Goal: Information Seeking & Learning: Find contact information

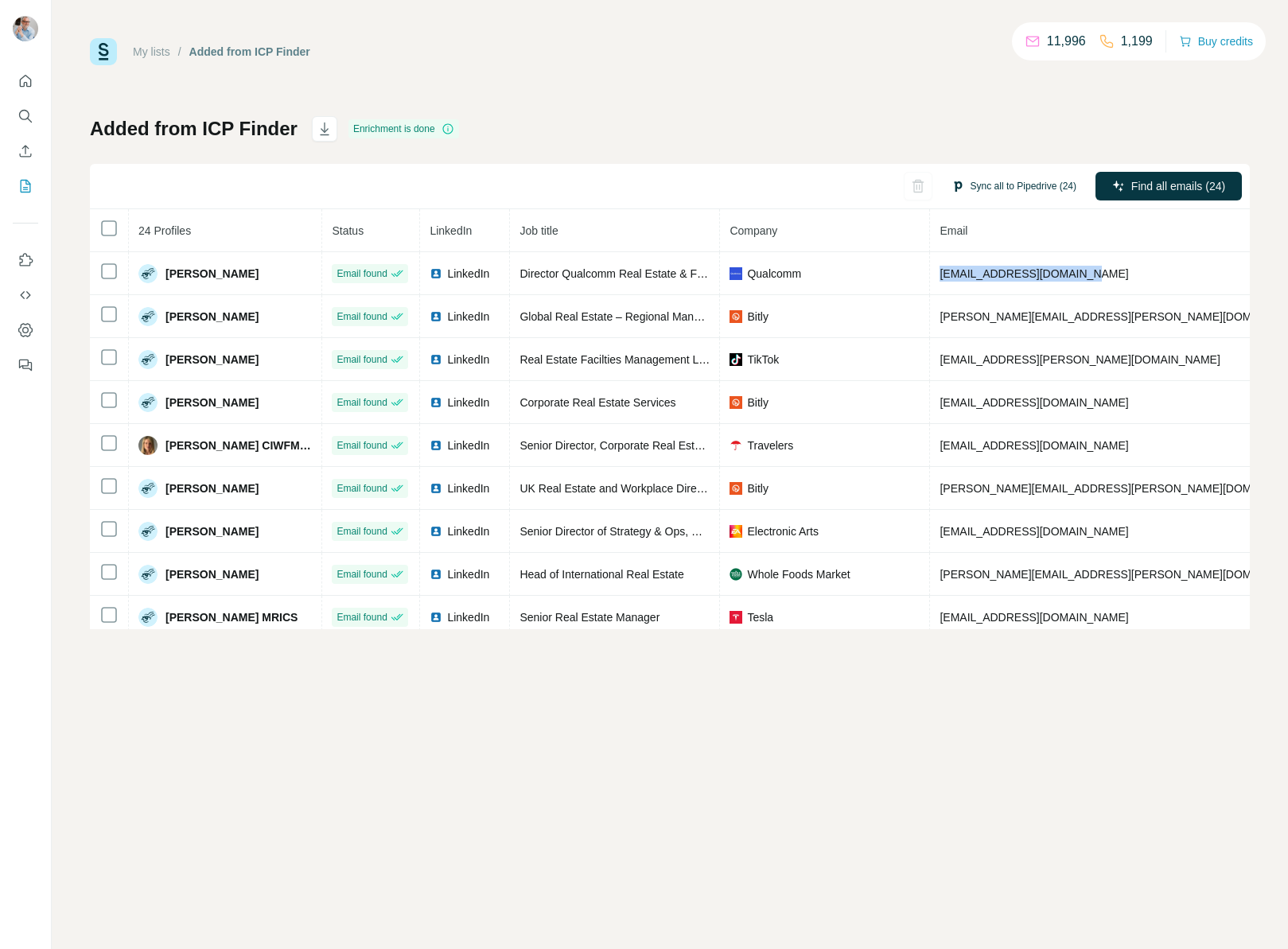
click at [993, 185] on button "Sync all to Pipedrive (24)" at bounding box center [1014, 186] width 147 height 24
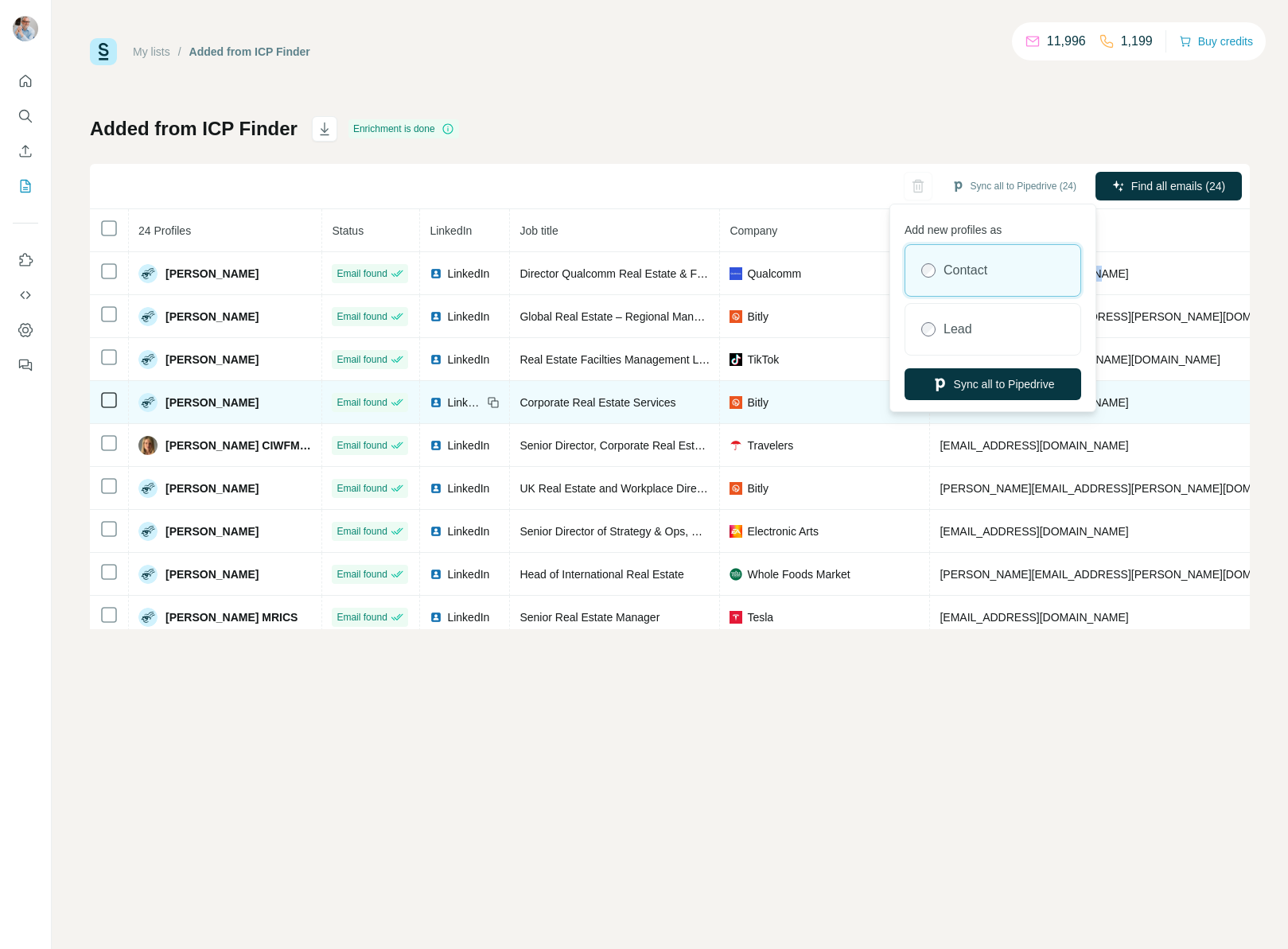
click at [961, 385] on button "Sync all to Pipedrive" at bounding box center [993, 384] width 177 height 32
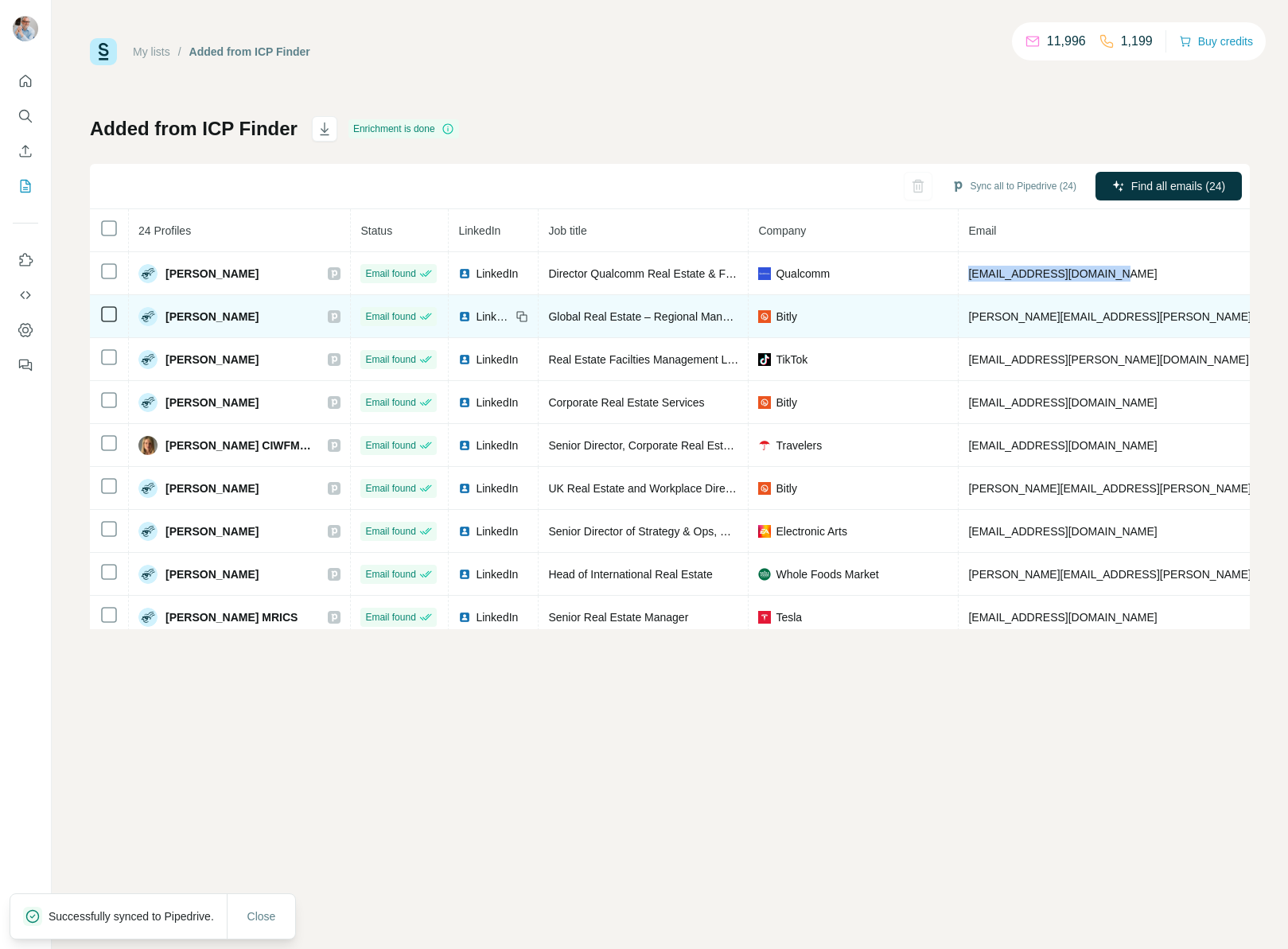
drag, startPoint x: 257, startPoint y: 317, endPoint x: 165, endPoint y: 320, distance: 92.0
click at [165, 320] on div "[PERSON_NAME]" at bounding box center [240, 316] width 202 height 19
copy span "[PERSON_NAME]"
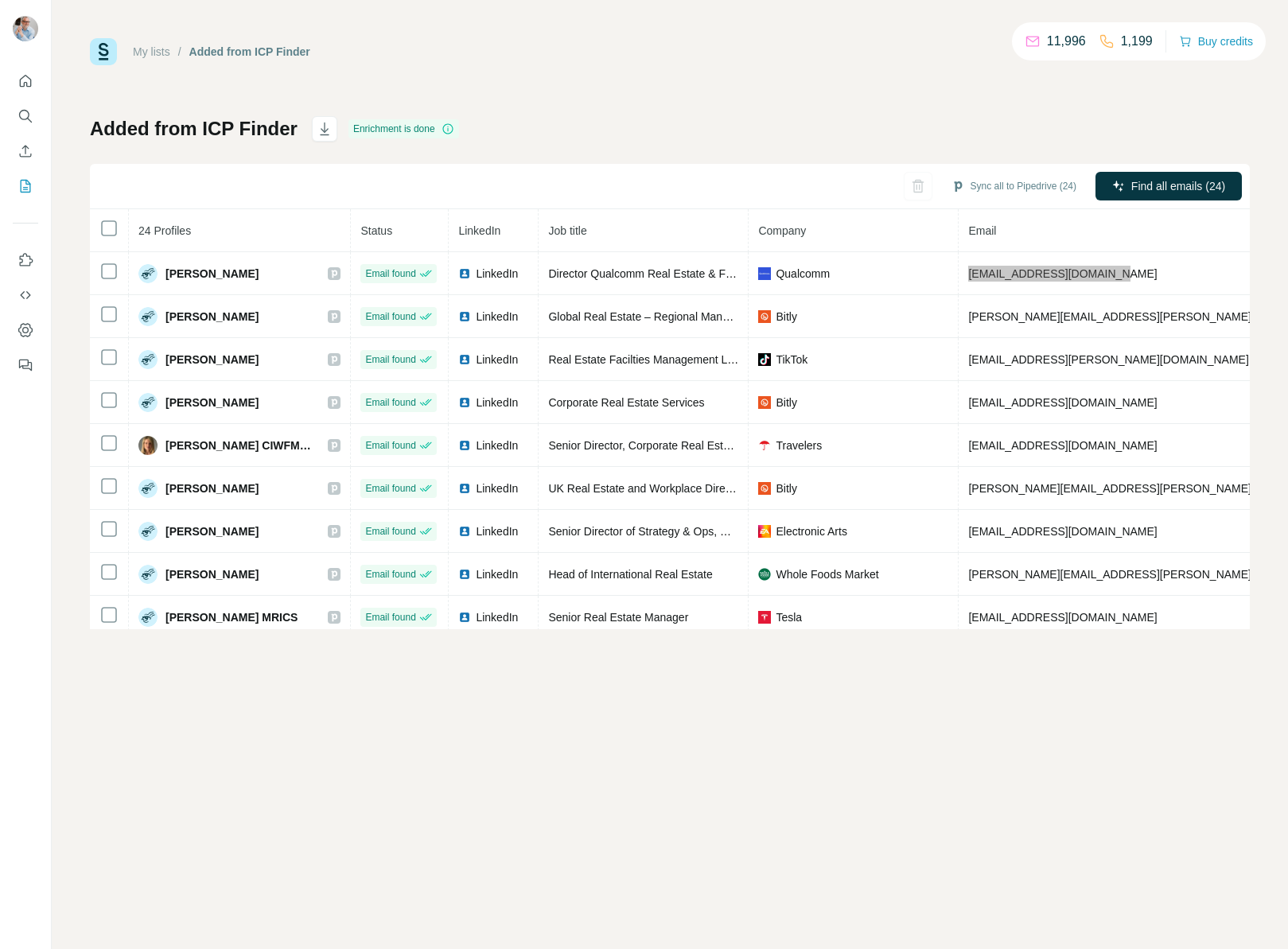
drag, startPoint x: 187, startPoint y: 315, endPoint x: 407, endPoint y: 38, distance: 353.7
click at [0, 0] on div "My lists / Added from ICP Finder 11,996 1,199 Buy credits Added from ICP Finder…" at bounding box center [644, 474] width 1288 height 949
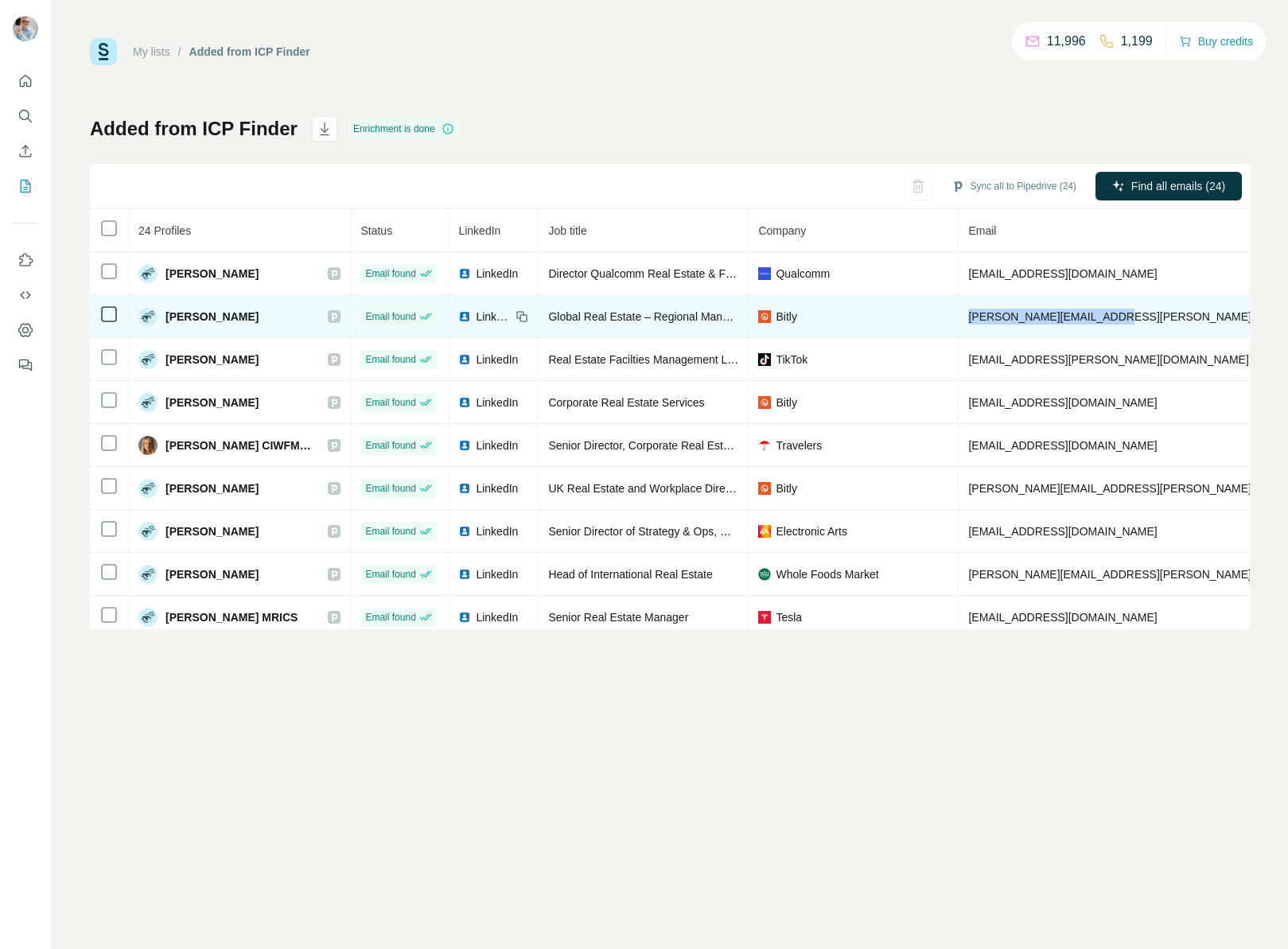
drag, startPoint x: 1110, startPoint y: 319, endPoint x: 967, endPoint y: 321, distance: 143.0
click at [966, 321] on td "[PERSON_NAME][EMAIL_ADDRESS][PERSON_NAME][DOMAIN_NAME]" at bounding box center [1155, 316] width 392 height 43
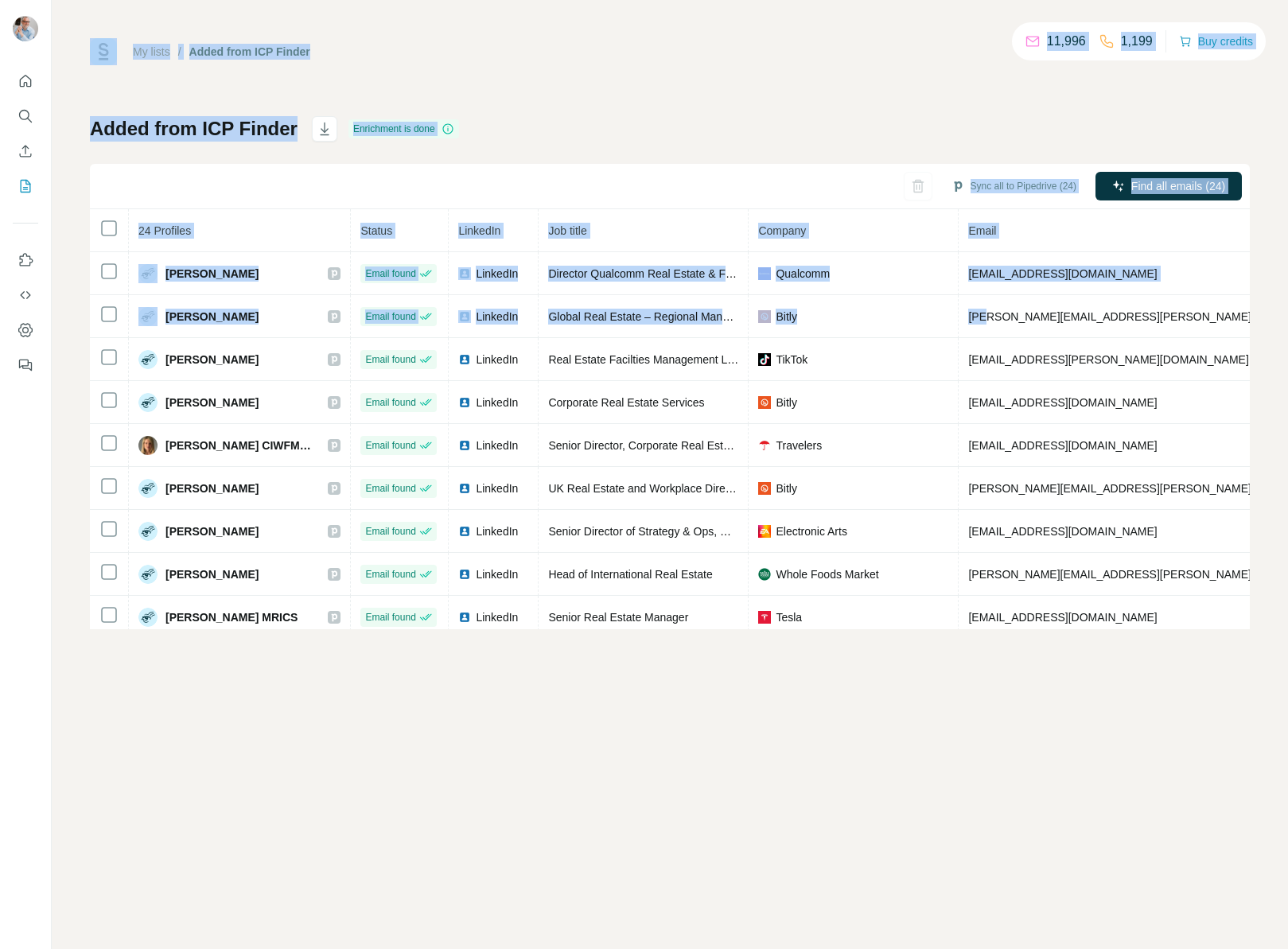
drag, startPoint x: 991, startPoint y: 318, endPoint x: 46, endPoint y: 100, distance: 969.8
click at [0, 49] on html "My lists / Added from ICP Finder 11,996 1,199 Buy credits Added from ICP Finder…" at bounding box center [644, 474] width 1288 height 949
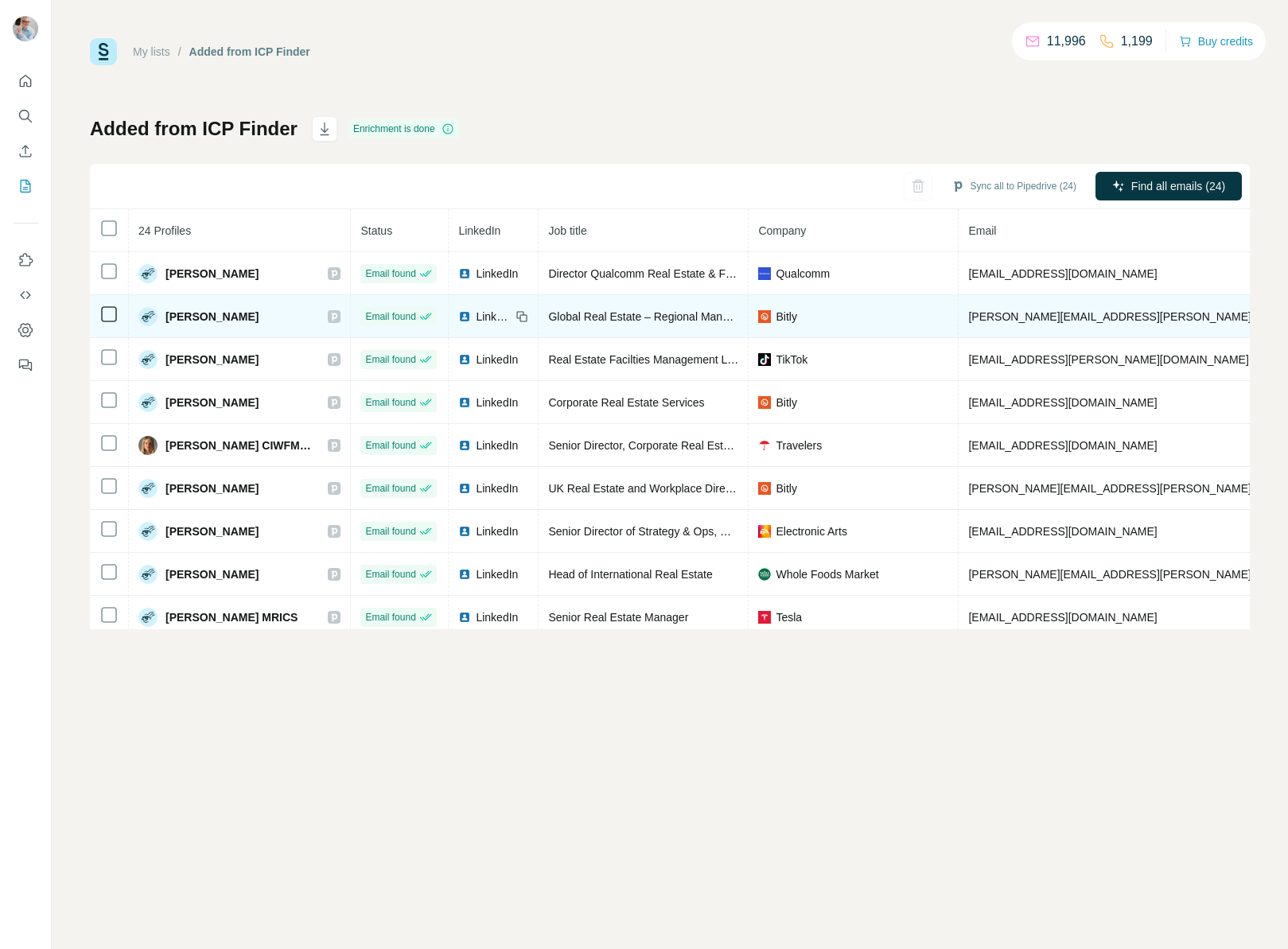
drag, startPoint x: 1094, startPoint y: 367, endPoint x: 1109, endPoint y: 331, distance: 39.0
click at [1094, 360] on td "[EMAIL_ADDRESS][PERSON_NAME][DOMAIN_NAME]" at bounding box center [1155, 359] width 392 height 43
click at [1094, 321] on td "[PERSON_NAME][EMAIL_ADDRESS][PERSON_NAME][DOMAIN_NAME]" at bounding box center [1155, 316] width 392 height 43
drag, startPoint x: 1030, startPoint y: 316, endPoint x: 971, endPoint y: 317, distance: 59.0
click at [971, 317] on td "[PERSON_NAME][EMAIL_ADDRESS][PERSON_NAME][DOMAIN_NAME]" at bounding box center [1155, 316] width 392 height 43
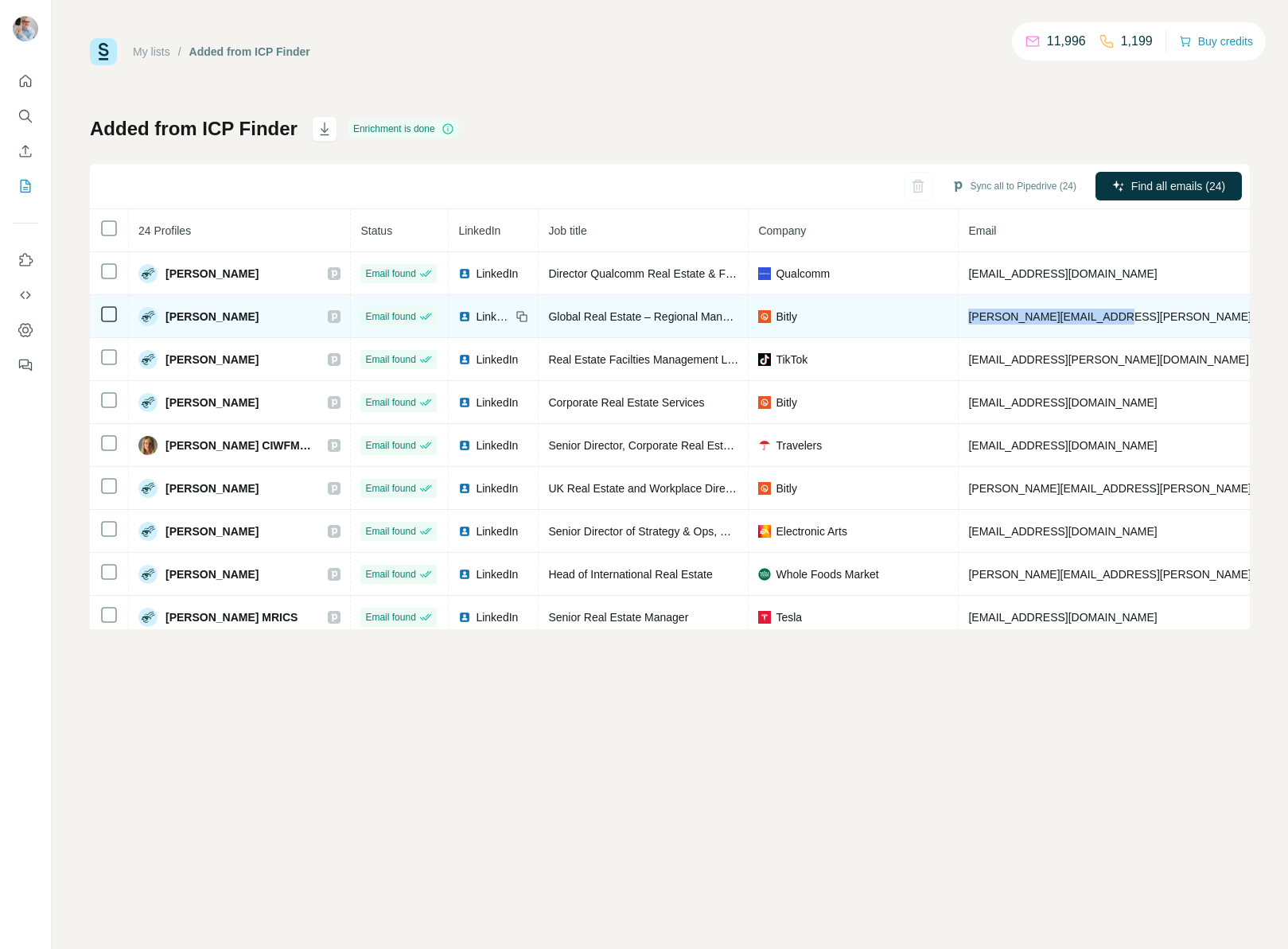
copy span "[PERSON_NAME][EMAIL_ADDRESS][PERSON_NAME][DOMAIN_NAME]"
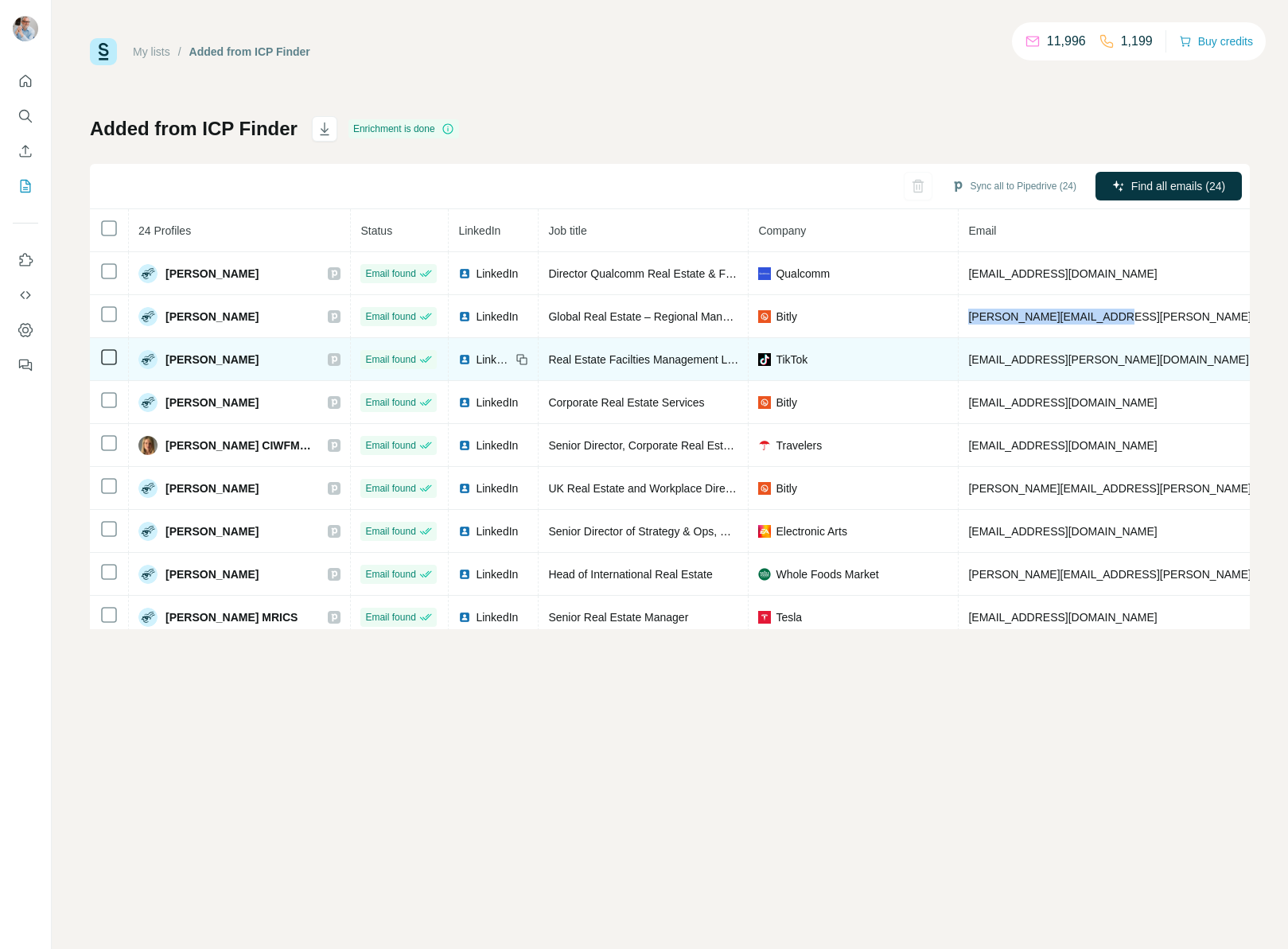
drag, startPoint x: 306, startPoint y: 354, endPoint x: 169, endPoint y: 358, distance: 137.1
click at [166, 358] on div "[PERSON_NAME]" at bounding box center [240, 359] width 202 height 19
click at [175, 358] on span "[PERSON_NAME]" at bounding box center [212, 359] width 93 height 16
click at [305, 355] on div "[PERSON_NAME]" at bounding box center [240, 359] width 202 height 19
click at [499, 361] on span "LinkedIn" at bounding box center [493, 359] width 35 height 16
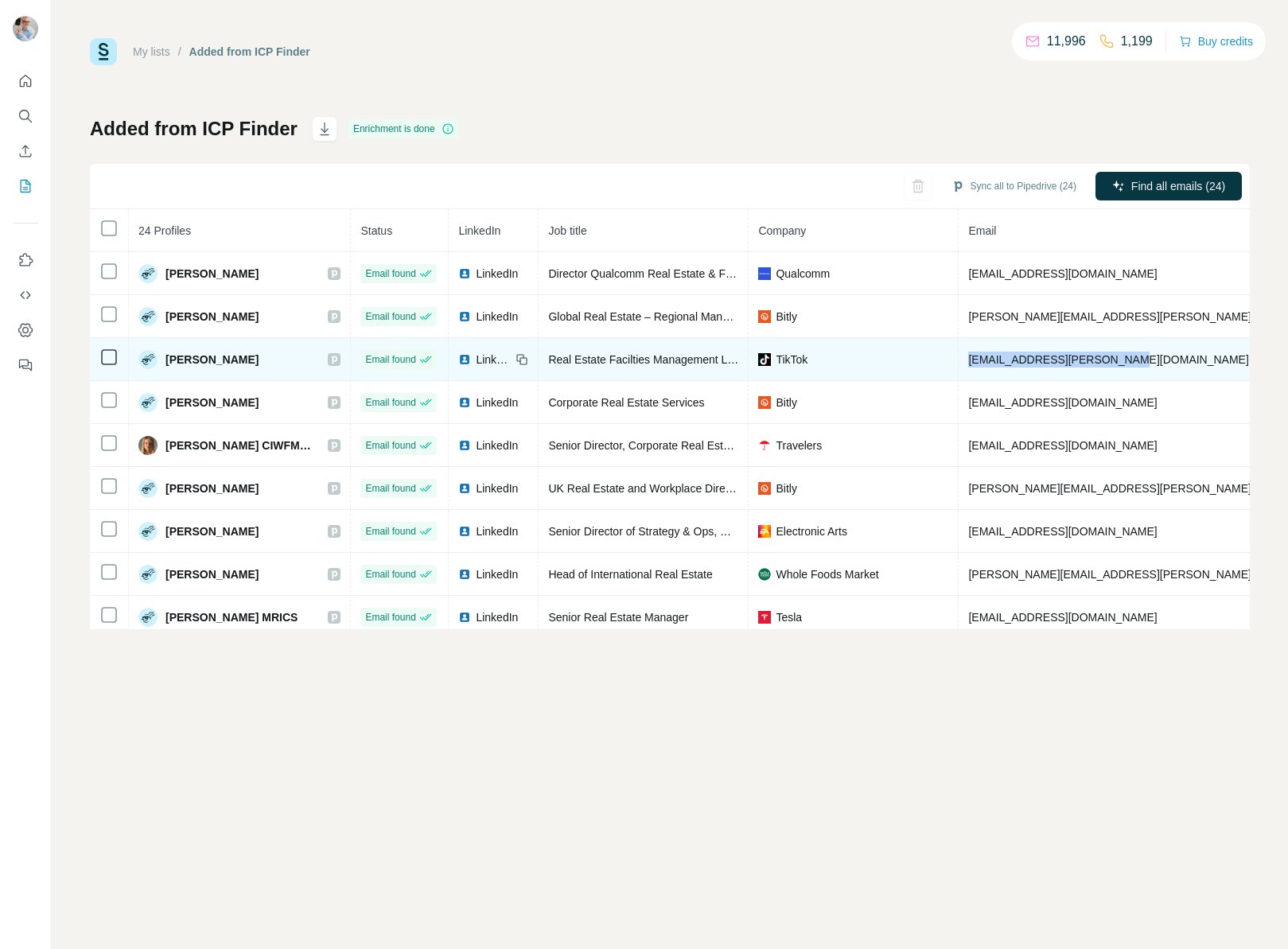
drag, startPoint x: 1120, startPoint y: 363, endPoint x: 984, endPoint y: 361, distance: 136.0
click at [971, 362] on td "[EMAIL_ADDRESS][PERSON_NAME][DOMAIN_NAME]" at bounding box center [1155, 359] width 392 height 43
copy span "[EMAIL_ADDRESS][PERSON_NAME][DOMAIN_NAME]"
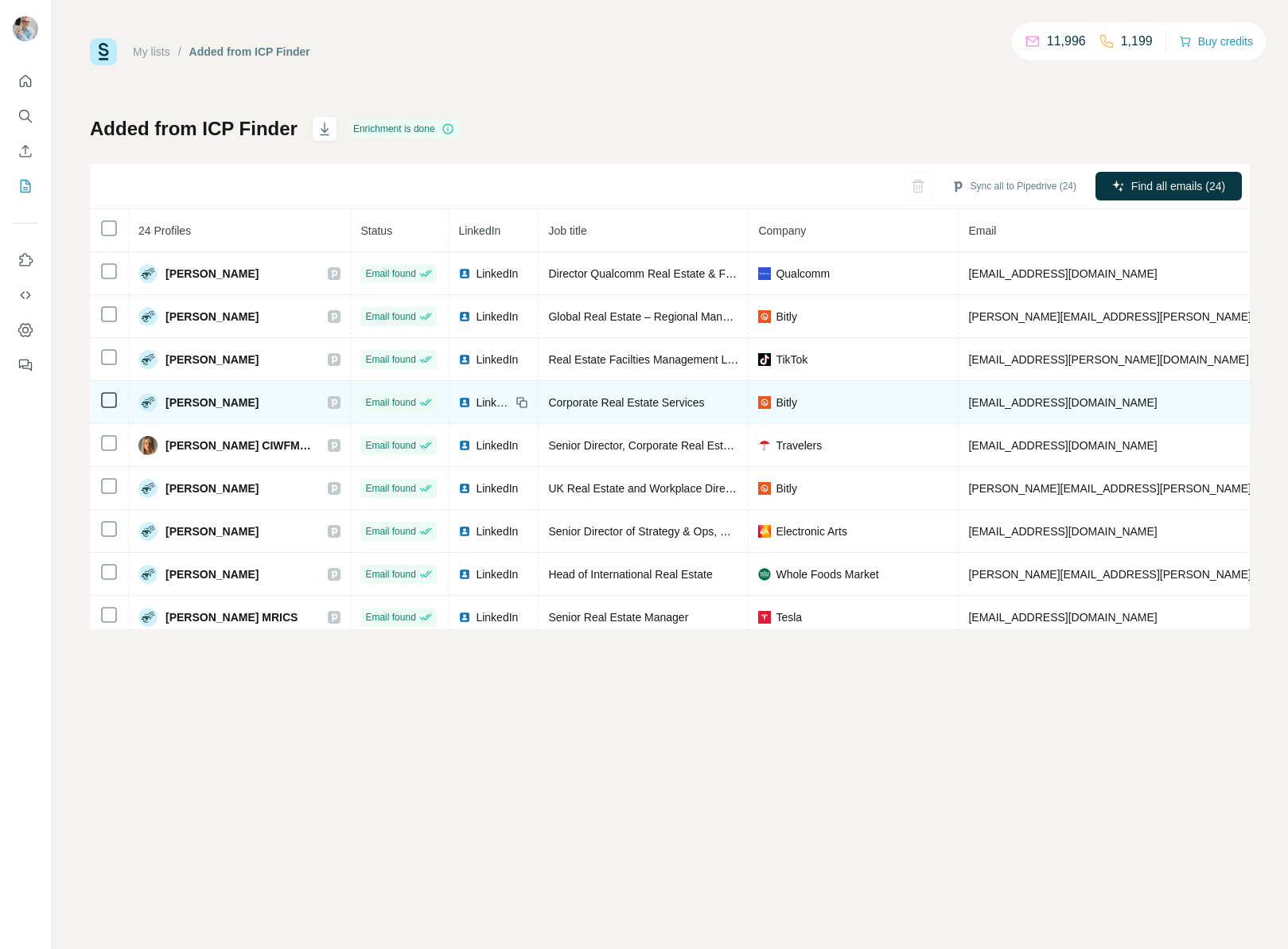
click at [485, 404] on span "LinkedIn" at bounding box center [493, 402] width 35 height 16
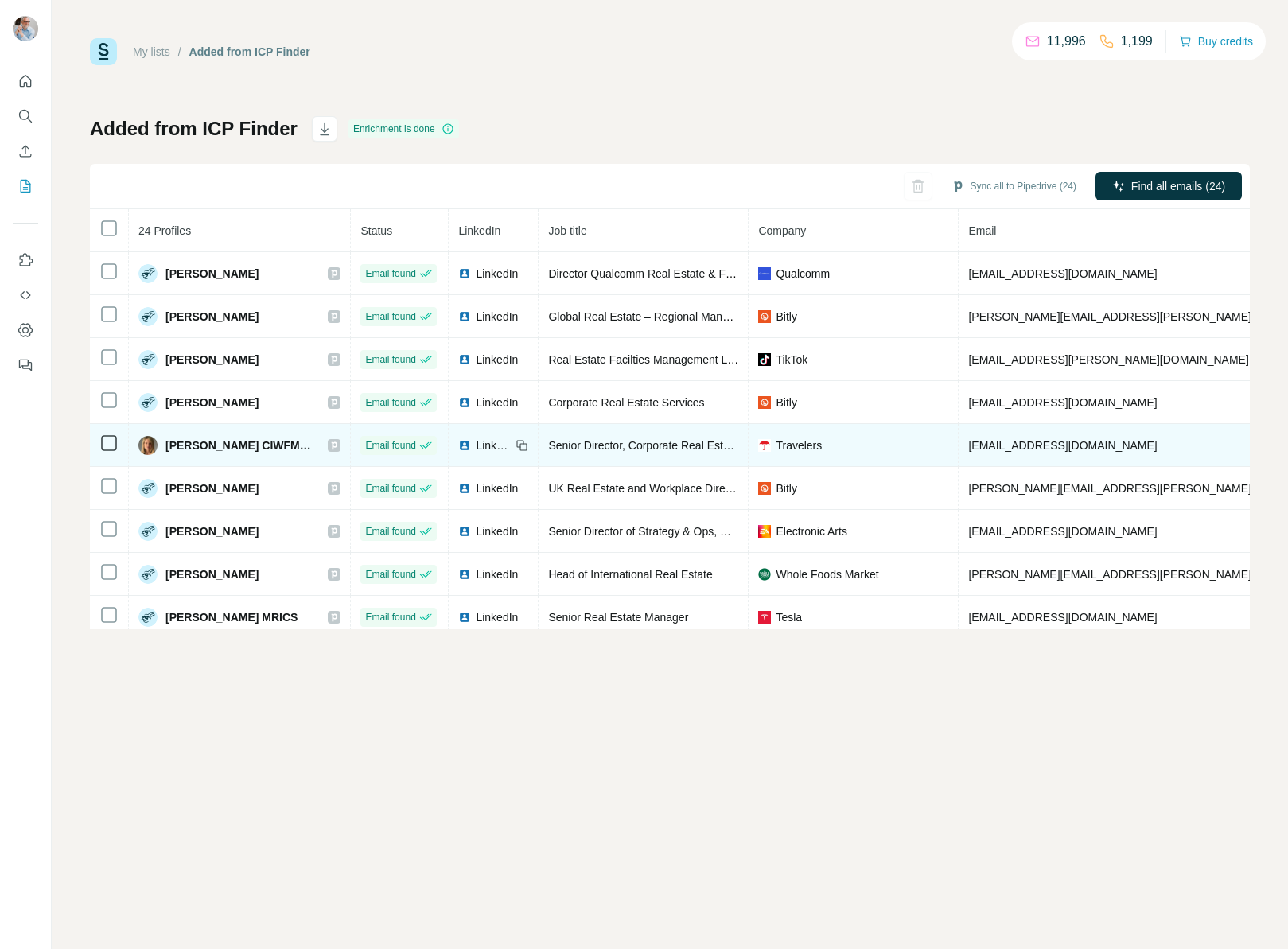
click at [489, 442] on span "LinkedIn" at bounding box center [493, 445] width 35 height 16
drag, startPoint x: 1131, startPoint y: 448, endPoint x: 976, endPoint y: 448, distance: 155.0
click at [972, 448] on td "[EMAIL_ADDRESS][DOMAIN_NAME]" at bounding box center [1155, 445] width 392 height 43
copy span "[EMAIL_ADDRESS][DOMAIN_NAME]"
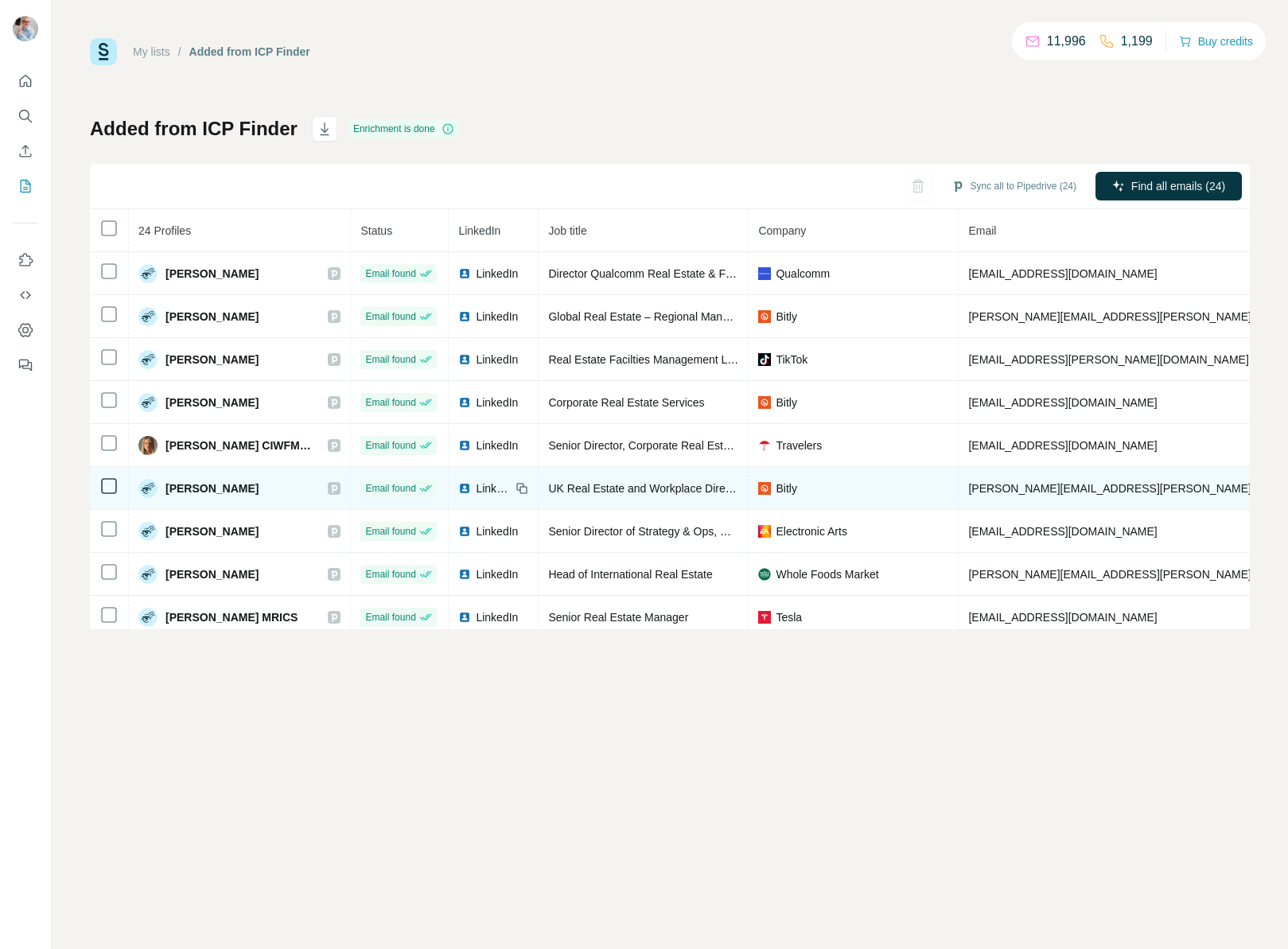
click at [480, 493] on span "LinkedIn" at bounding box center [493, 488] width 35 height 16
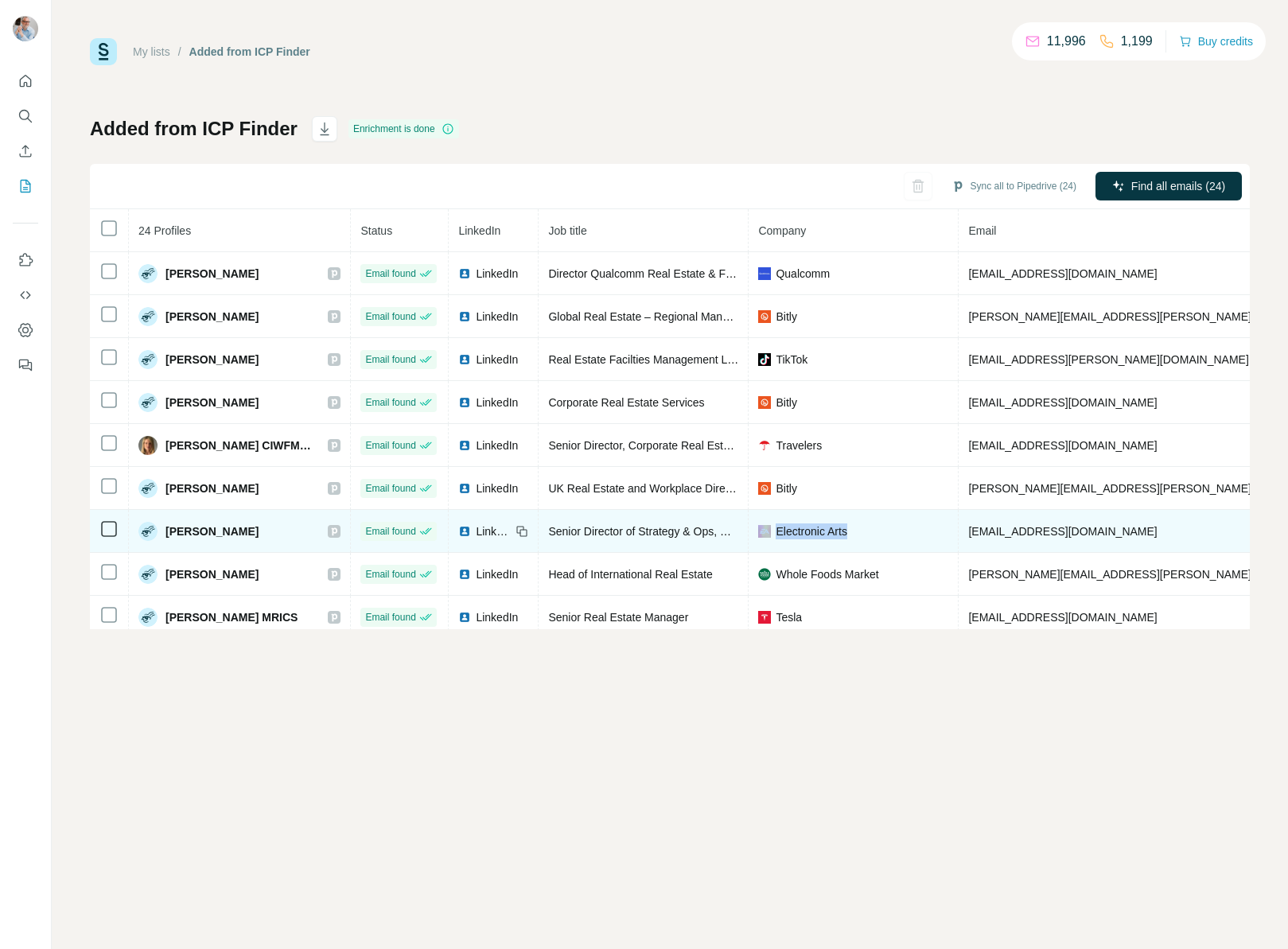
drag, startPoint x: 874, startPoint y: 527, endPoint x: 701, endPoint y: 532, distance: 173.1
click at [722, 533] on tr "[PERSON_NAME] Email found LinkedIn Senior Director of Strategy & Ops, Real Esta…" at bounding box center [919, 531] width 1658 height 43
drag, startPoint x: 1098, startPoint y: 532, endPoint x: 977, endPoint y: 531, distance: 121.0
click at [969, 532] on td "[EMAIL_ADDRESS][DOMAIN_NAME]" at bounding box center [1155, 531] width 392 height 43
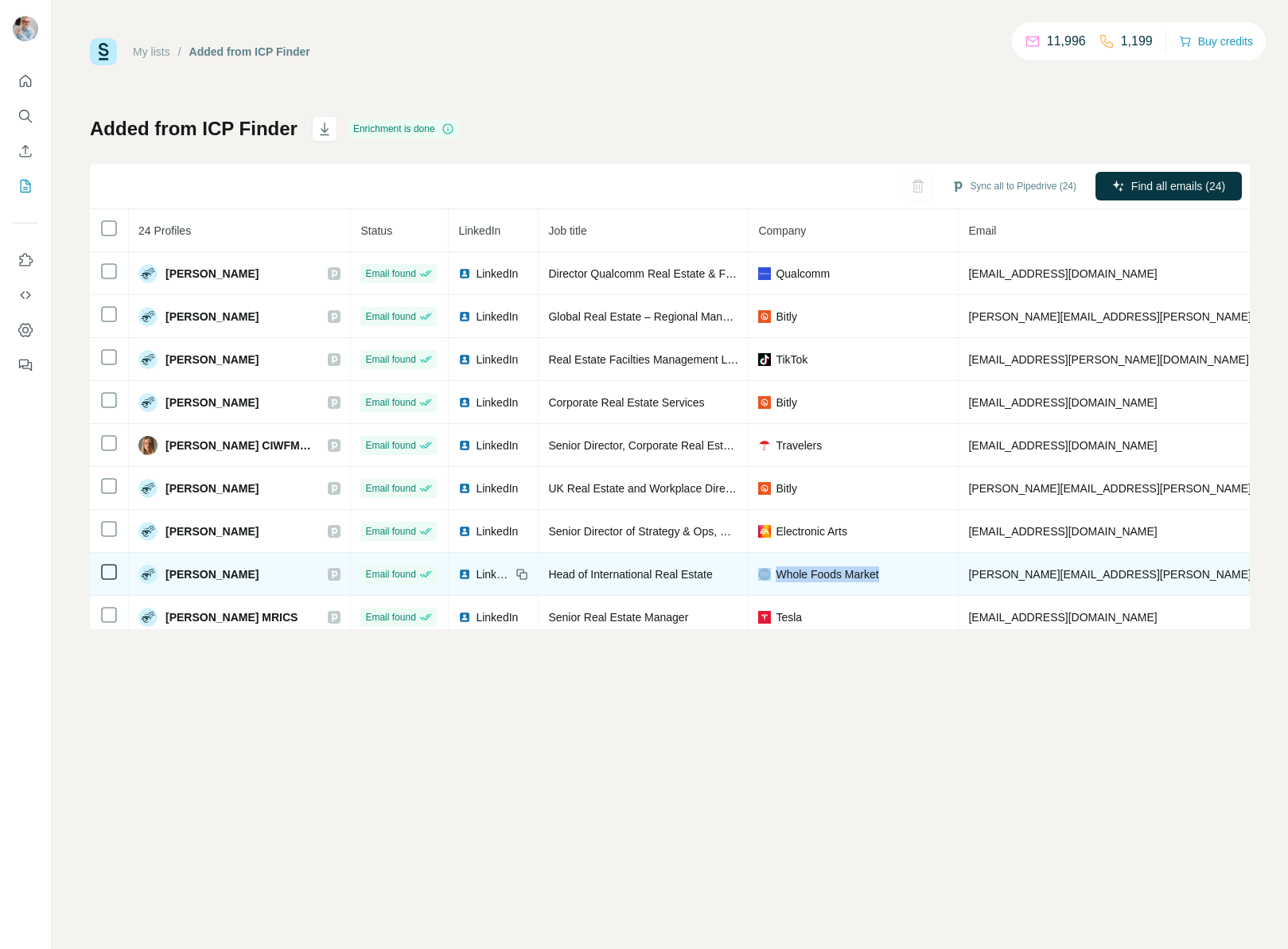
drag, startPoint x: 904, startPoint y: 573, endPoint x: 707, endPoint y: 573, distance: 197.0
click at [726, 573] on tr "[PERSON_NAME] Email found LinkedIn Head of International Real Estate Whole Food…" at bounding box center [919, 574] width 1658 height 43
drag, startPoint x: 1158, startPoint y: 572, endPoint x: 992, endPoint y: 576, distance: 166.0
click at [971, 574] on span "[PERSON_NAME][EMAIL_ADDRESS][PERSON_NAME][DOMAIN_NAME]" at bounding box center [1154, 574] width 372 height 13
copy span "[PERSON_NAME][EMAIL_ADDRESS][PERSON_NAME][DOMAIN_NAME]"
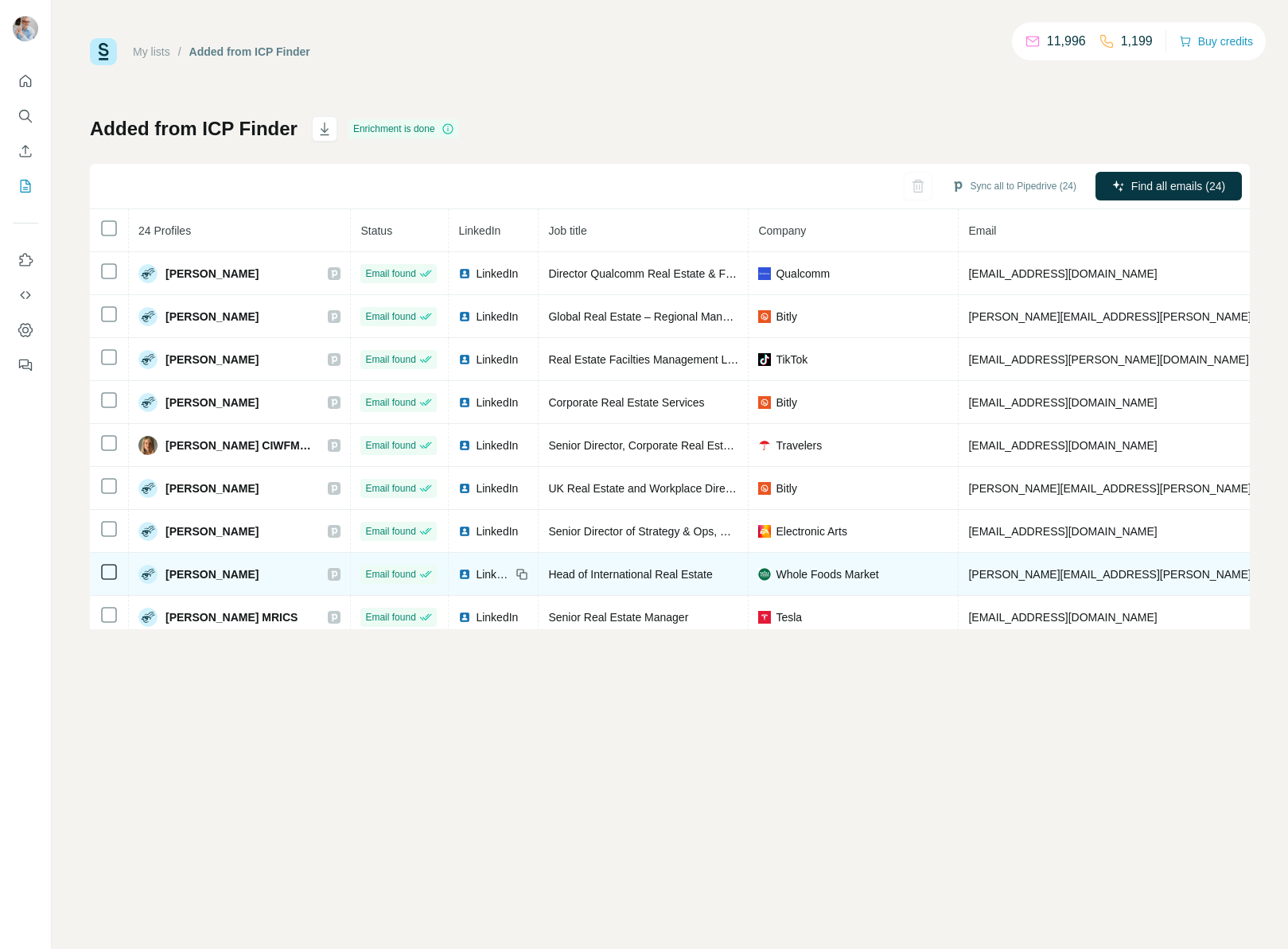
click at [489, 572] on span "LinkedIn" at bounding box center [493, 574] width 35 height 16
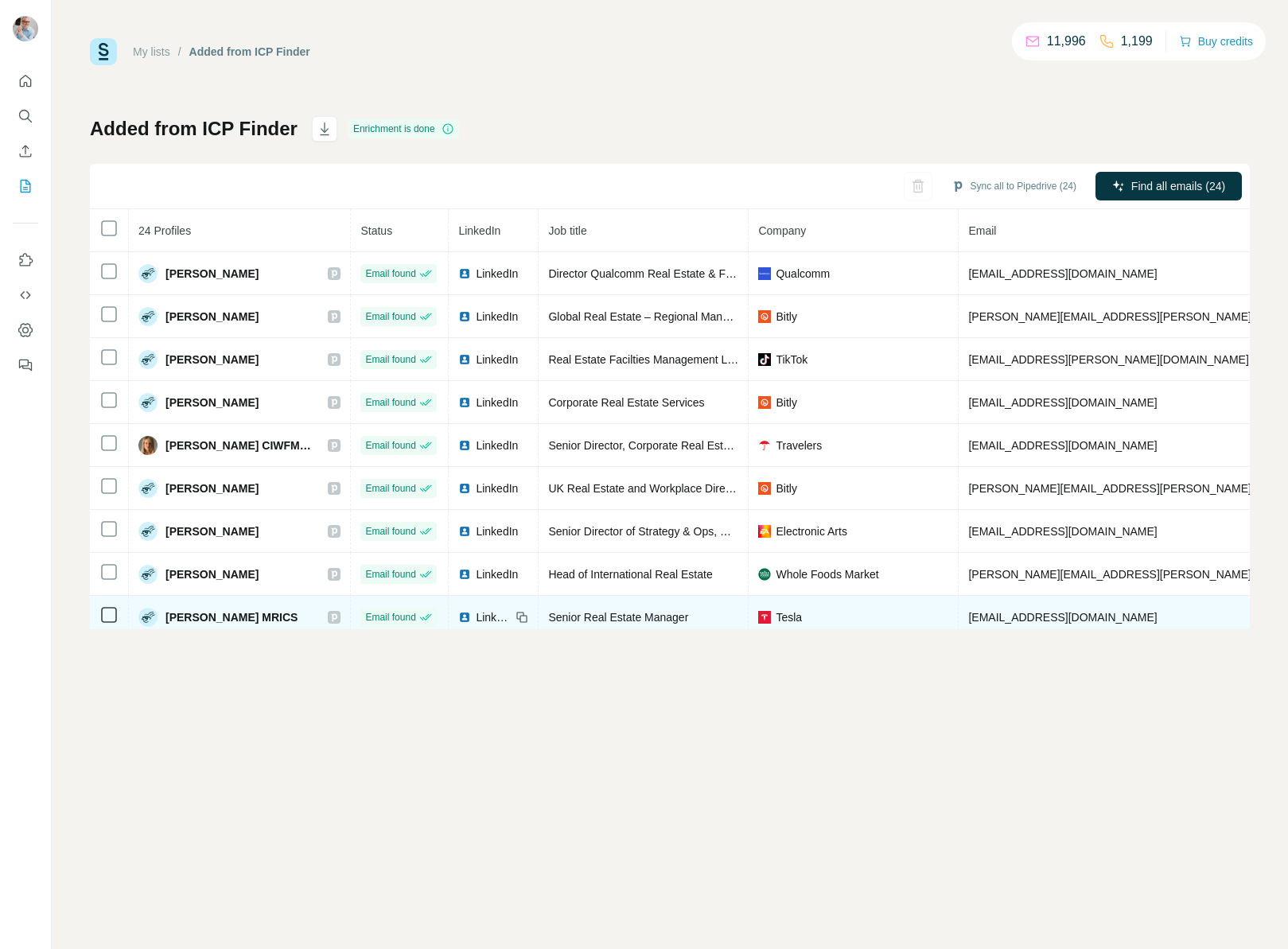
click at [475, 616] on div "LinkedIn" at bounding box center [484, 617] width 53 height 16
drag, startPoint x: 1121, startPoint y: 613, endPoint x: 979, endPoint y: 614, distance: 142.0
click at [967, 613] on td "[EMAIL_ADDRESS][DOMAIN_NAME]" at bounding box center [1155, 617] width 392 height 43
copy span "[EMAIL_ADDRESS][DOMAIN_NAME]"
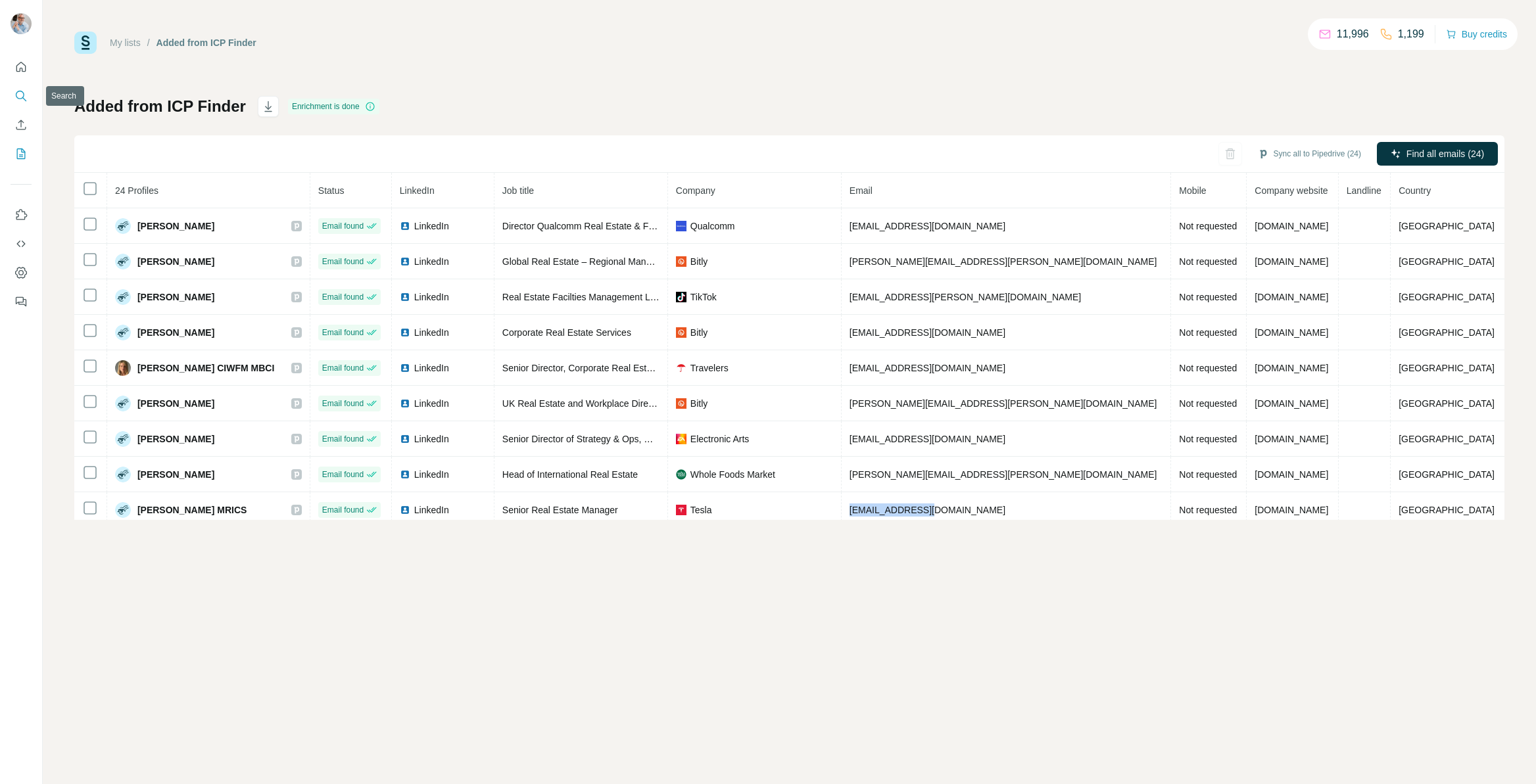
click at [21, 93] on icon "Search" at bounding box center [21, 96] width 13 height 13
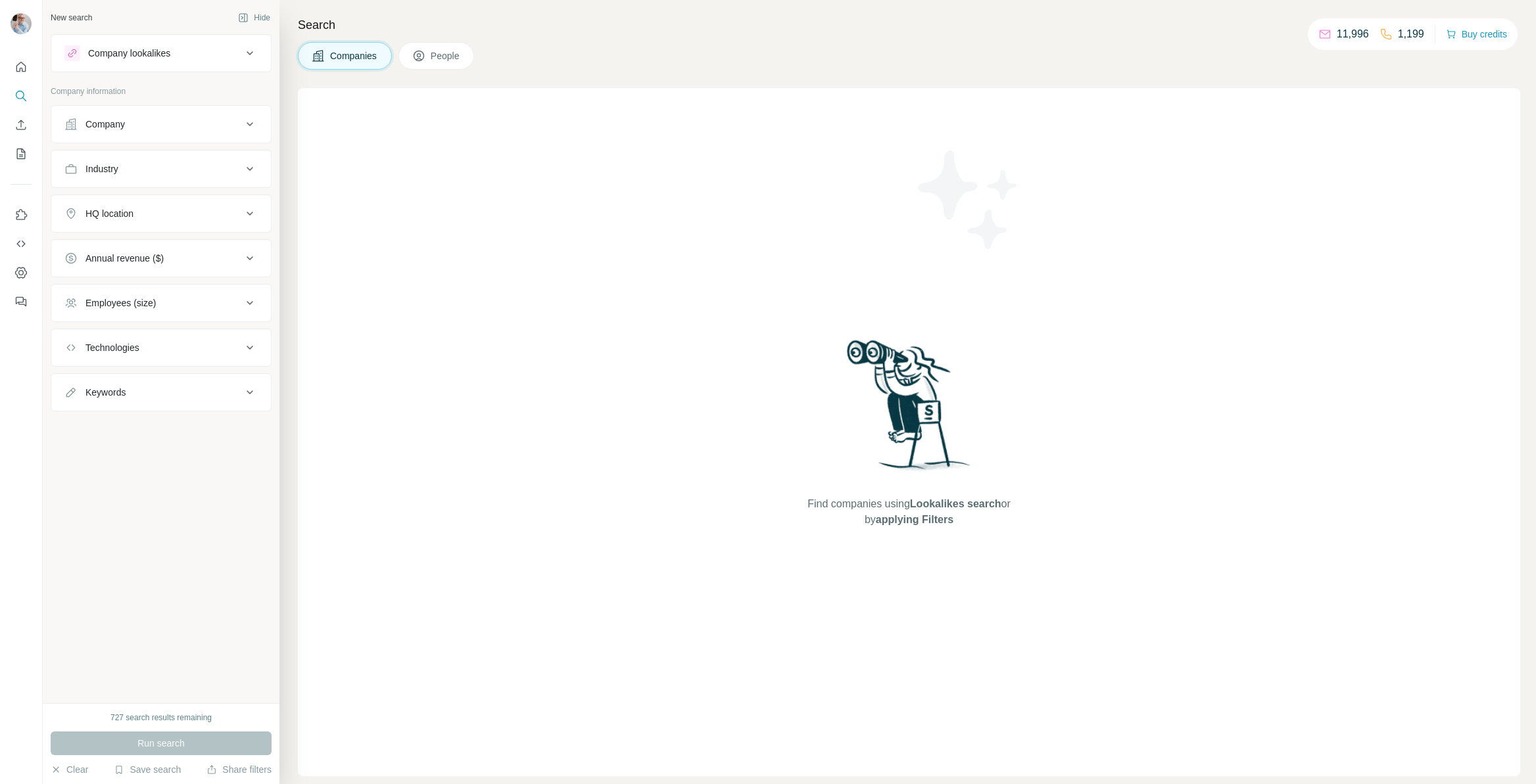
click at [443, 46] on button "People" at bounding box center [437, 56] width 77 height 28
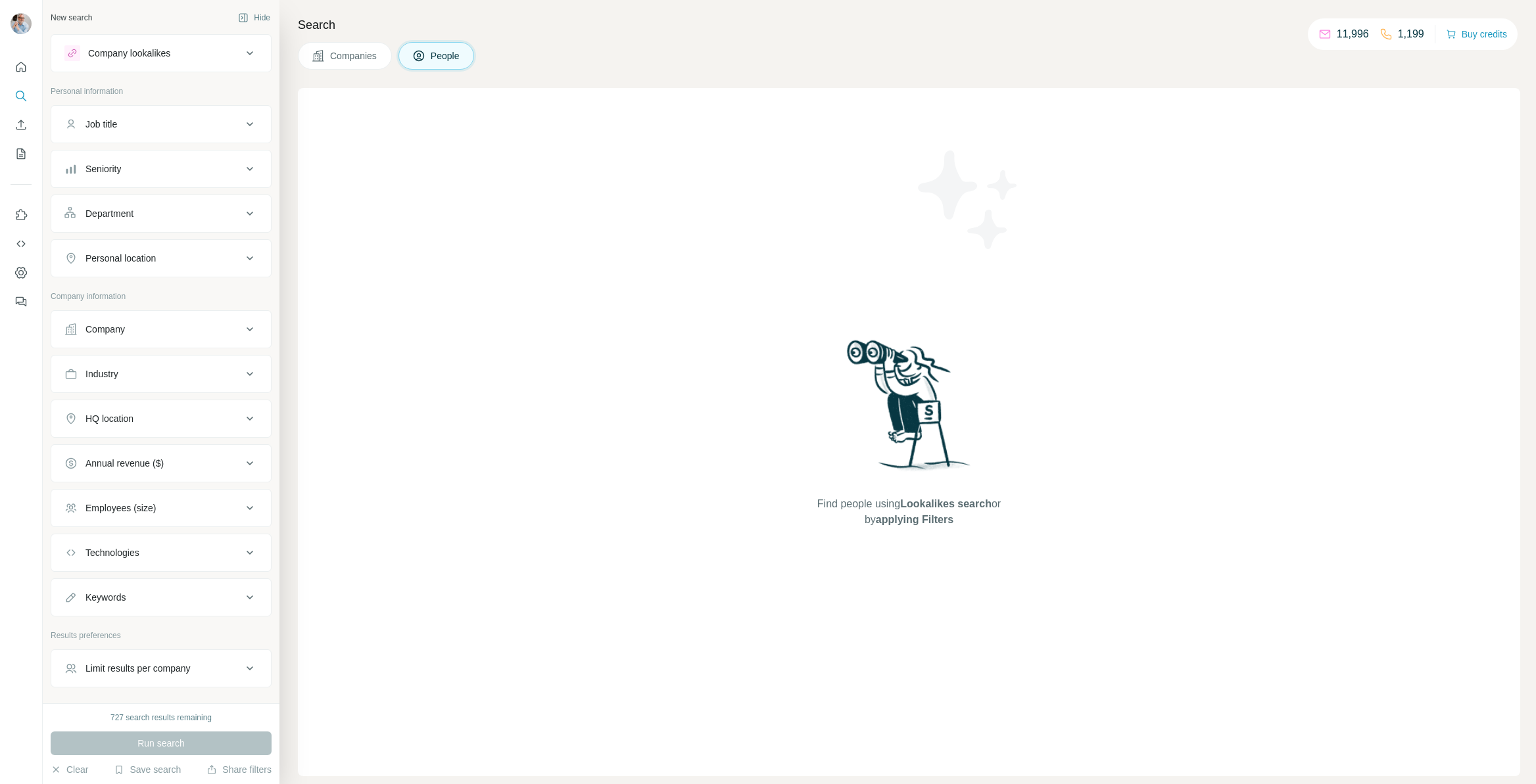
click at [110, 128] on div "Job title" at bounding box center [101, 124] width 32 height 13
click at [108, 160] on input "text" at bounding box center [148, 157] width 167 height 23
click at [135, 157] on input "text" at bounding box center [148, 157] width 167 height 23
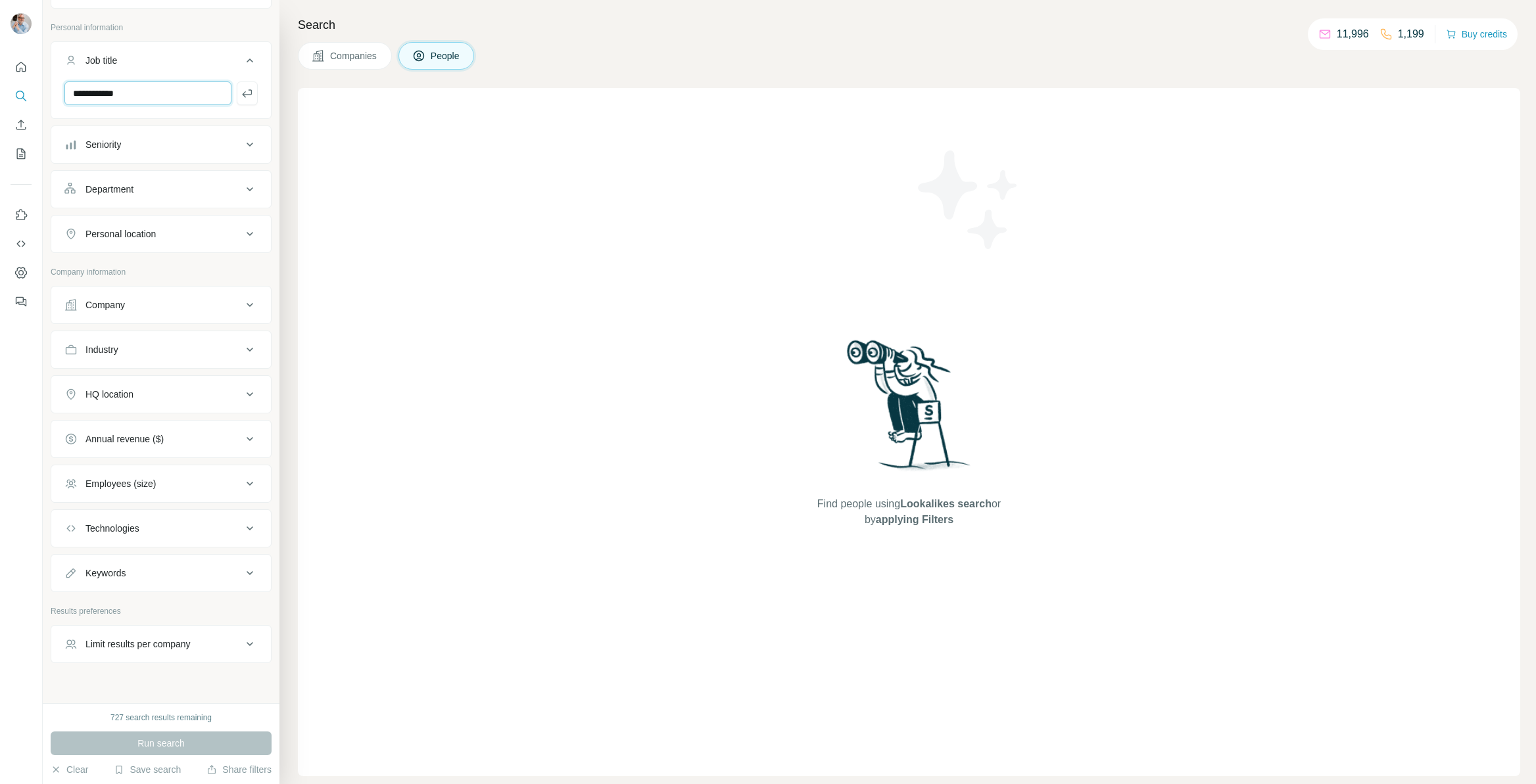
scroll to position [64, 0]
type input "**********"
click at [144, 392] on div "HQ location" at bounding box center [152, 393] width 177 height 13
click at [188, 302] on div "Company" at bounding box center [152, 304] width 177 height 13
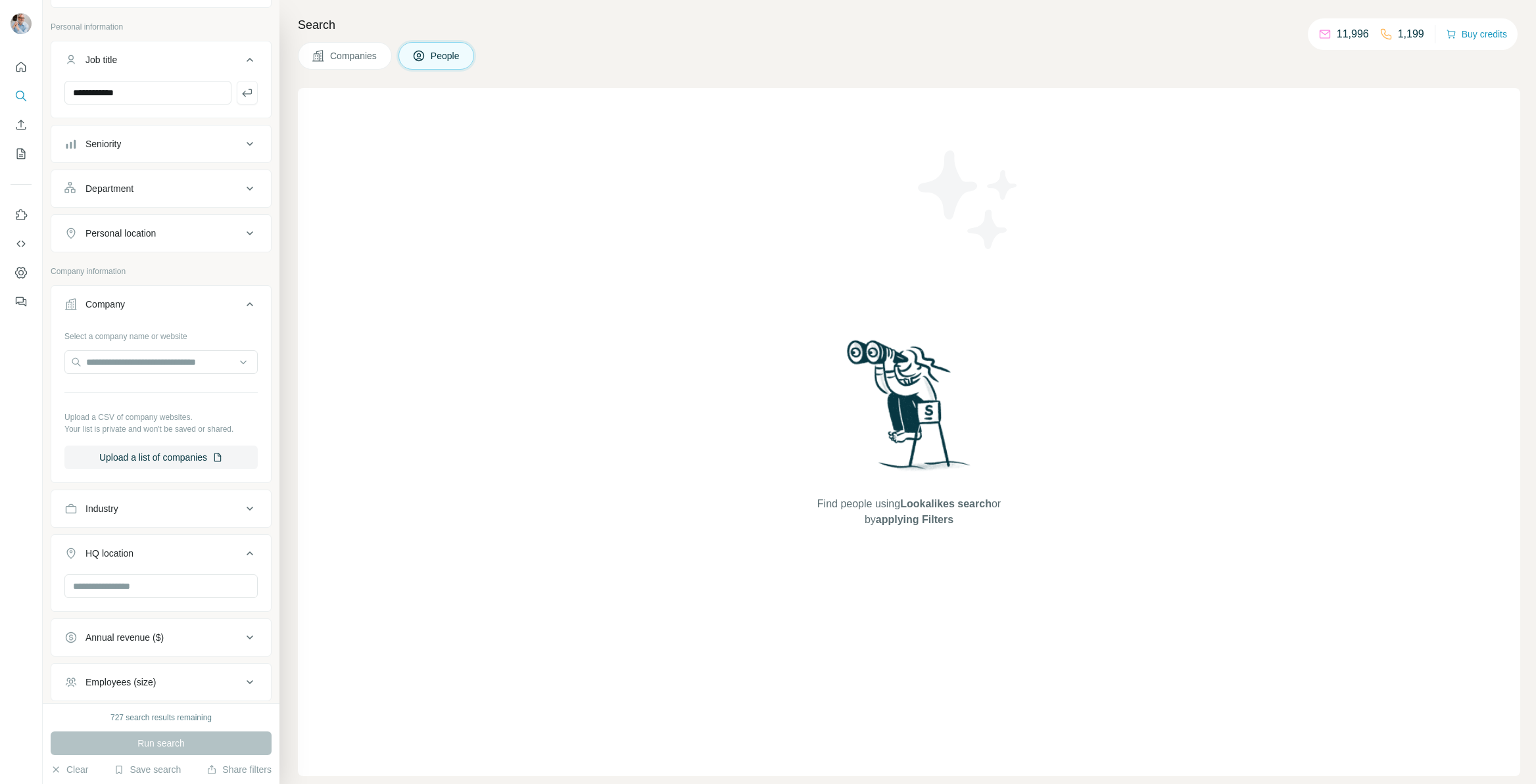
click at [250, 302] on icon at bounding box center [250, 304] width 16 height 16
click at [114, 234] on div "Personal location" at bounding box center [121, 233] width 70 height 13
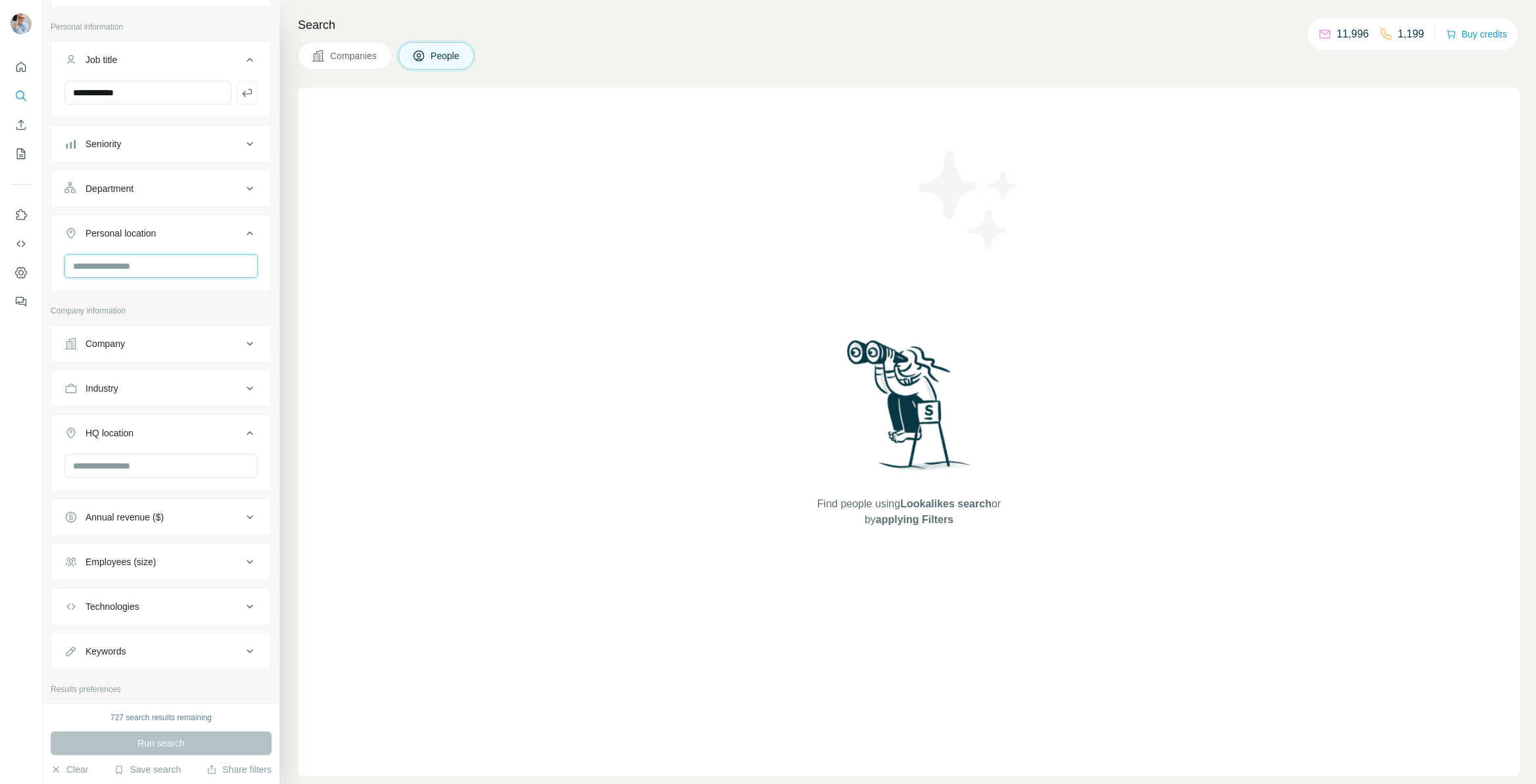
click at [121, 266] on input "text" at bounding box center [161, 266] width 193 height 23
type input "******"
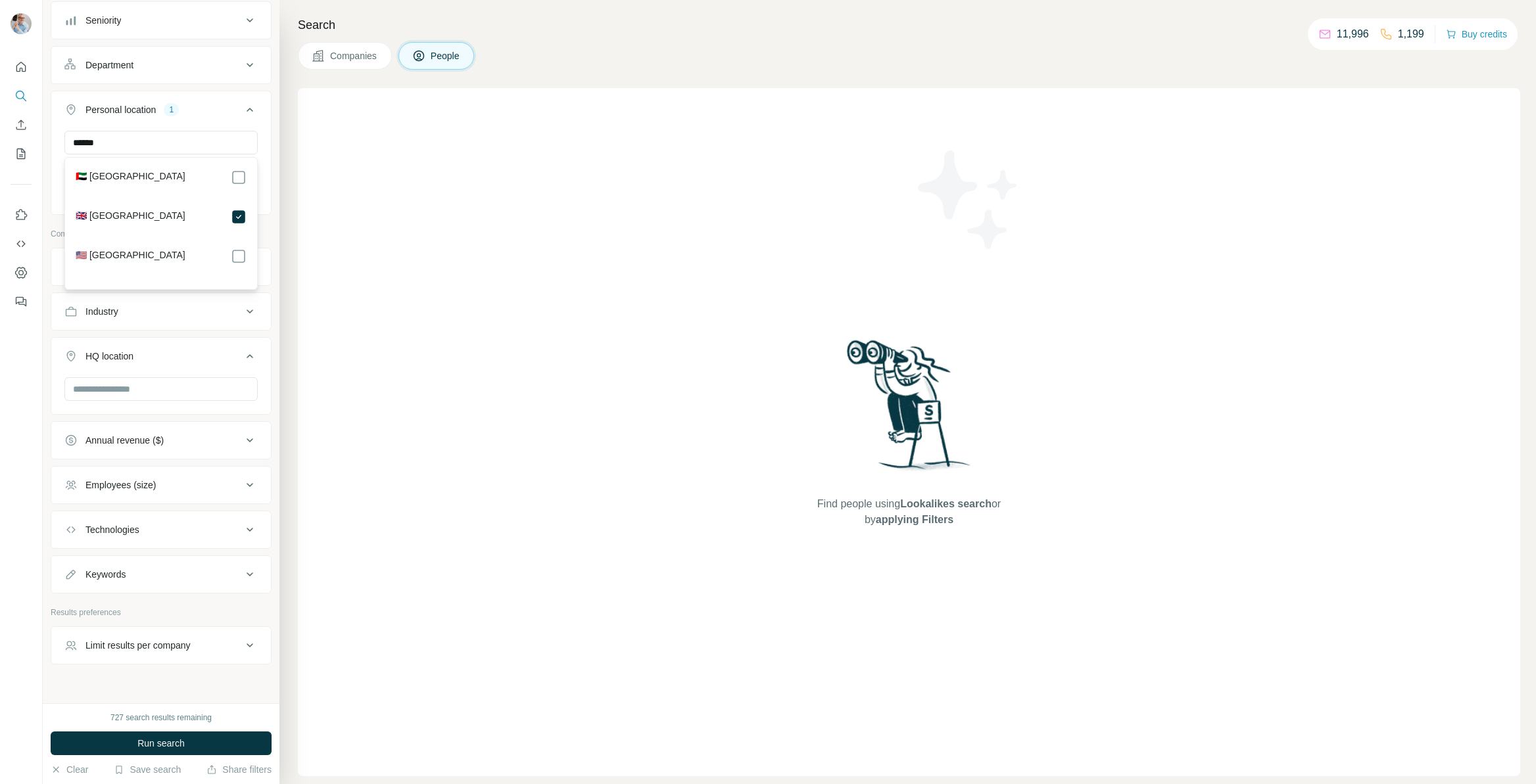
scroll to position [190, 0]
click at [207, 487] on div "Employees (size)" at bounding box center [152, 483] width 177 height 13
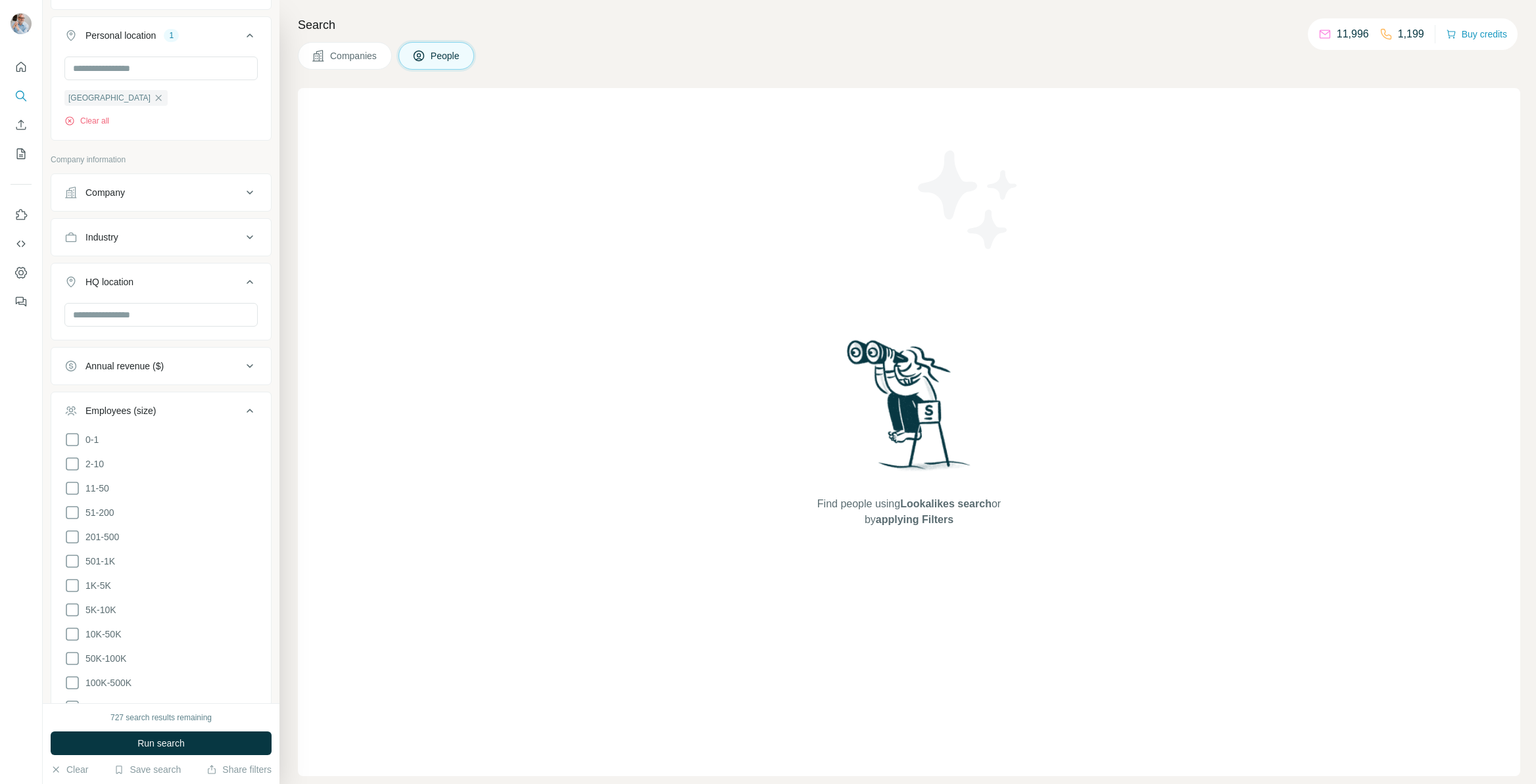
scroll to position [263, 0]
drag, startPoint x: 74, startPoint y: 510, endPoint x: 76, endPoint y: 534, distance: 24.1
click at [74, 510] on icon at bounding box center [72, 511] width 16 height 16
drag, startPoint x: 77, startPoint y: 535, endPoint x: 76, endPoint y: 552, distance: 17.0
click at [77, 535] on icon at bounding box center [72, 535] width 16 height 16
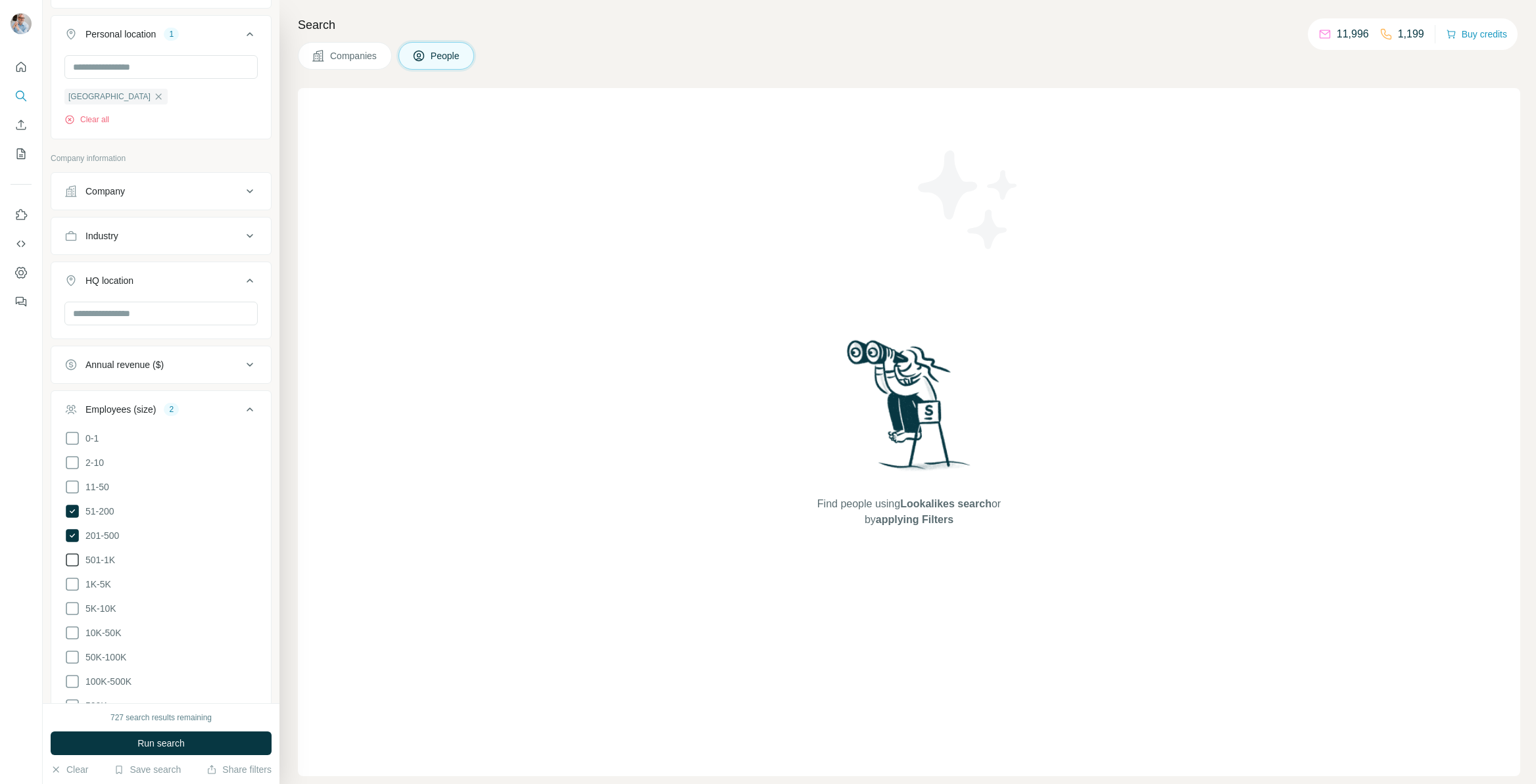
click at [77, 559] on icon at bounding box center [72, 560] width 16 height 16
drag, startPoint x: 73, startPoint y: 583, endPoint x: 74, endPoint y: 605, distance: 22.0
click at [72, 583] on icon at bounding box center [72, 584] width 16 height 16
drag, startPoint x: 75, startPoint y: 610, endPoint x: 77, endPoint y: 603, distance: 7.3
click at [75, 610] on icon at bounding box center [72, 608] width 16 height 16
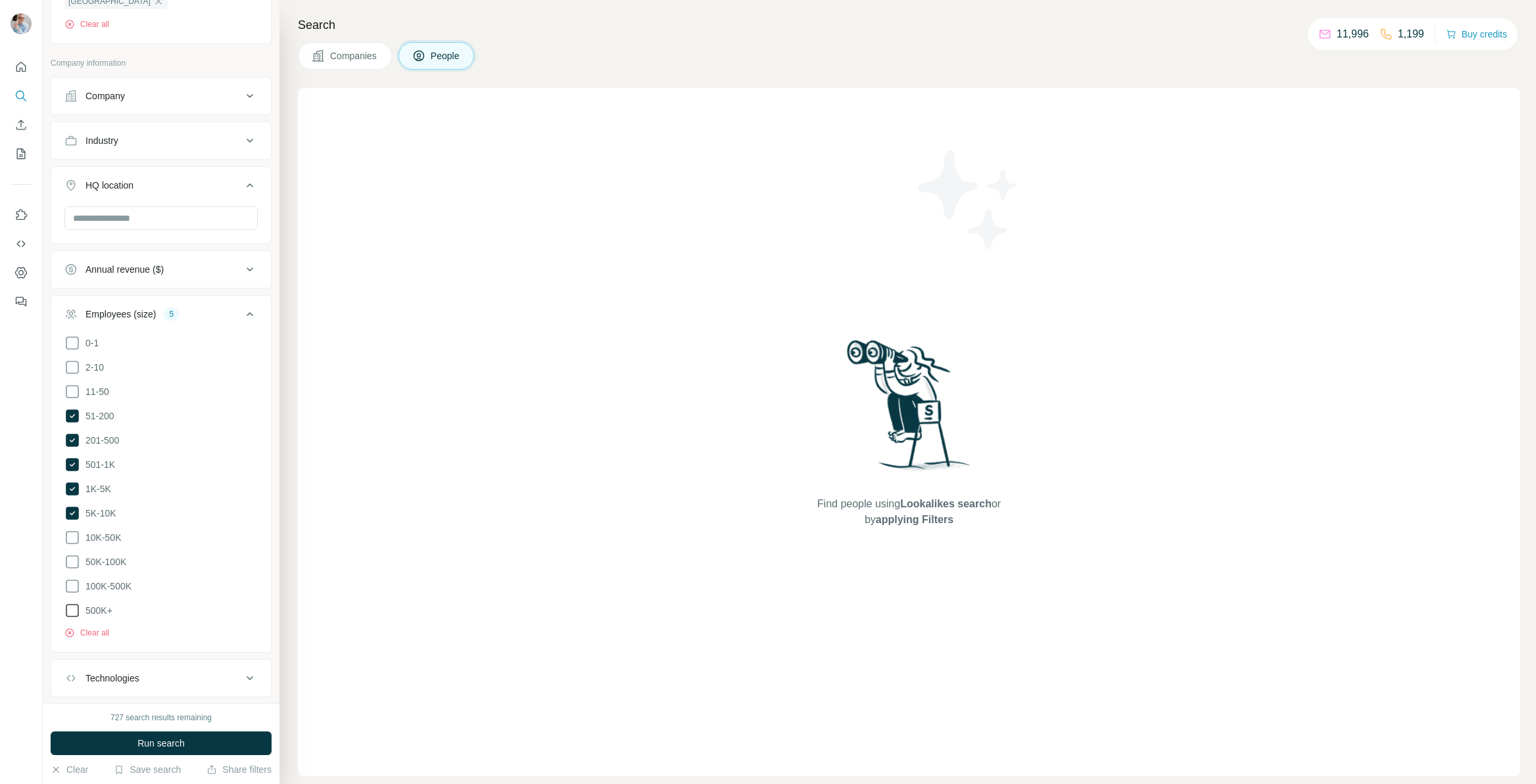
scroll to position [390, 0]
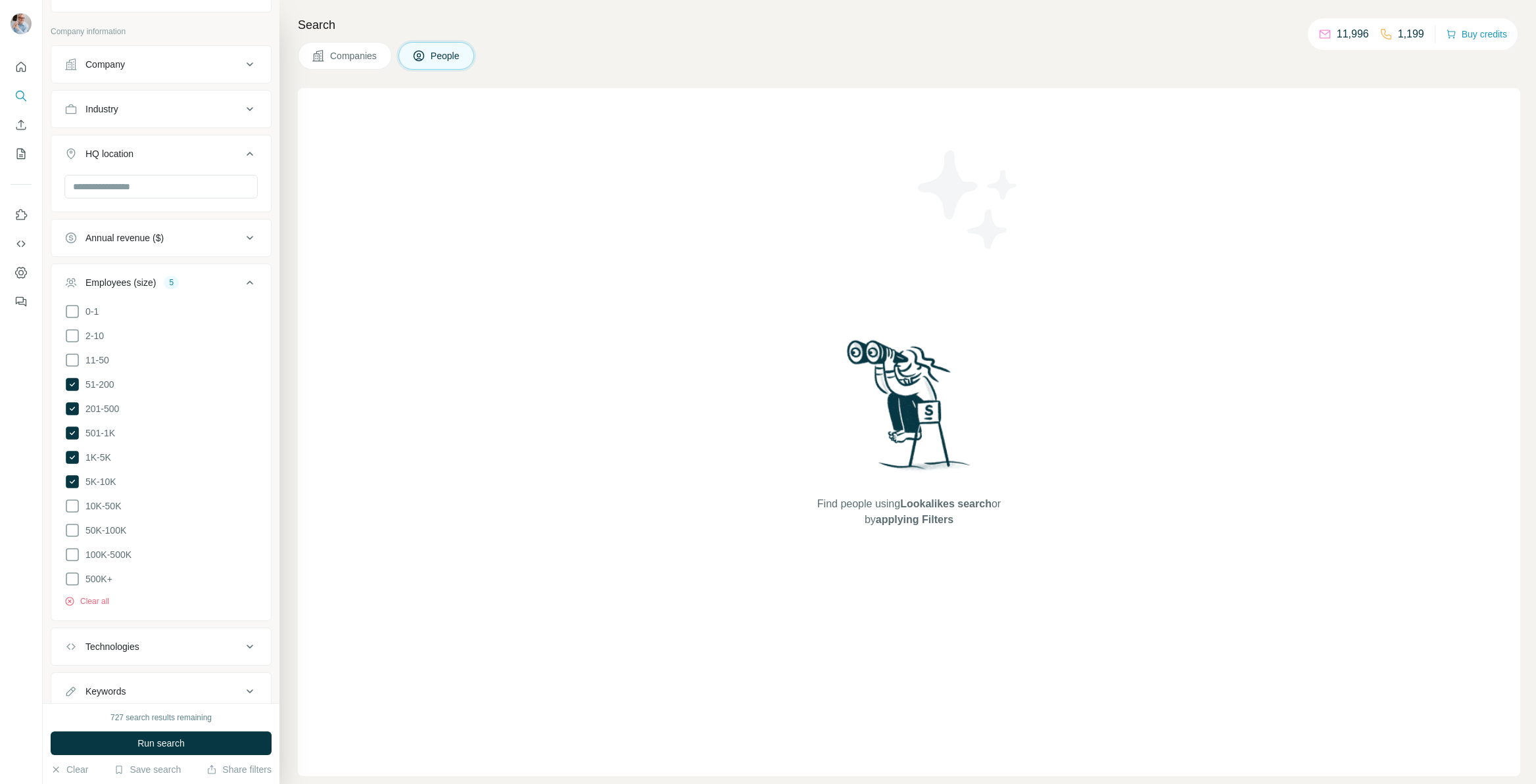
drag, startPoint x: 73, startPoint y: 507, endPoint x: 73, endPoint y: 518, distance: 11.0
click at [73, 507] on icon at bounding box center [72, 506] width 16 height 16
click at [72, 526] on icon at bounding box center [72, 530] width 16 height 16
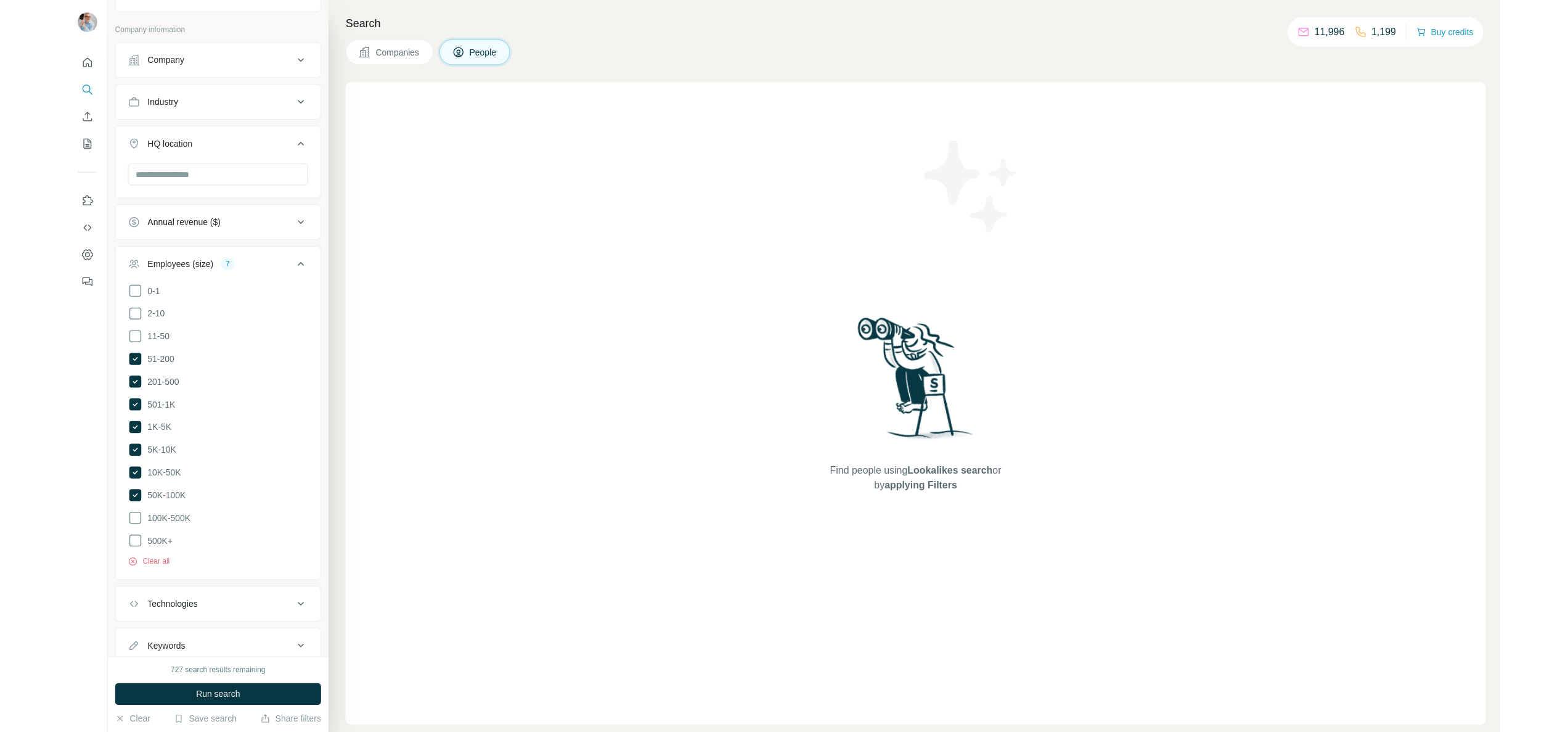
scroll to position [493, 0]
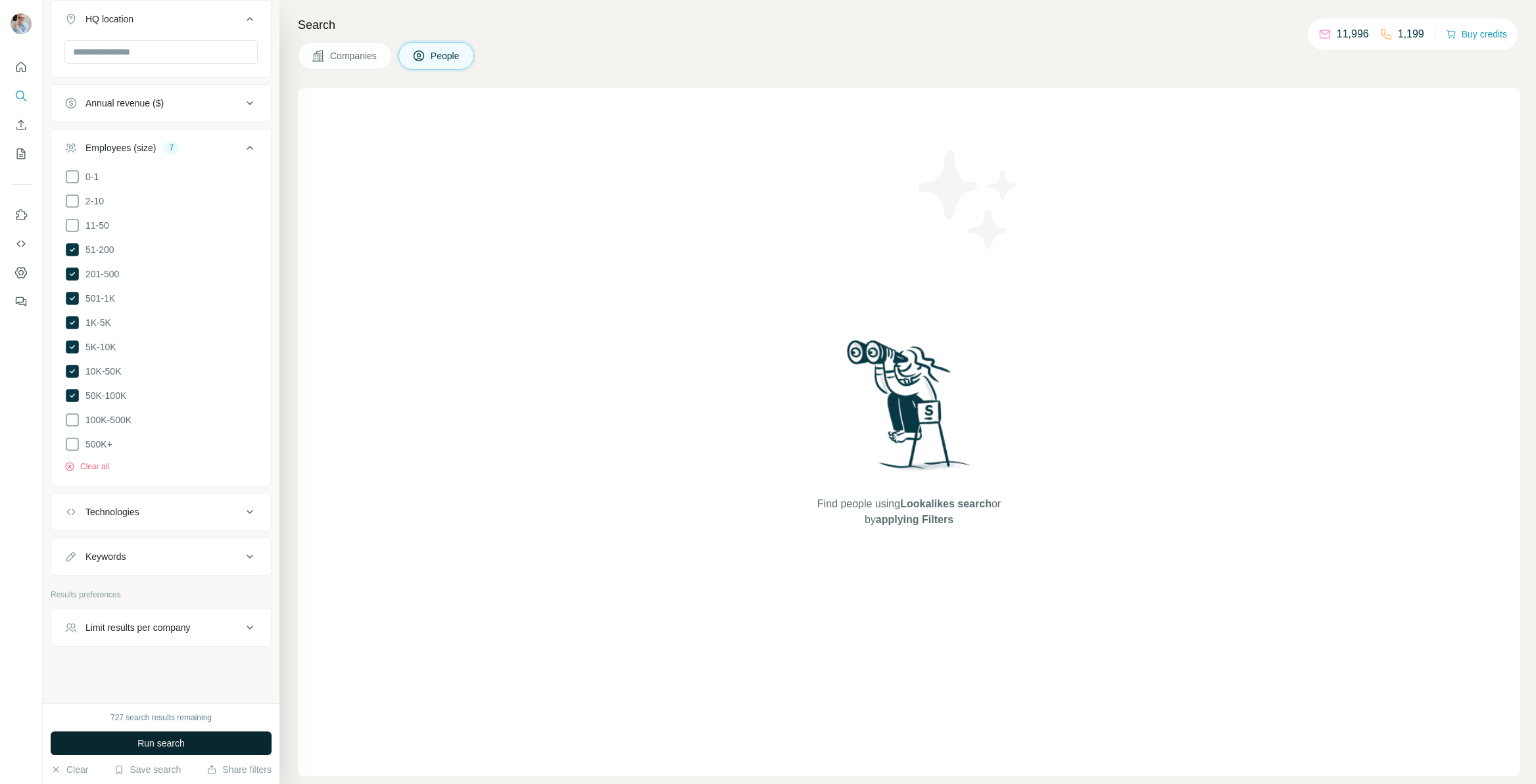
click at [132, 742] on button "Run search" at bounding box center [161, 743] width 221 height 23
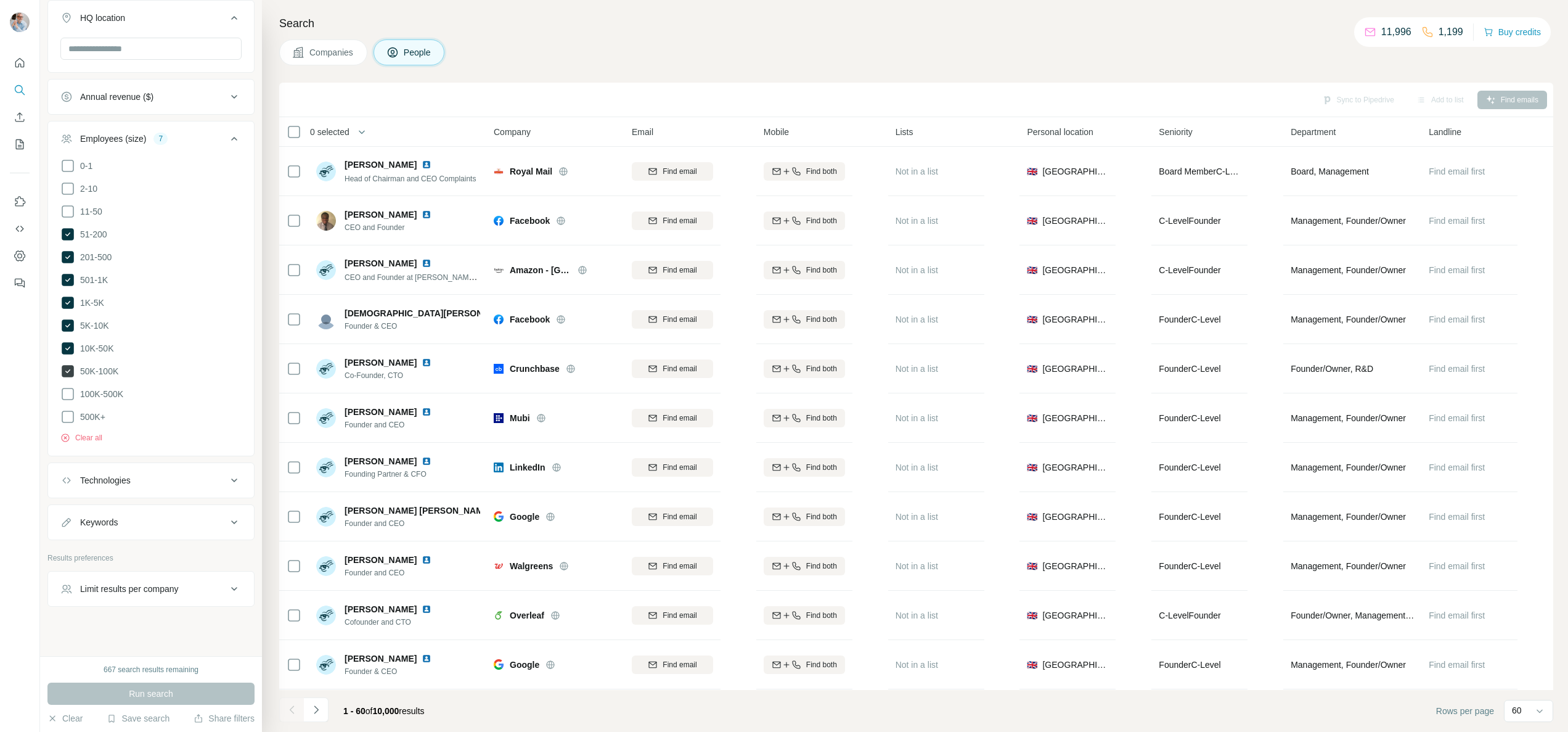
click at [75, 372] on span "50K-100K" at bounding box center [96, 371] width 43 height 12
click at [148, 699] on span "Run search" at bounding box center [151, 693] width 45 height 12
click at [129, 521] on div "Keywords" at bounding box center [143, 522] width 166 height 12
click at [124, 555] on input "text" at bounding box center [138, 553] width 156 height 22
type input "**********"
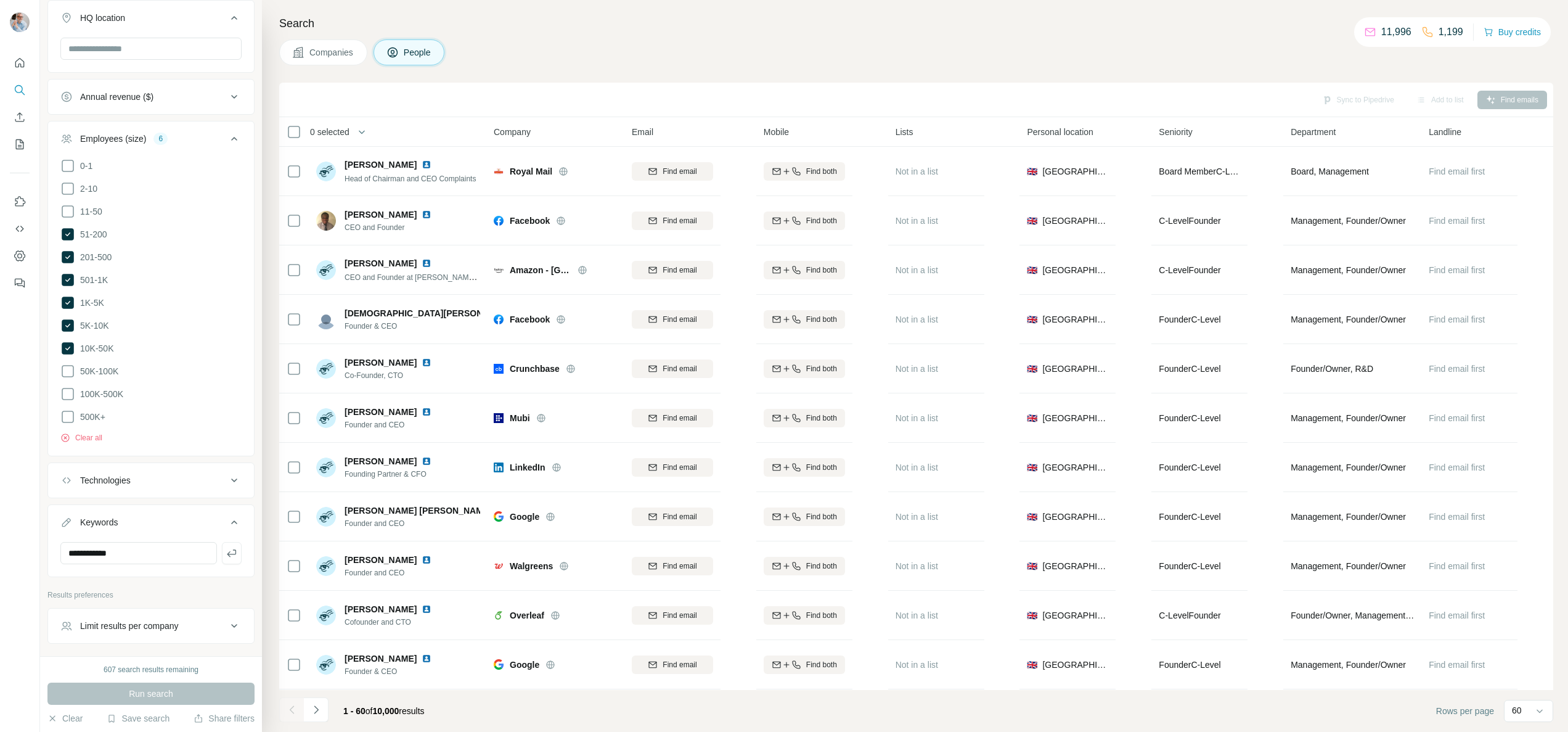
click at [146, 698] on div "Run search" at bounding box center [151, 693] width 207 height 22
click at [145, 694] on div "Run search" at bounding box center [151, 693] width 207 height 22
click at [191, 583] on div "**********" at bounding box center [151, 91] width 207 height 1104
click at [230, 548] on icon "button" at bounding box center [231, 553] width 12 height 12
click at [84, 597] on button "Clear all" at bounding box center [81, 602] width 42 height 11
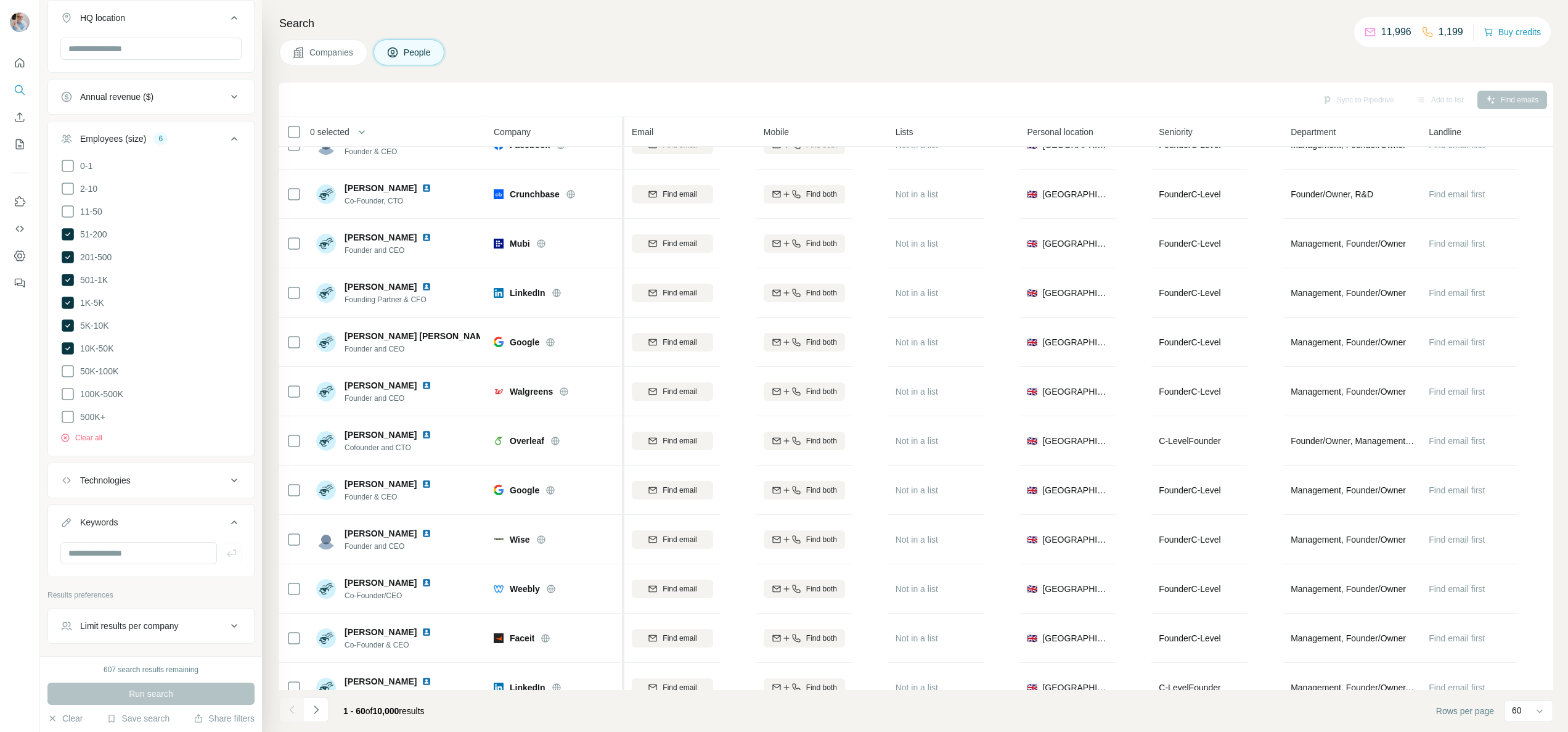
scroll to position [177, 0]
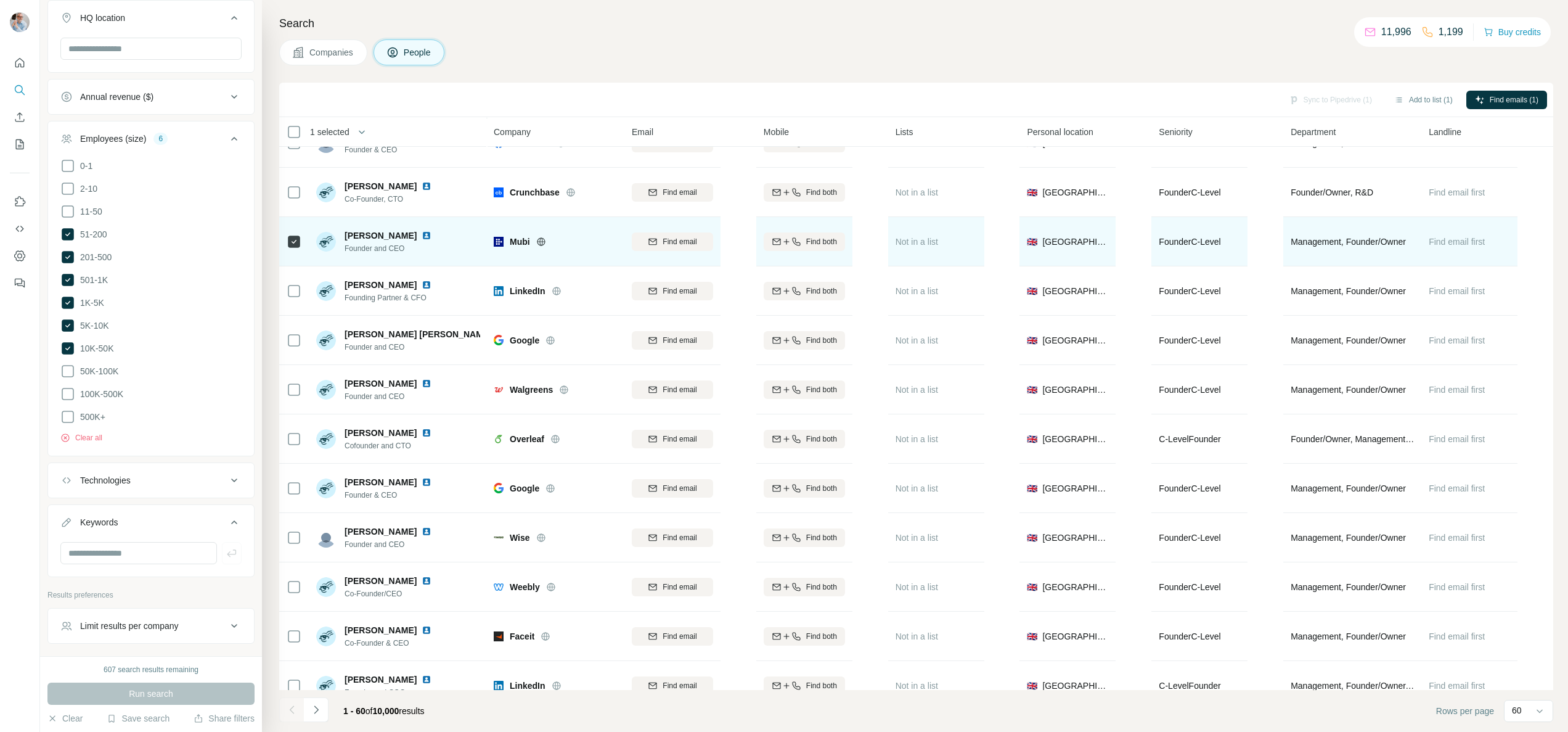
click at [327, 241] on img at bounding box center [326, 241] width 20 height 20
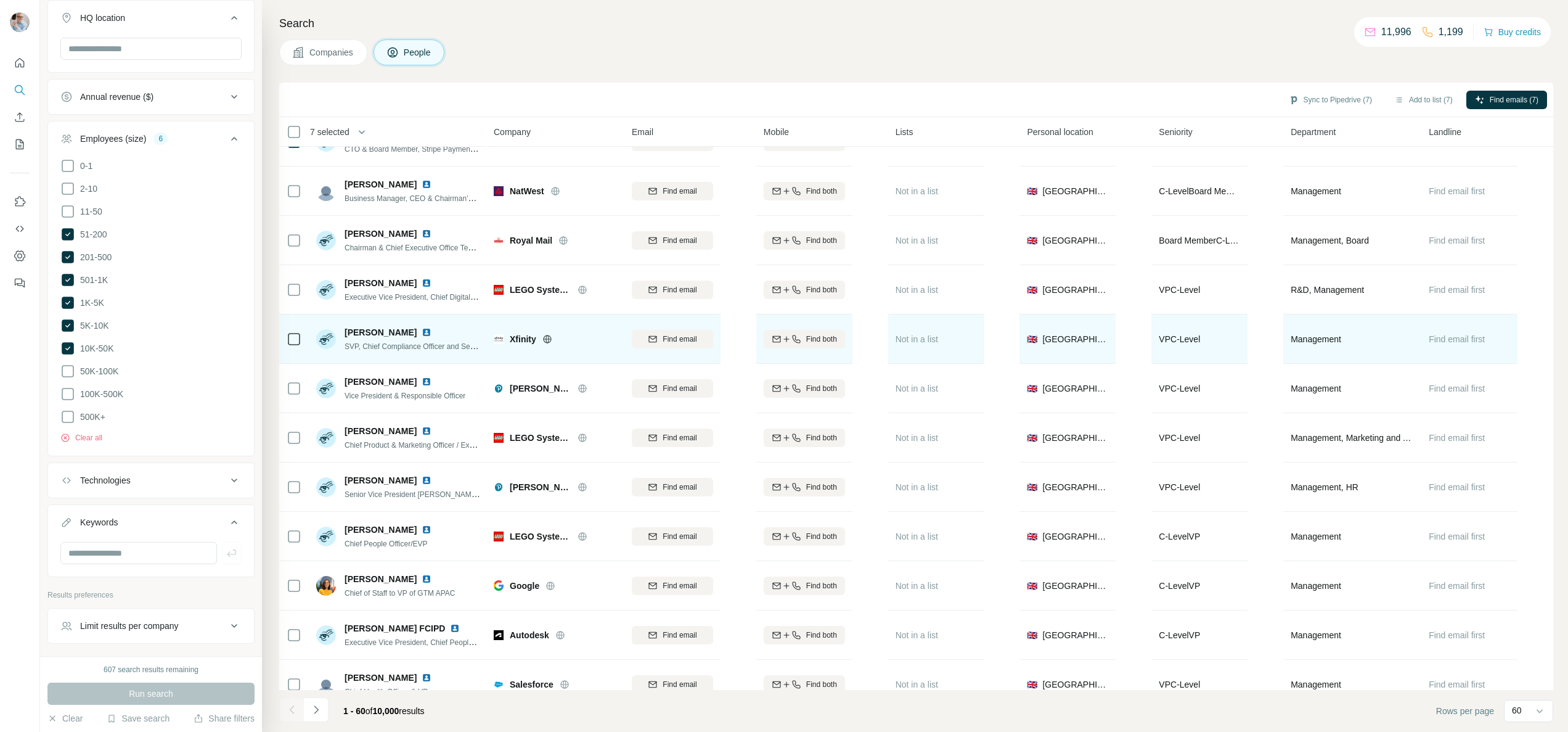
scroll to position [1267, 0]
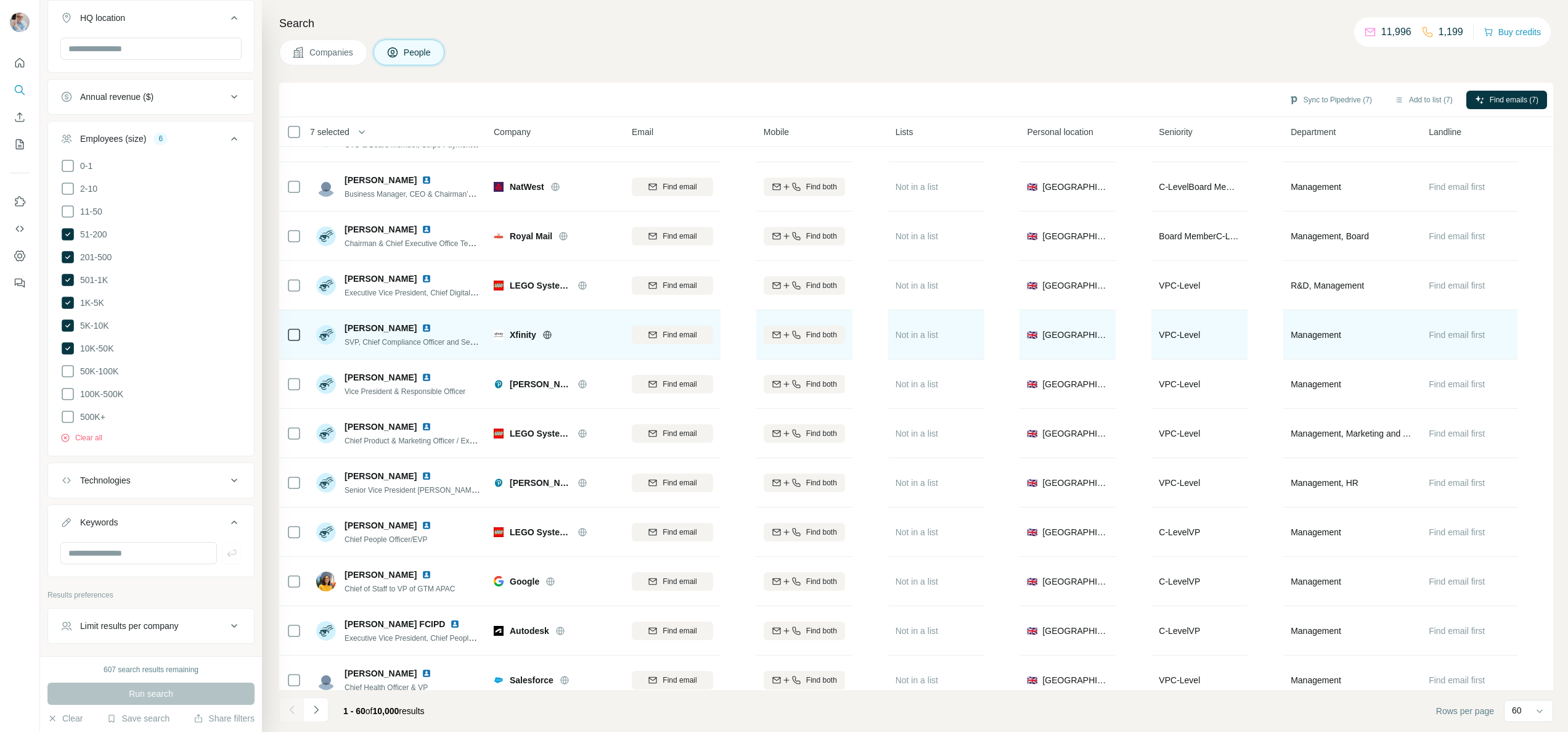
click at [303, 336] on td at bounding box center [294, 334] width 30 height 49
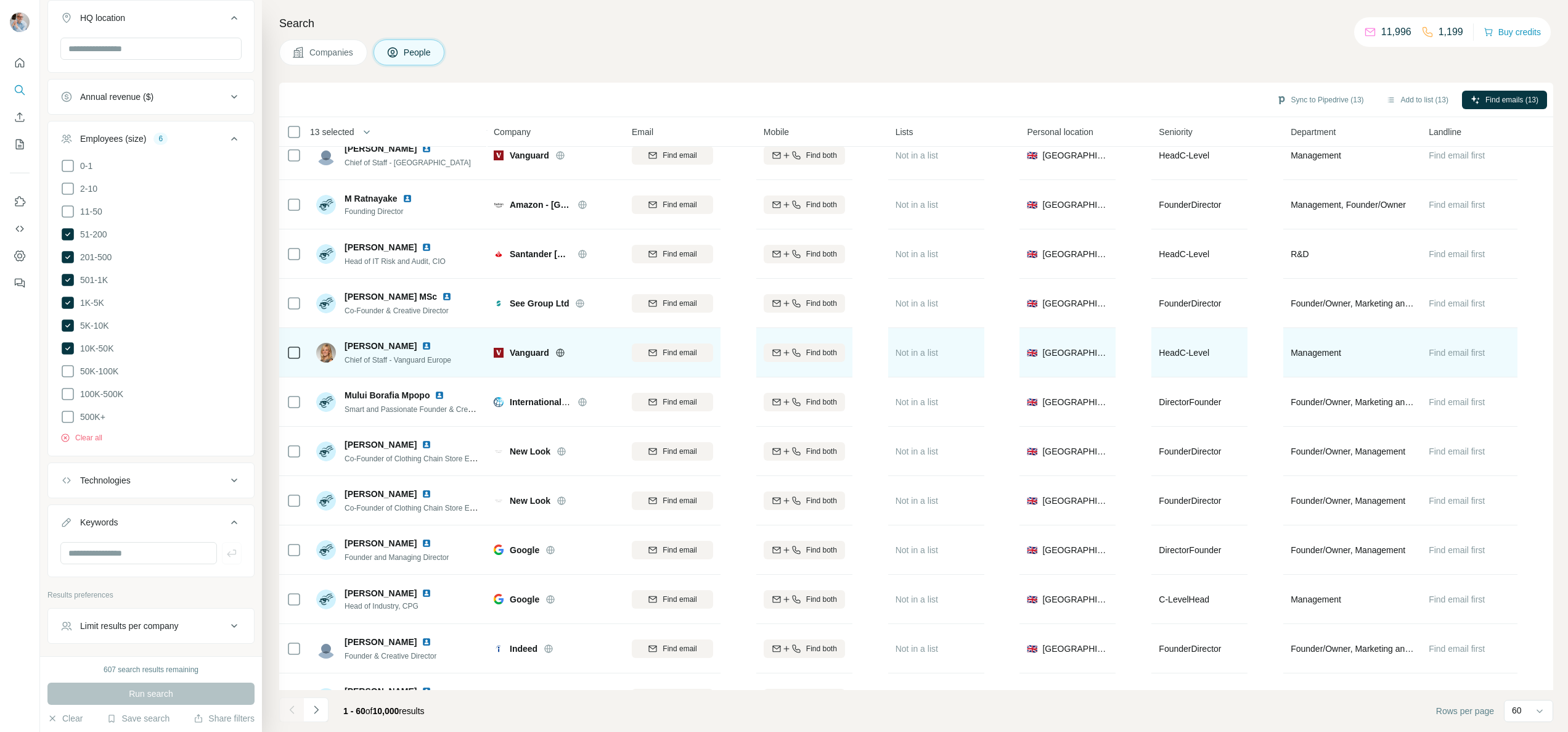
scroll to position [2416, 0]
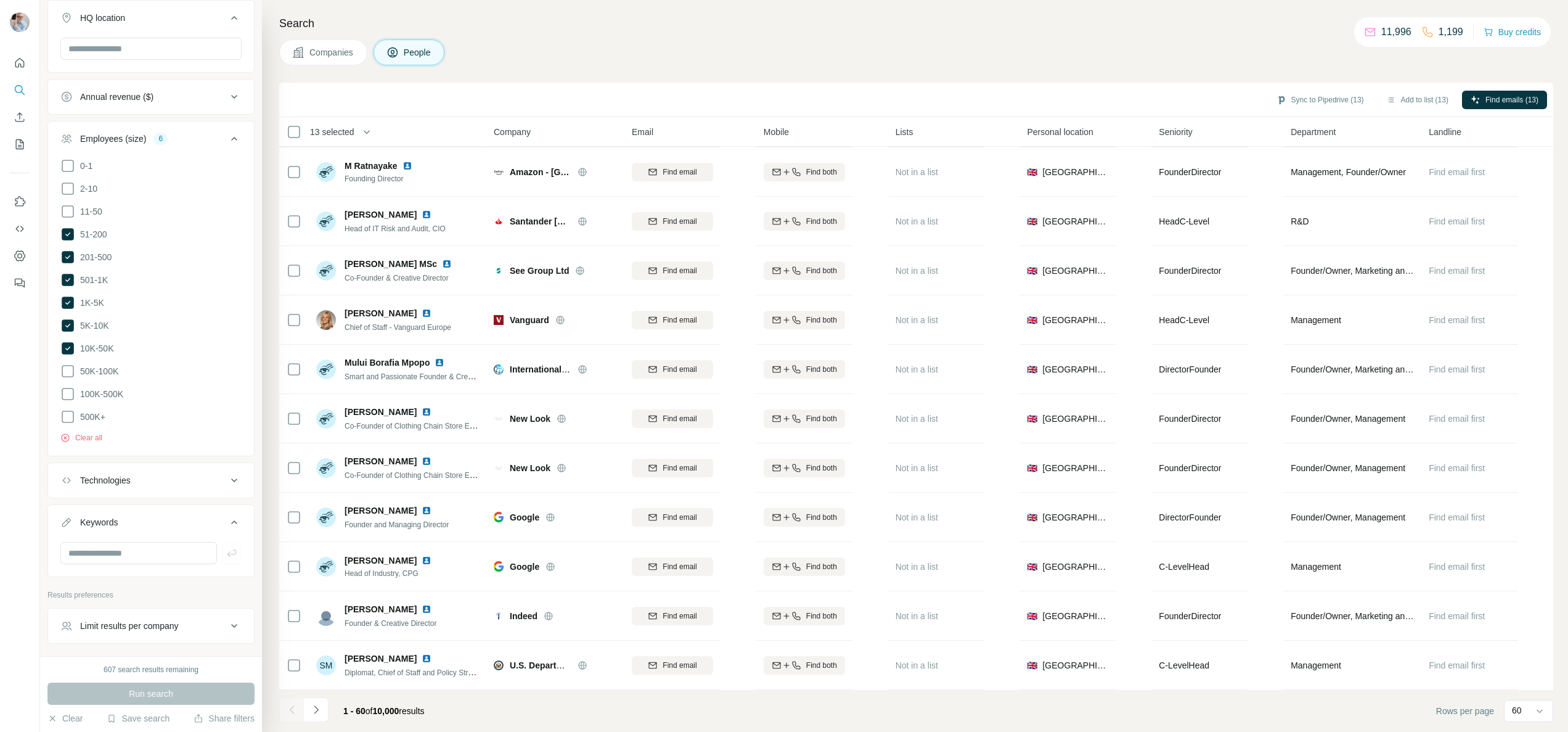
drag, startPoint x: 319, startPoint y: 707, endPoint x: 323, endPoint y: 694, distance: 13.6
click at [319, 707] on icon "Navigate to next page" at bounding box center [316, 709] width 12 height 12
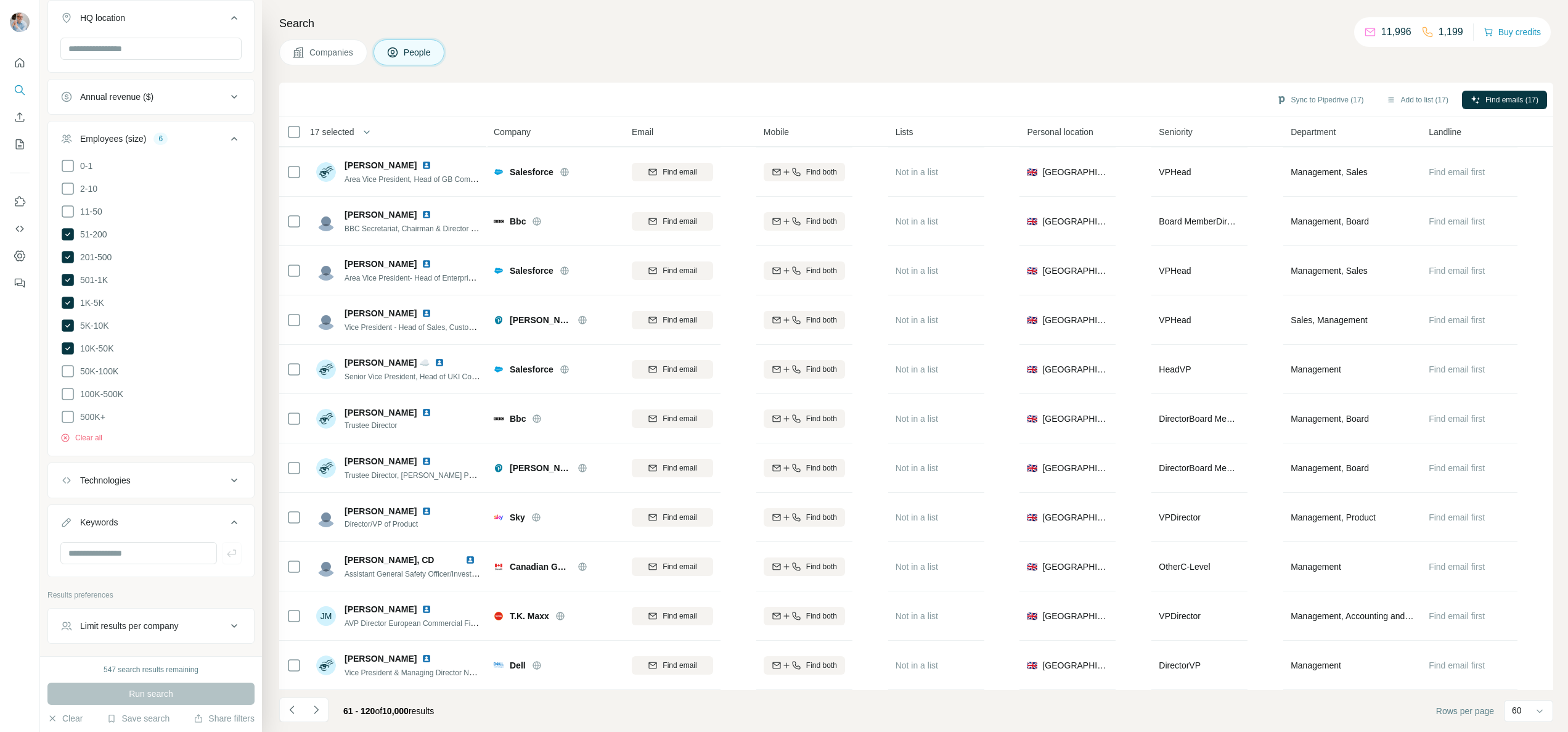
click at [321, 709] on icon "Navigate to next page" at bounding box center [316, 709] width 12 height 12
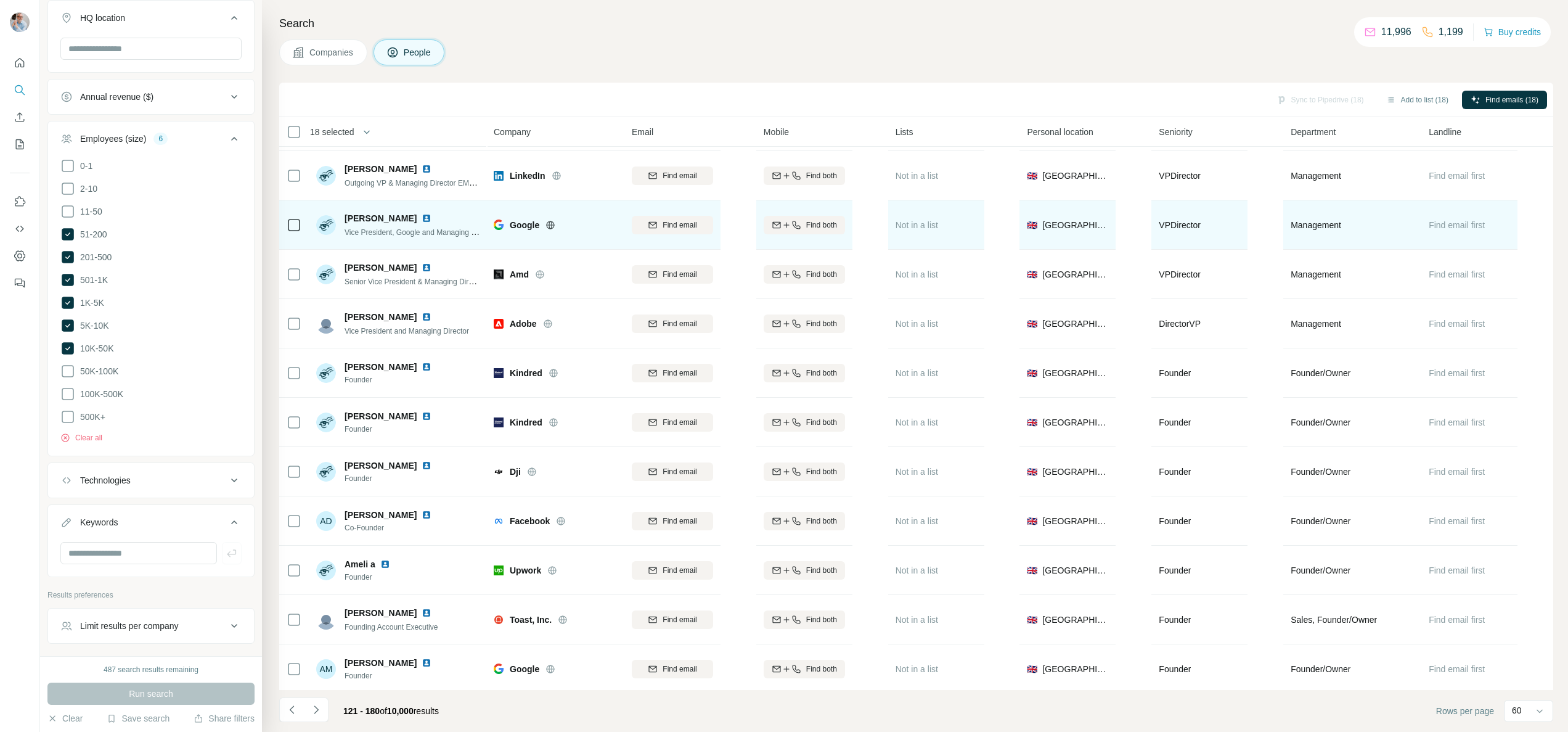
scroll to position [46, 0]
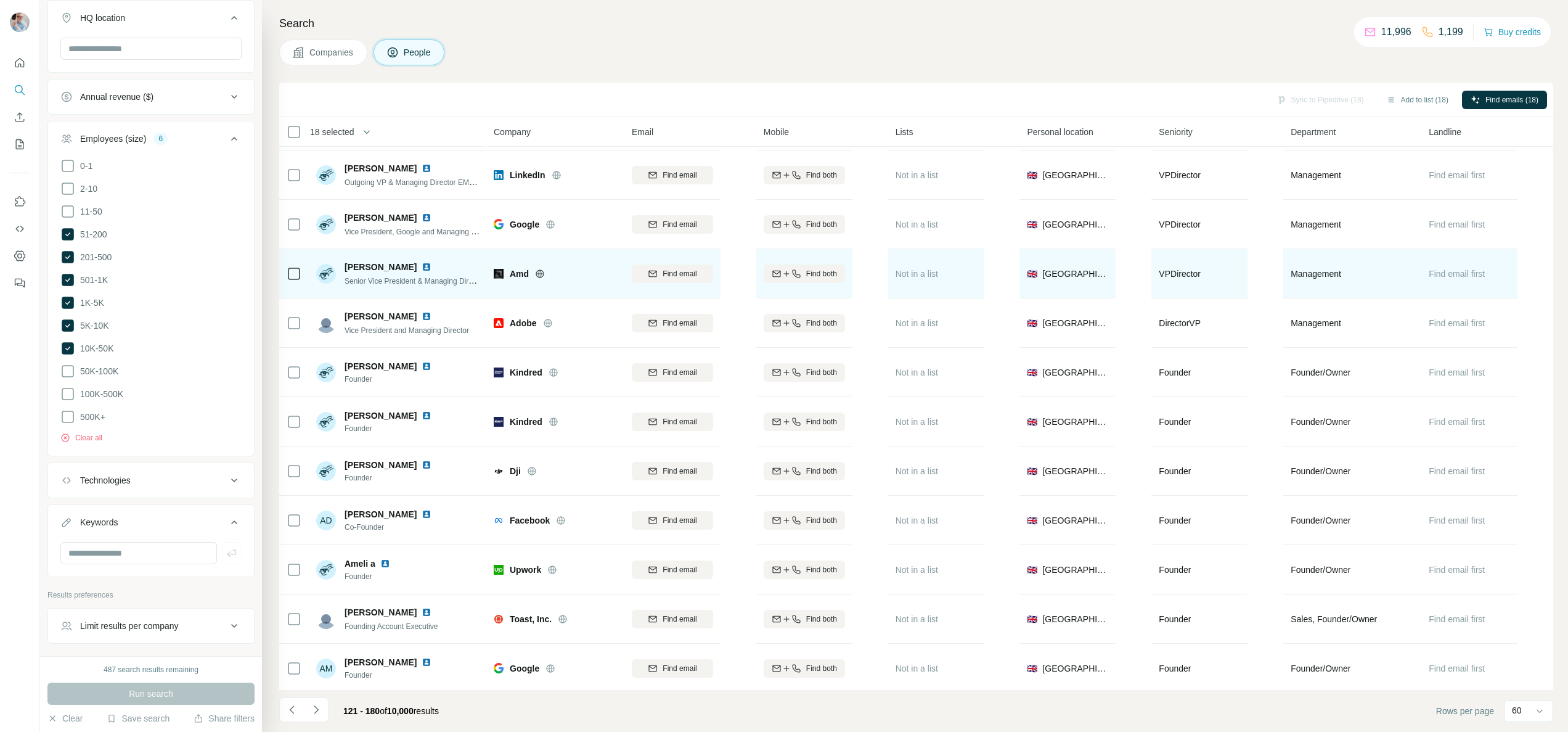
click at [294, 266] on div at bounding box center [294, 274] width 15 height 15
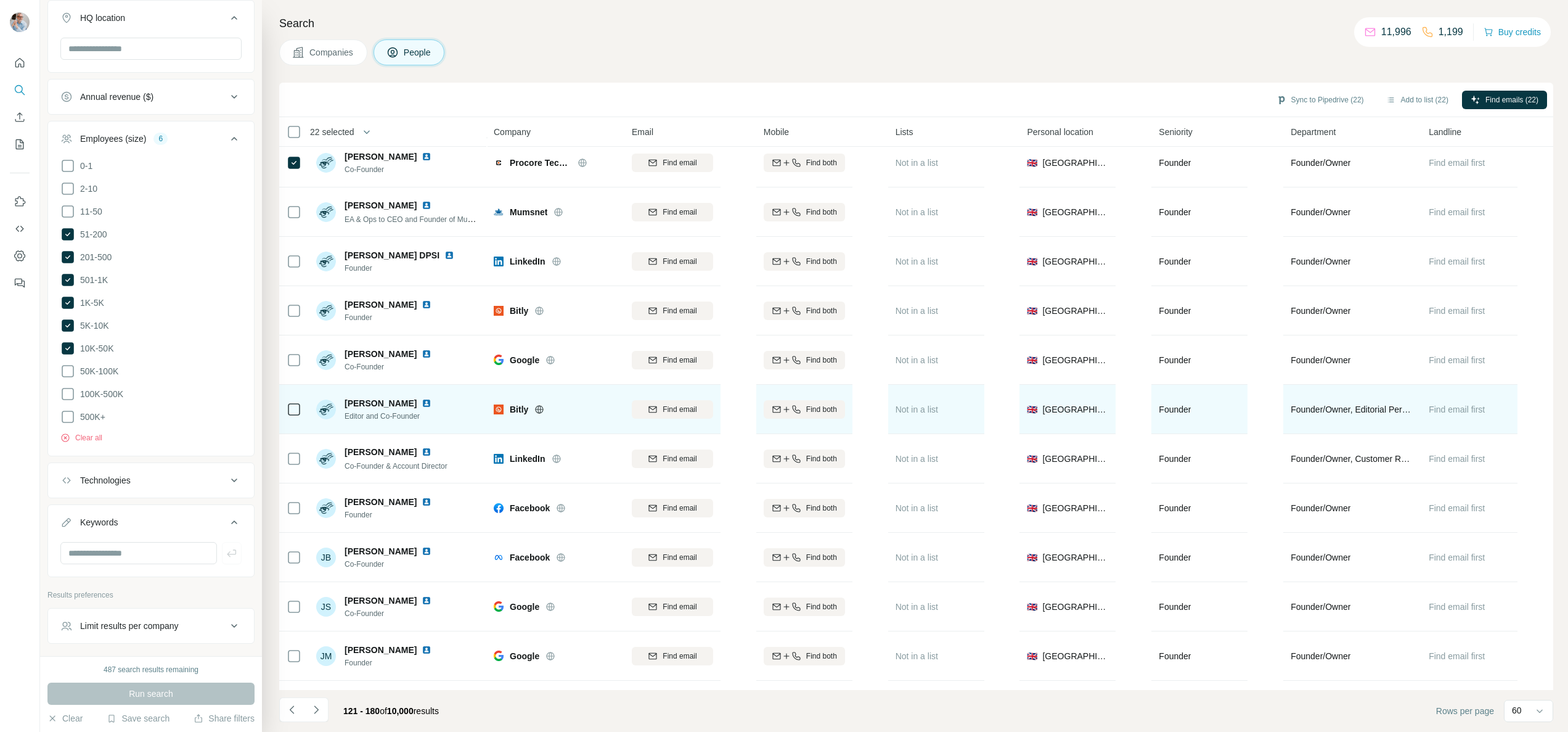
scroll to position [2416, 0]
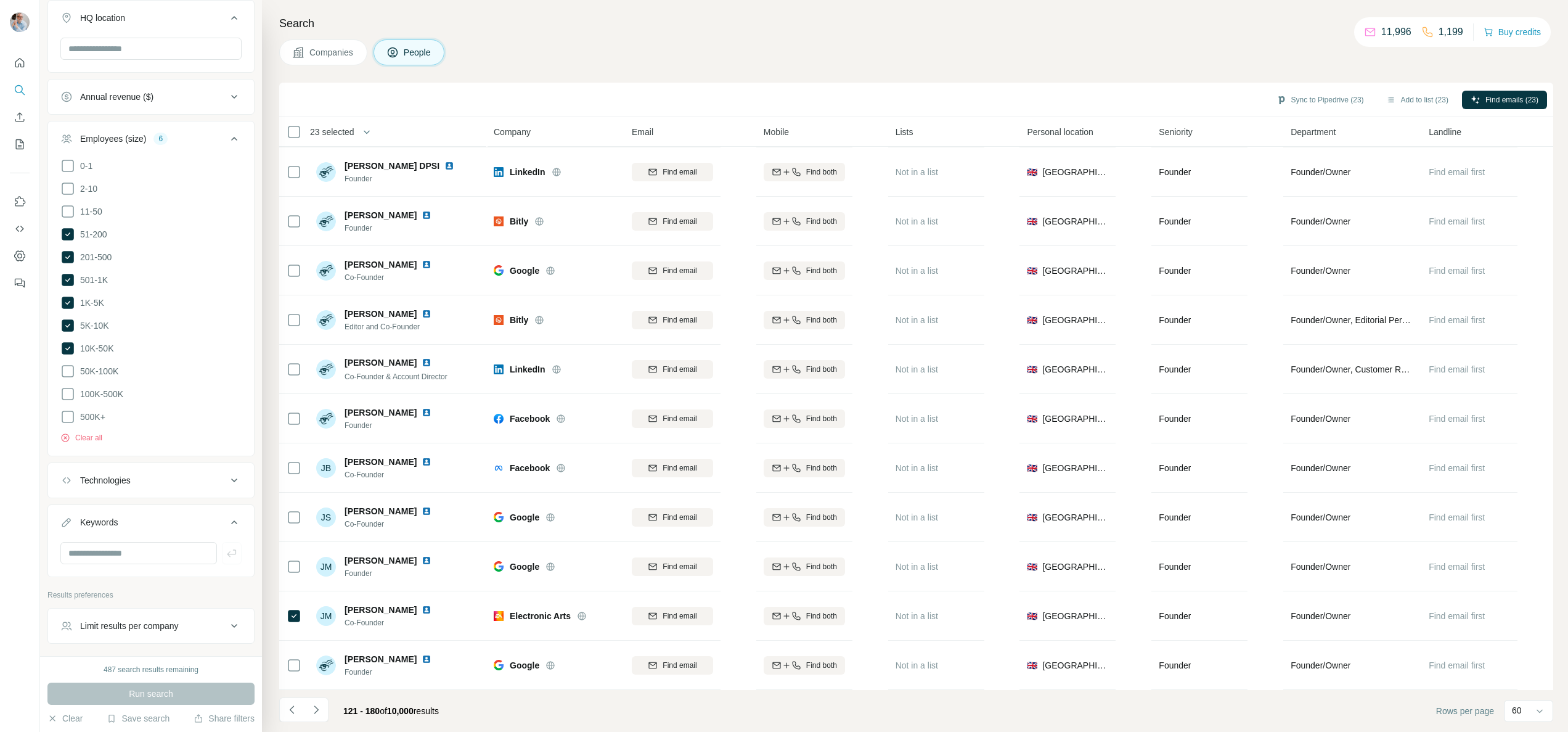
click at [320, 713] on icon "Navigate to next page" at bounding box center [316, 709] width 12 height 12
click at [319, 711] on icon "Navigate to next page" at bounding box center [316, 709] width 12 height 12
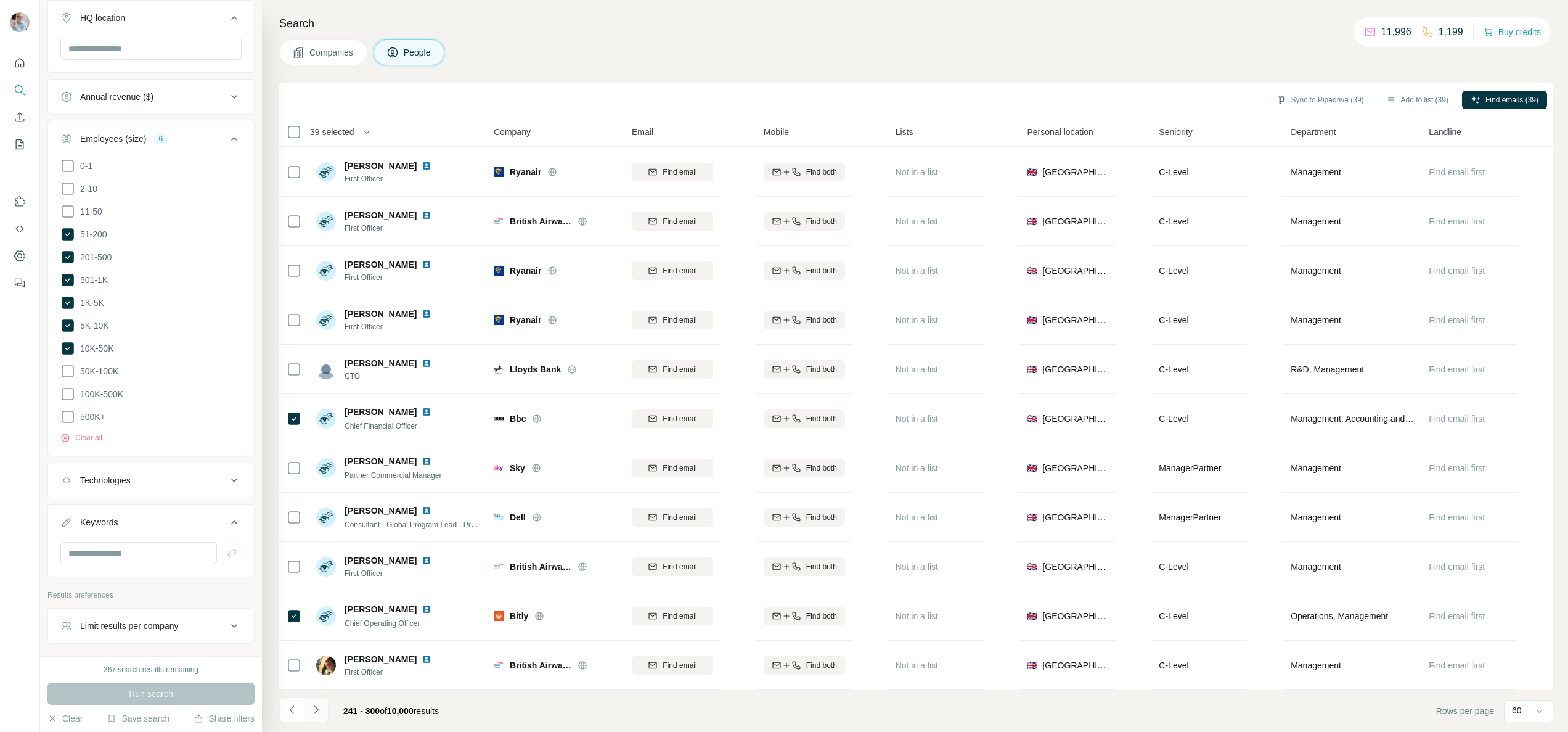
click at [317, 713] on icon "Navigate to next page" at bounding box center [316, 709] width 12 height 12
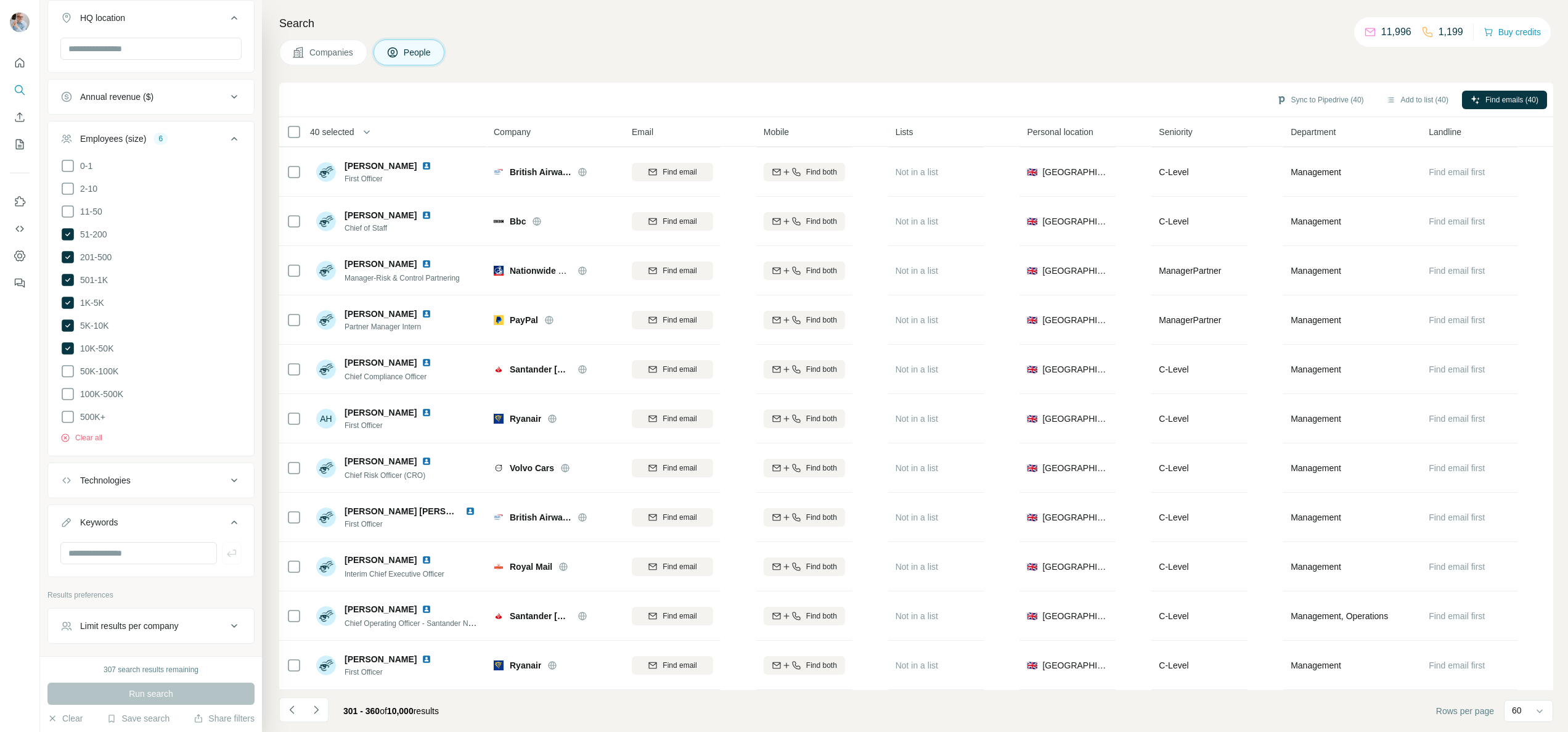
drag, startPoint x: 315, startPoint y: 710, endPoint x: 327, endPoint y: 694, distance: 20.0
click at [315, 710] on icon "Navigate to next page" at bounding box center [316, 709] width 12 height 12
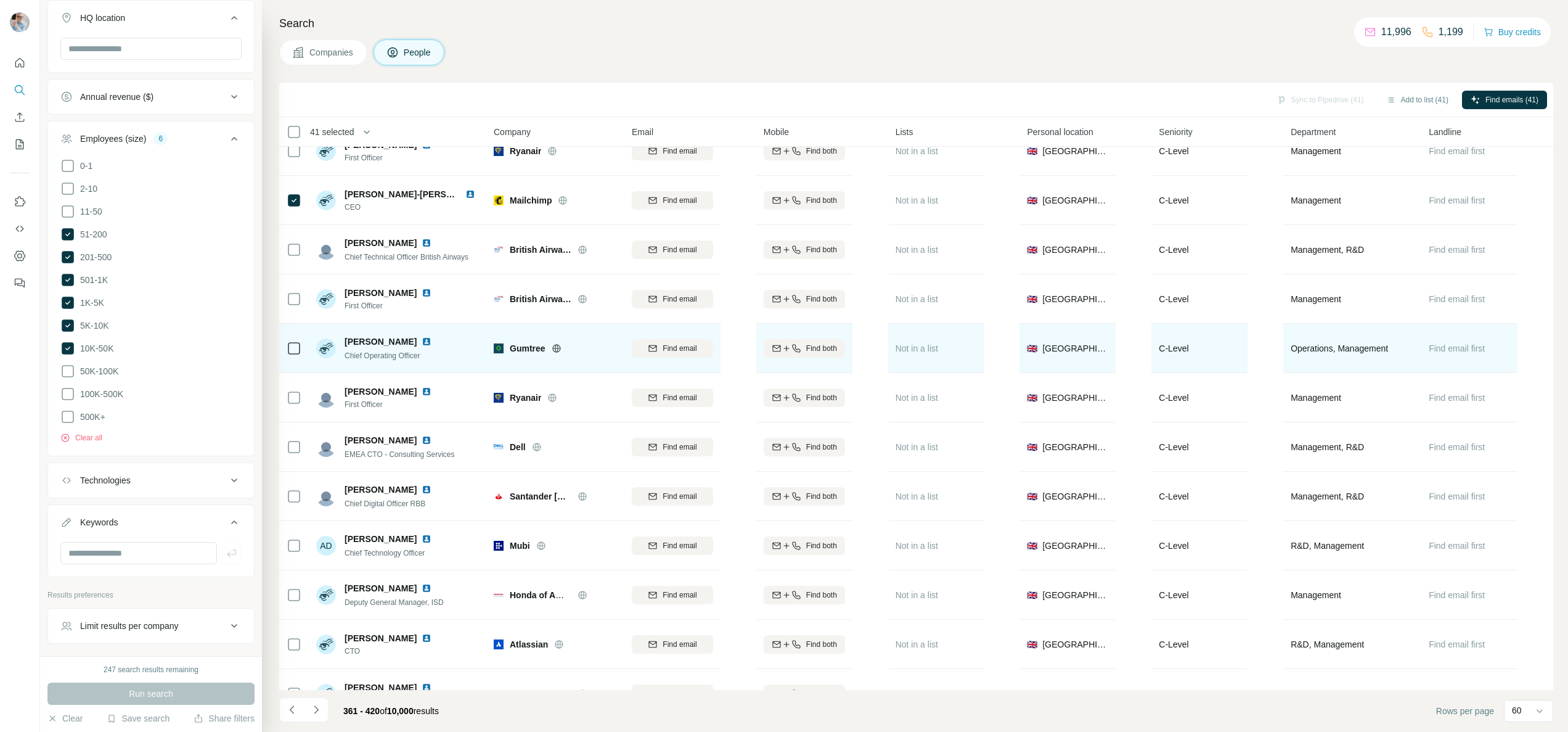
scroll to position [1270, 0]
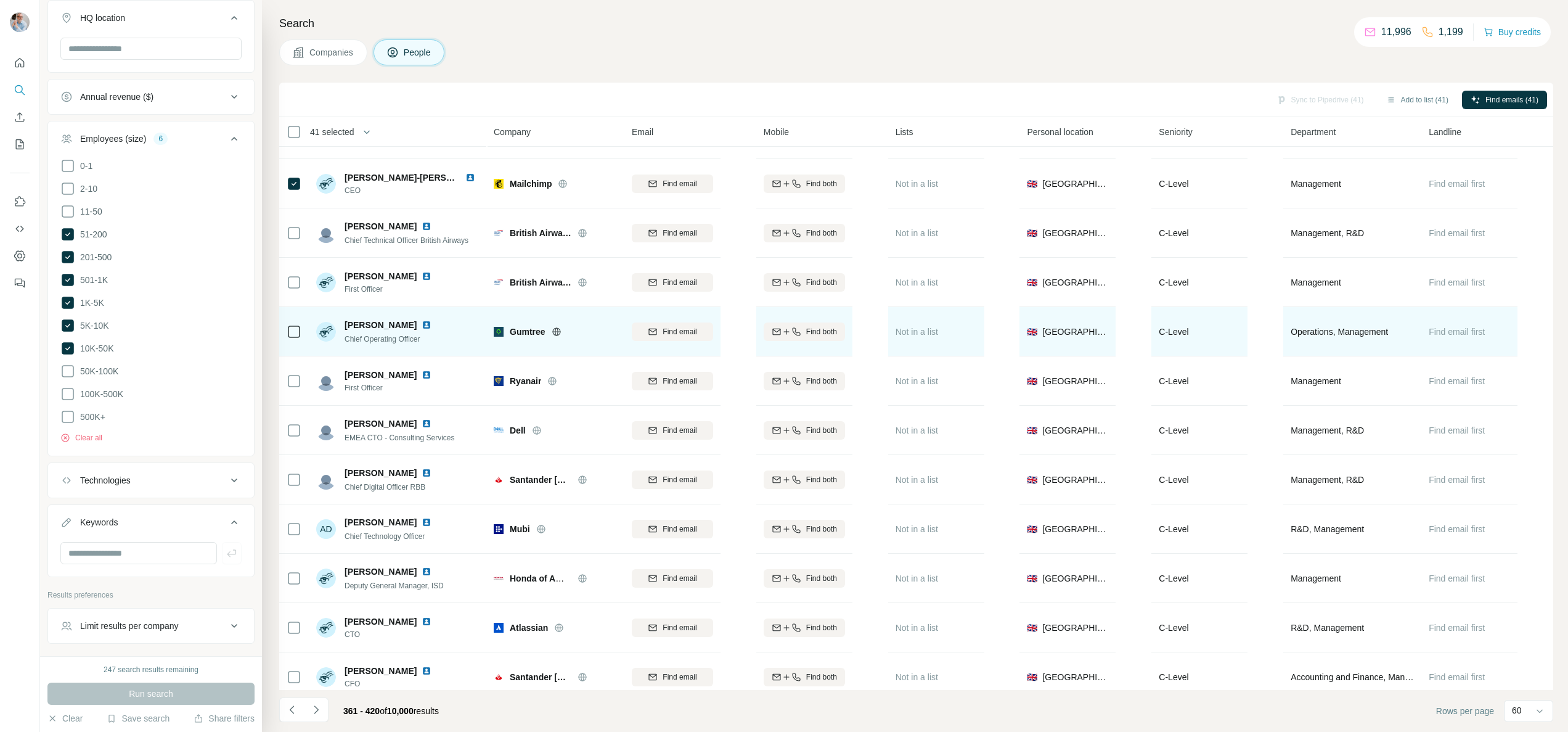
click at [400, 335] on span "Chief Operating Officer" at bounding box center [382, 339] width 76 height 8
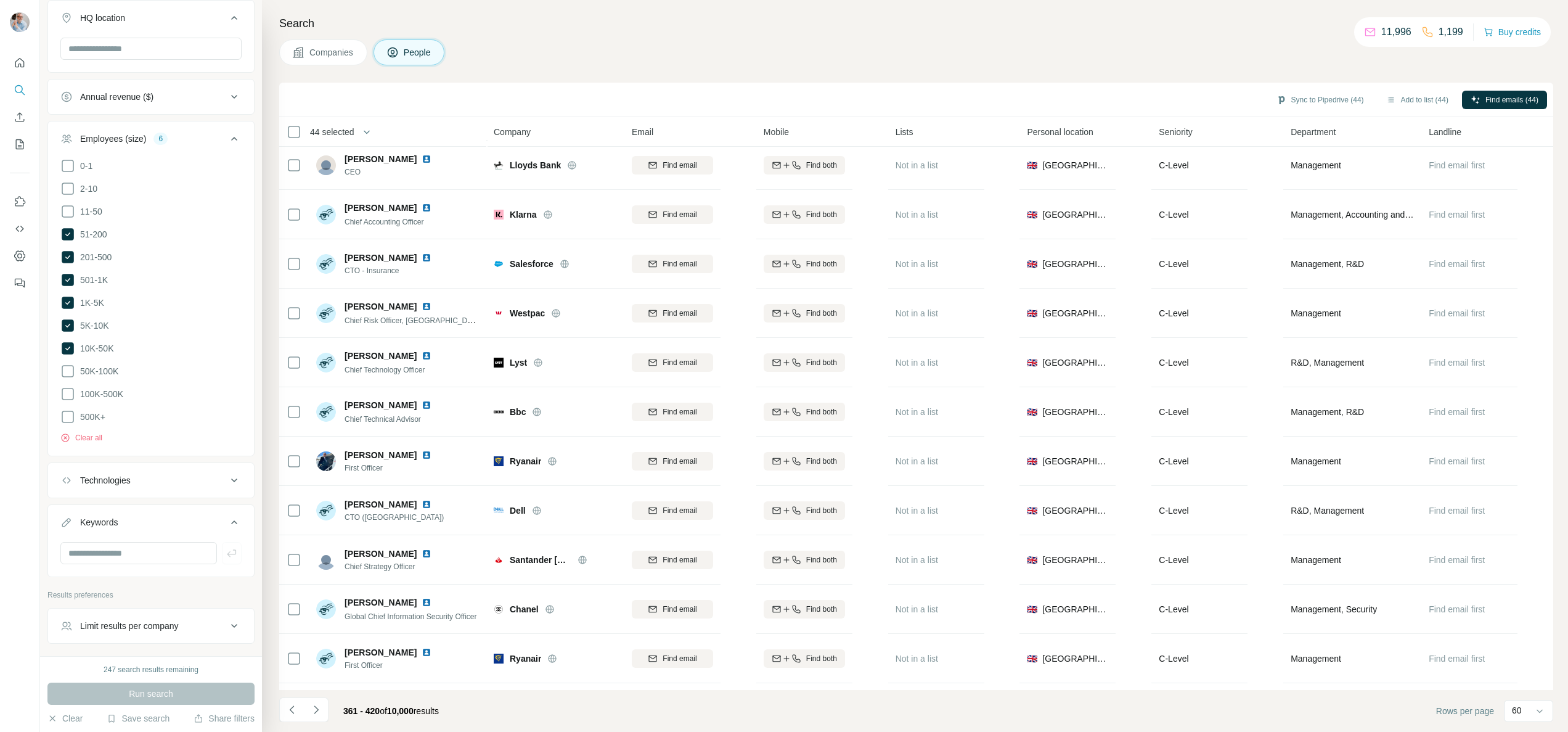
scroll to position [2416, 0]
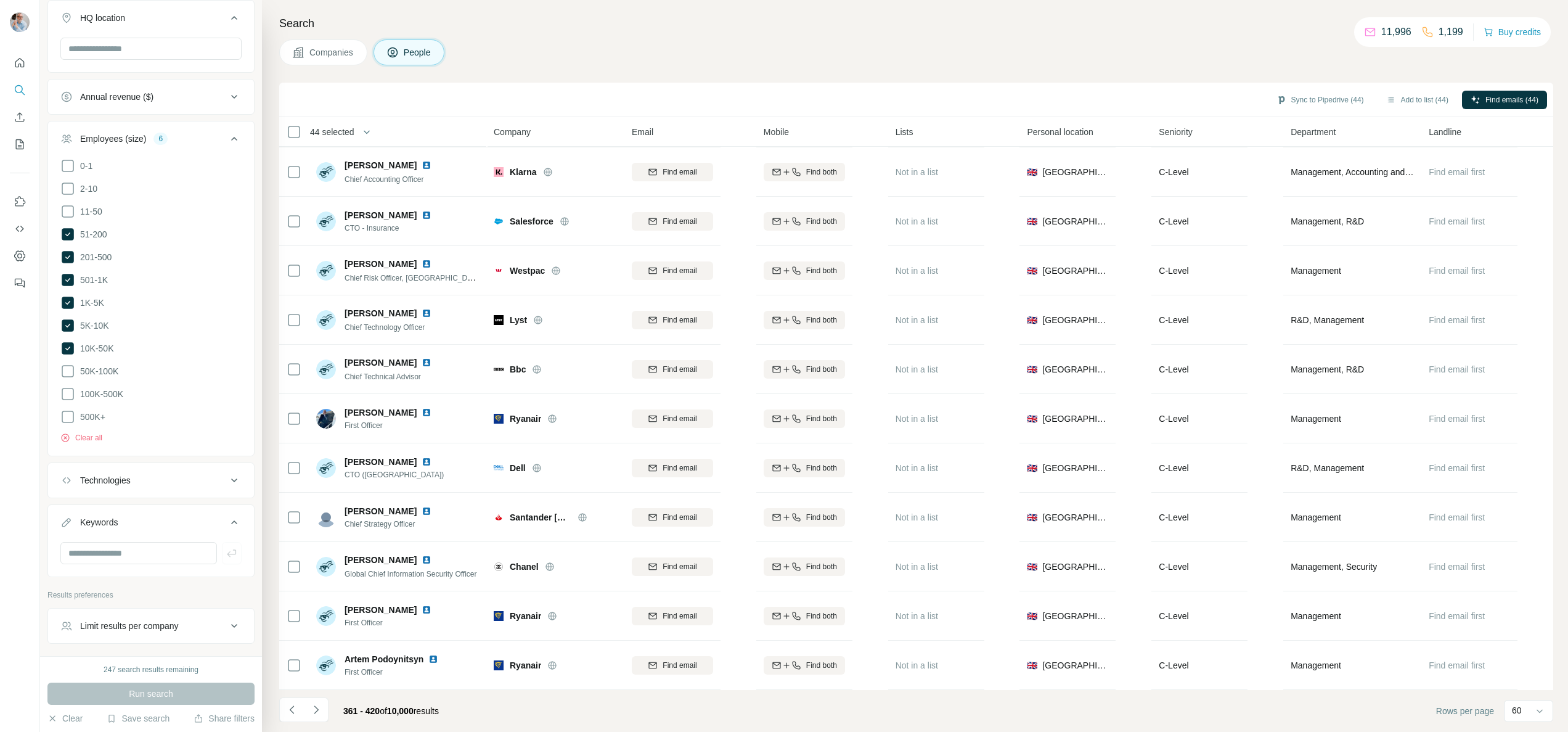
click at [313, 705] on icon "Navigate to next page" at bounding box center [316, 709] width 12 height 12
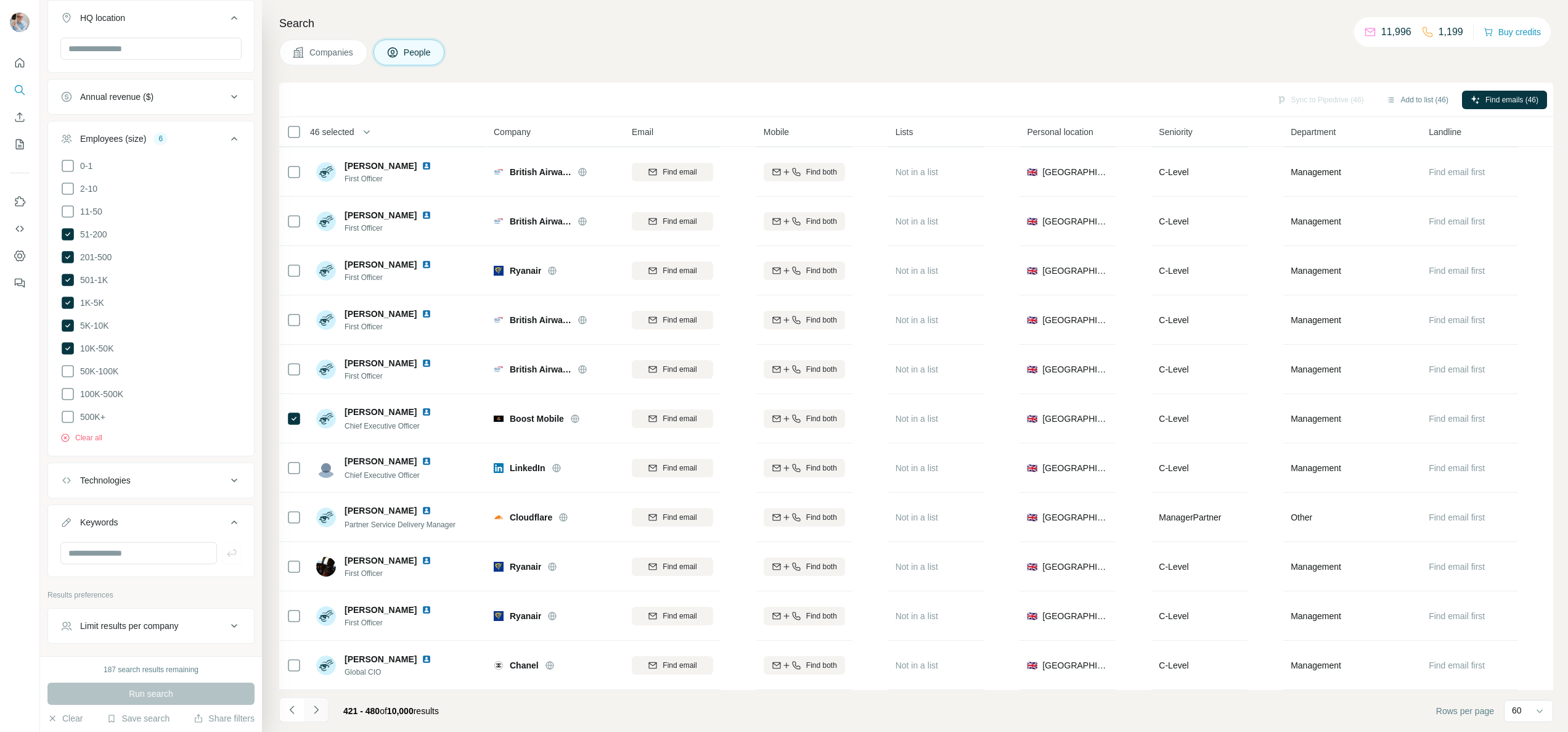
click at [315, 713] on icon "Navigate to next page" at bounding box center [316, 709] width 5 height 8
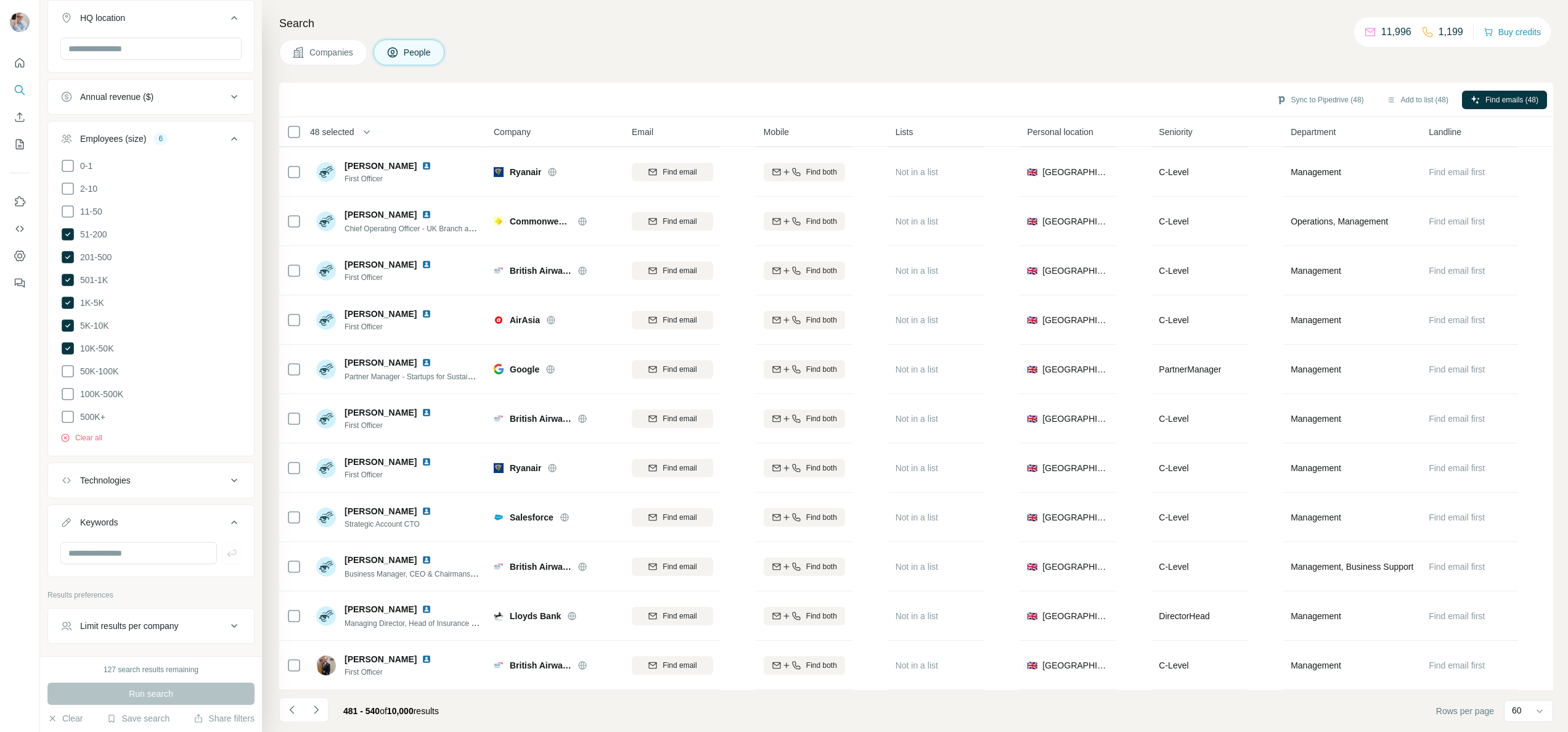
click at [317, 714] on icon "Navigate to next page" at bounding box center [316, 709] width 12 height 12
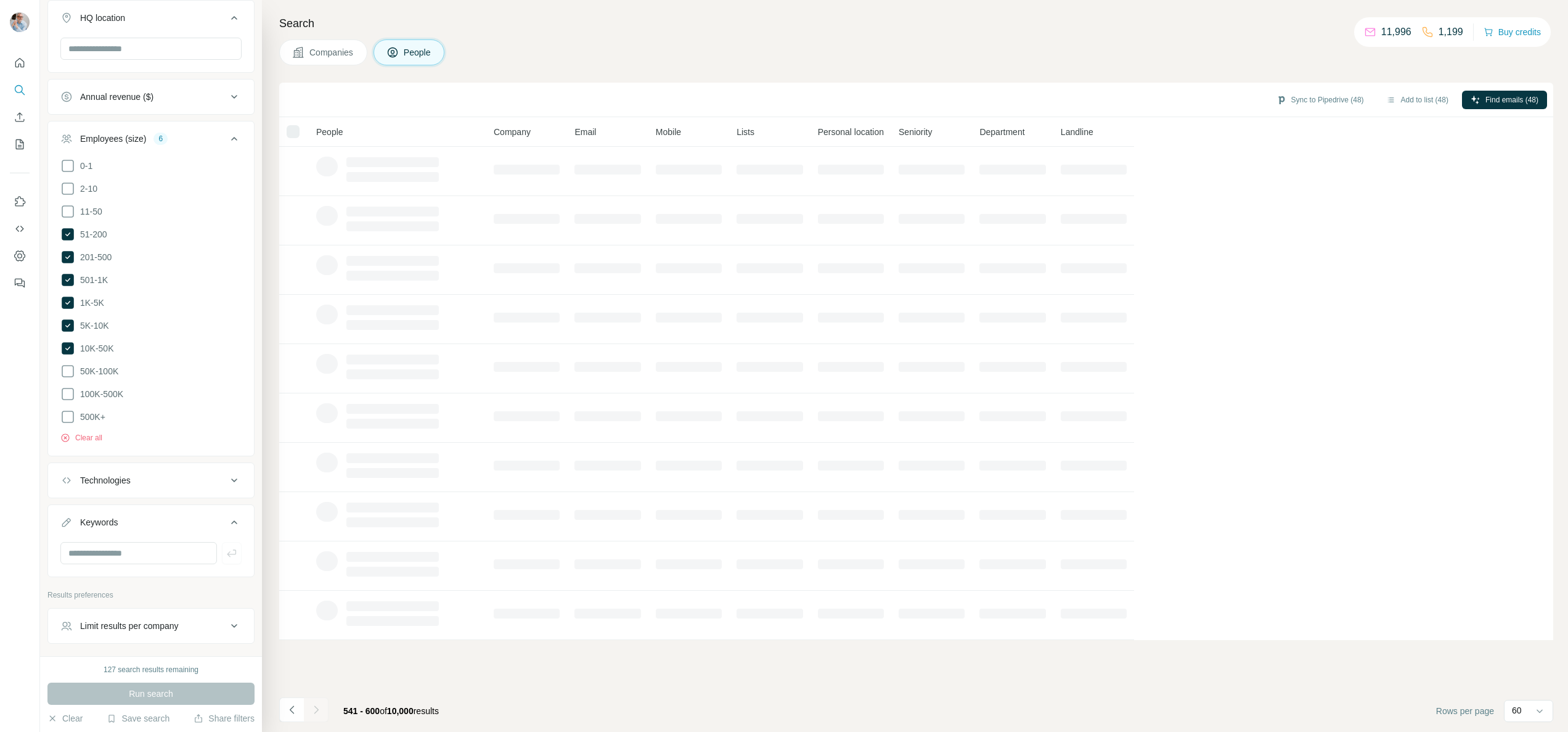
scroll to position [0, 0]
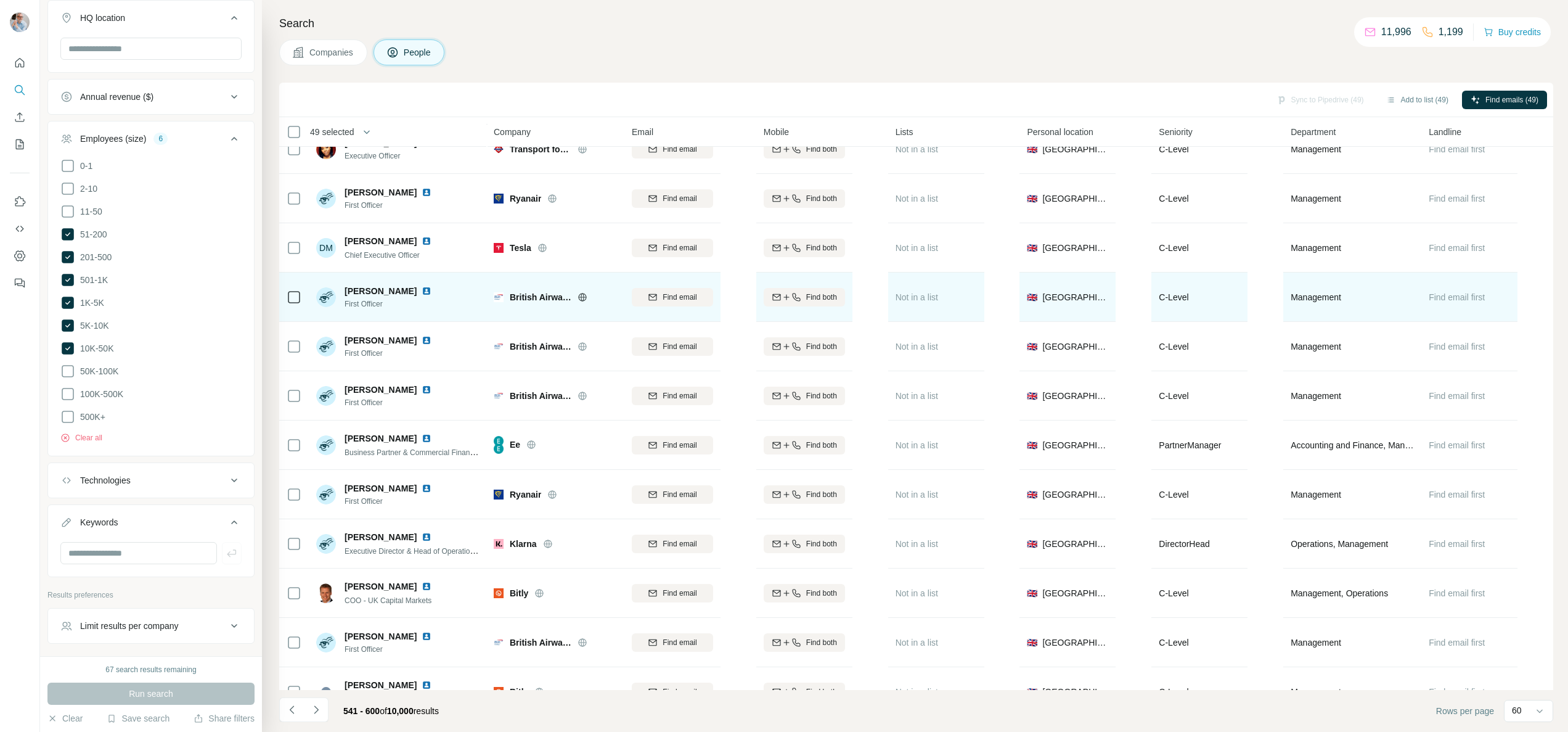
scroll to position [2416, 0]
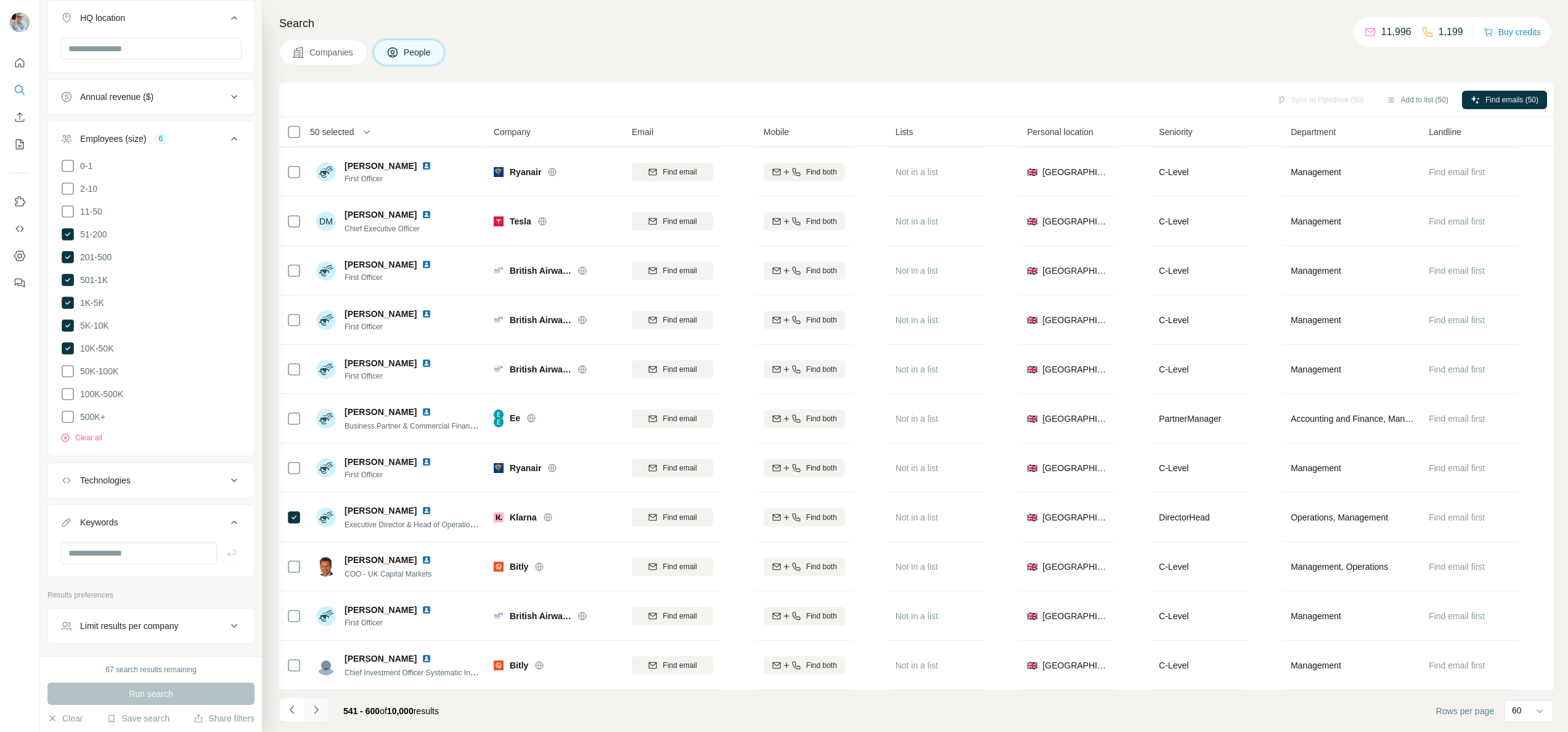
click at [312, 710] on icon "Navigate to next page" at bounding box center [316, 709] width 12 height 12
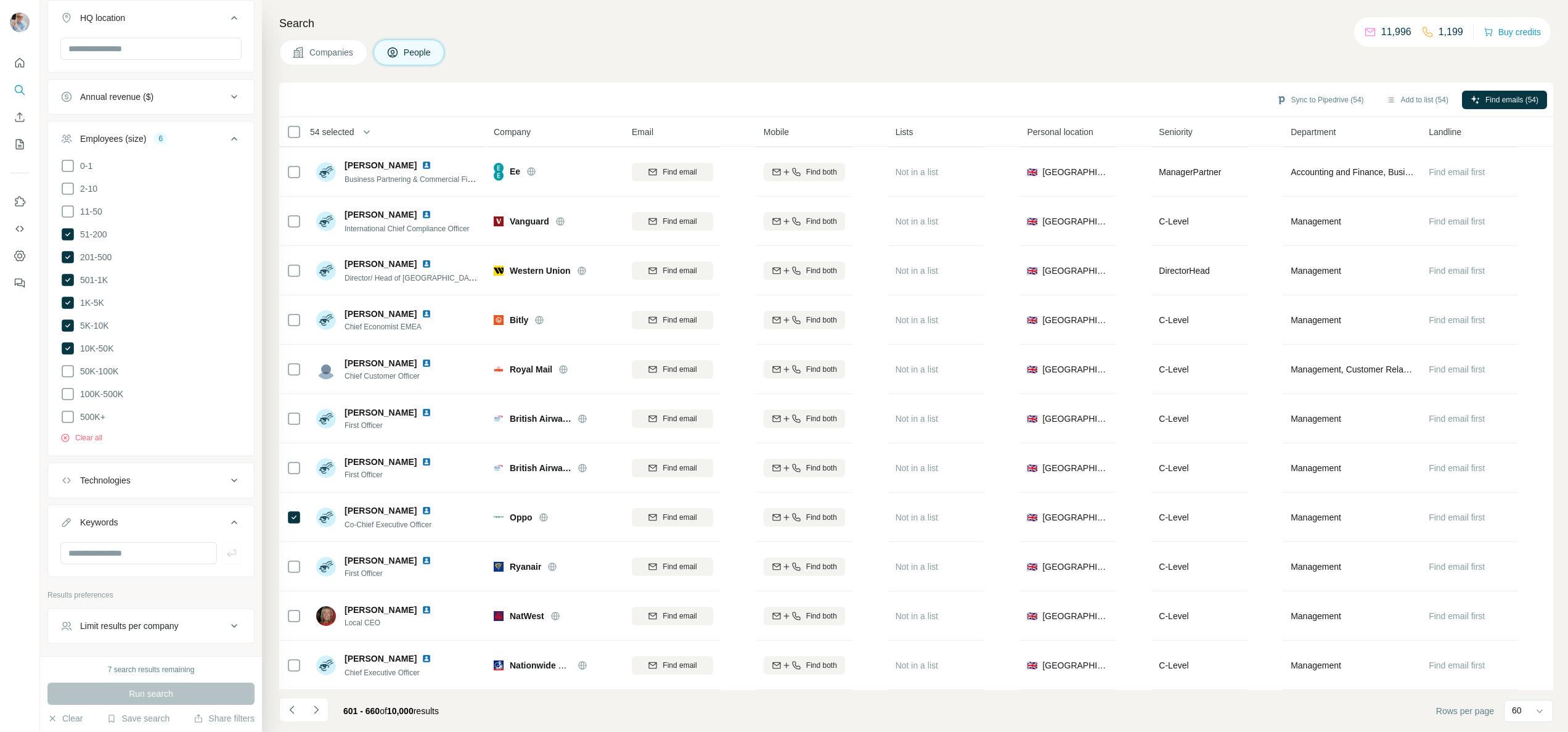
click at [317, 708] on icon "Navigate to next page" at bounding box center [316, 709] width 5 height 8
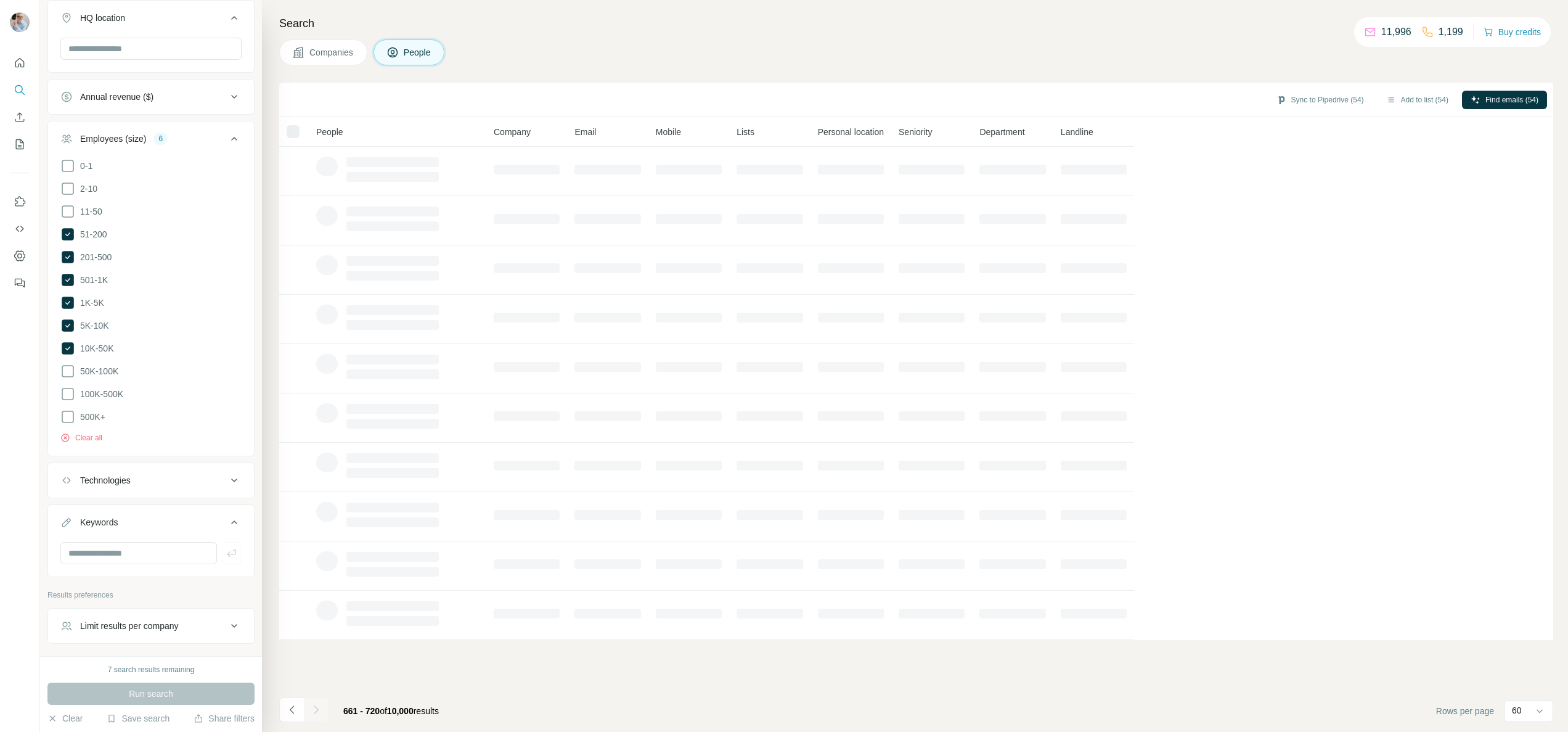
scroll to position [0, 0]
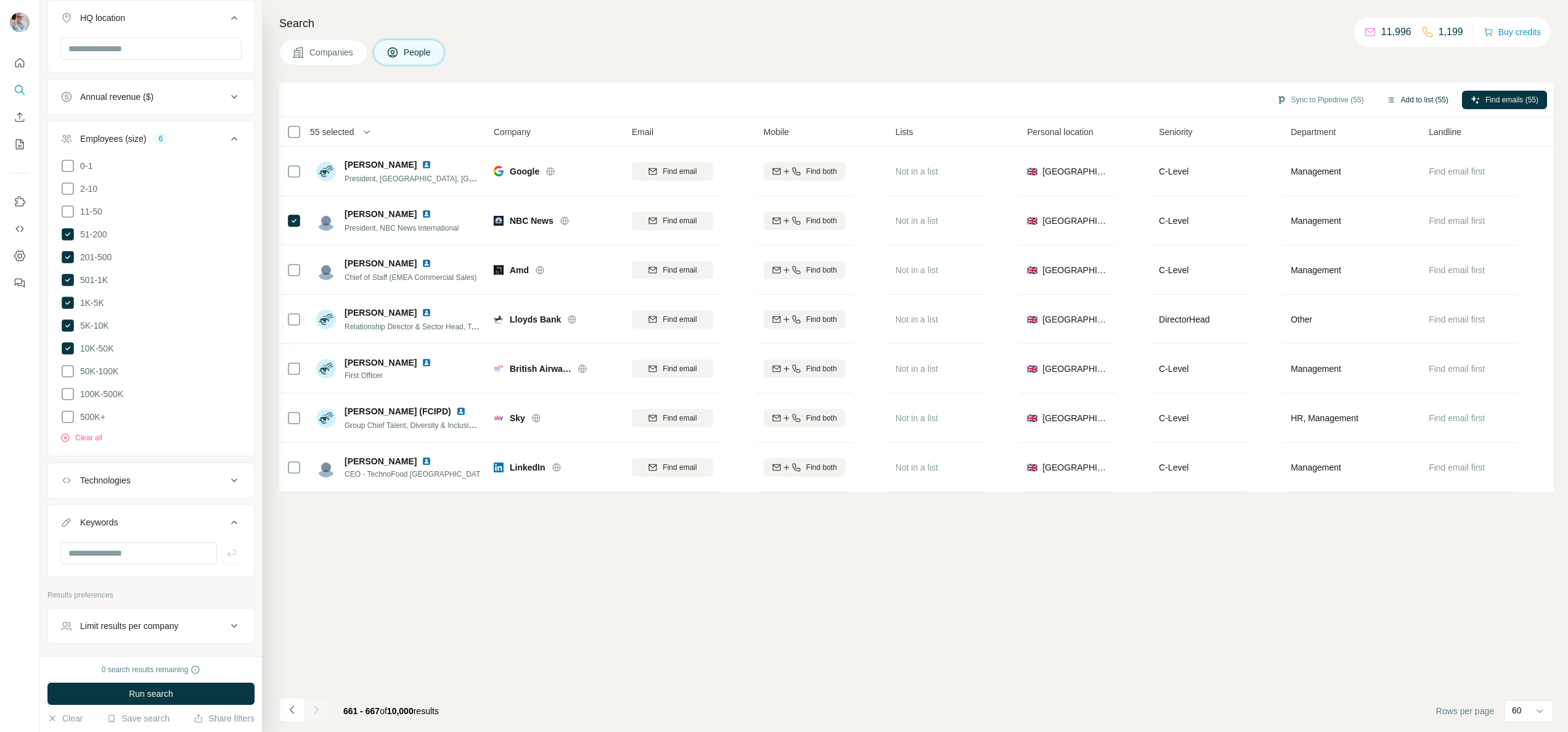
click at [1401, 97] on button "Add to list (55)" at bounding box center [1417, 100] width 80 height 19
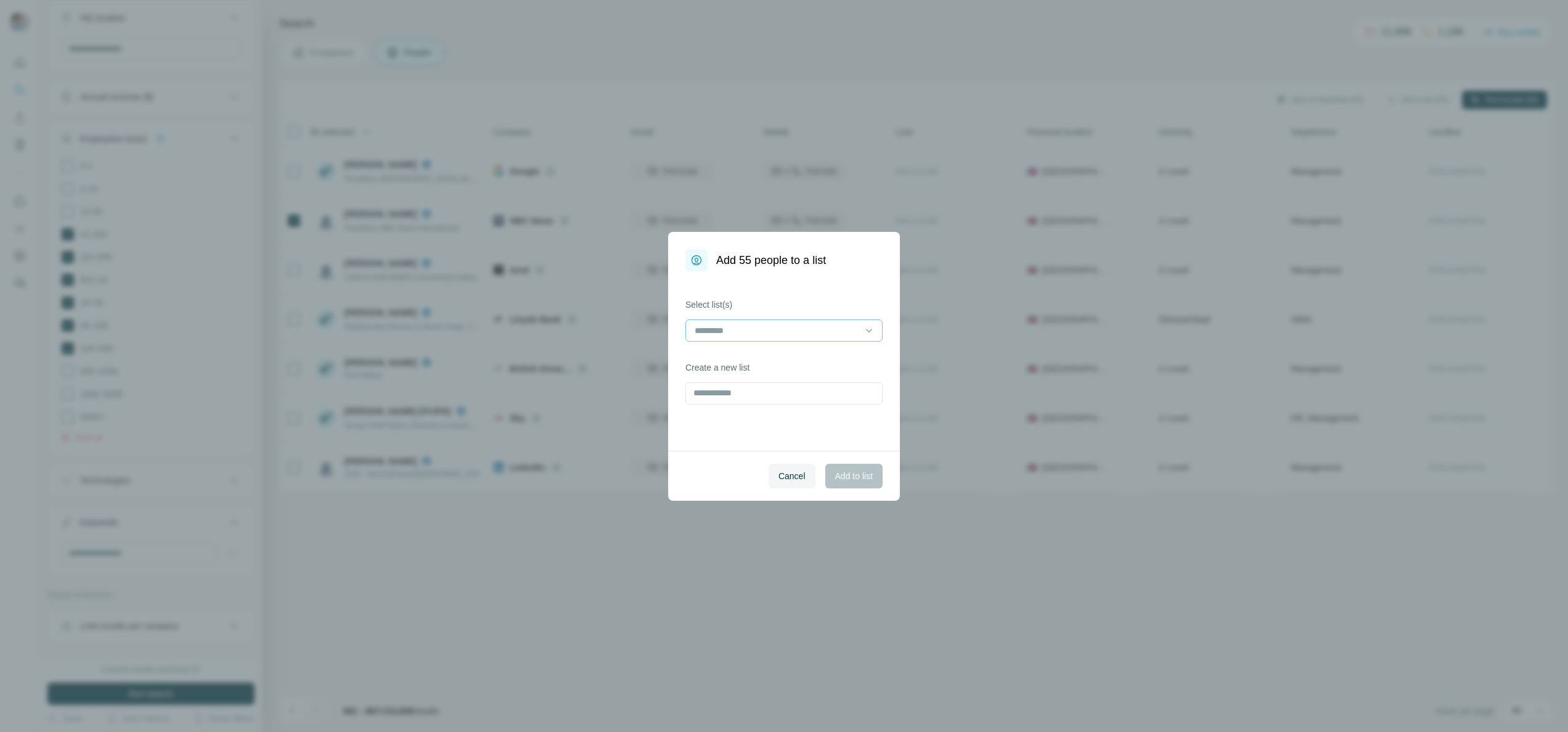
click at [764, 326] on input at bounding box center [776, 330] width 166 height 14
drag, startPoint x: 778, startPoint y: 288, endPoint x: 755, endPoint y: 314, distance: 34.7
click at [777, 289] on div "Select list(s) Create a new list" at bounding box center [784, 360] width 231 height 179
click at [740, 325] on input at bounding box center [776, 330] width 166 height 14
click at [729, 354] on p "September 2025 Out Reach" at bounding box center [731, 358] width 71 height 12
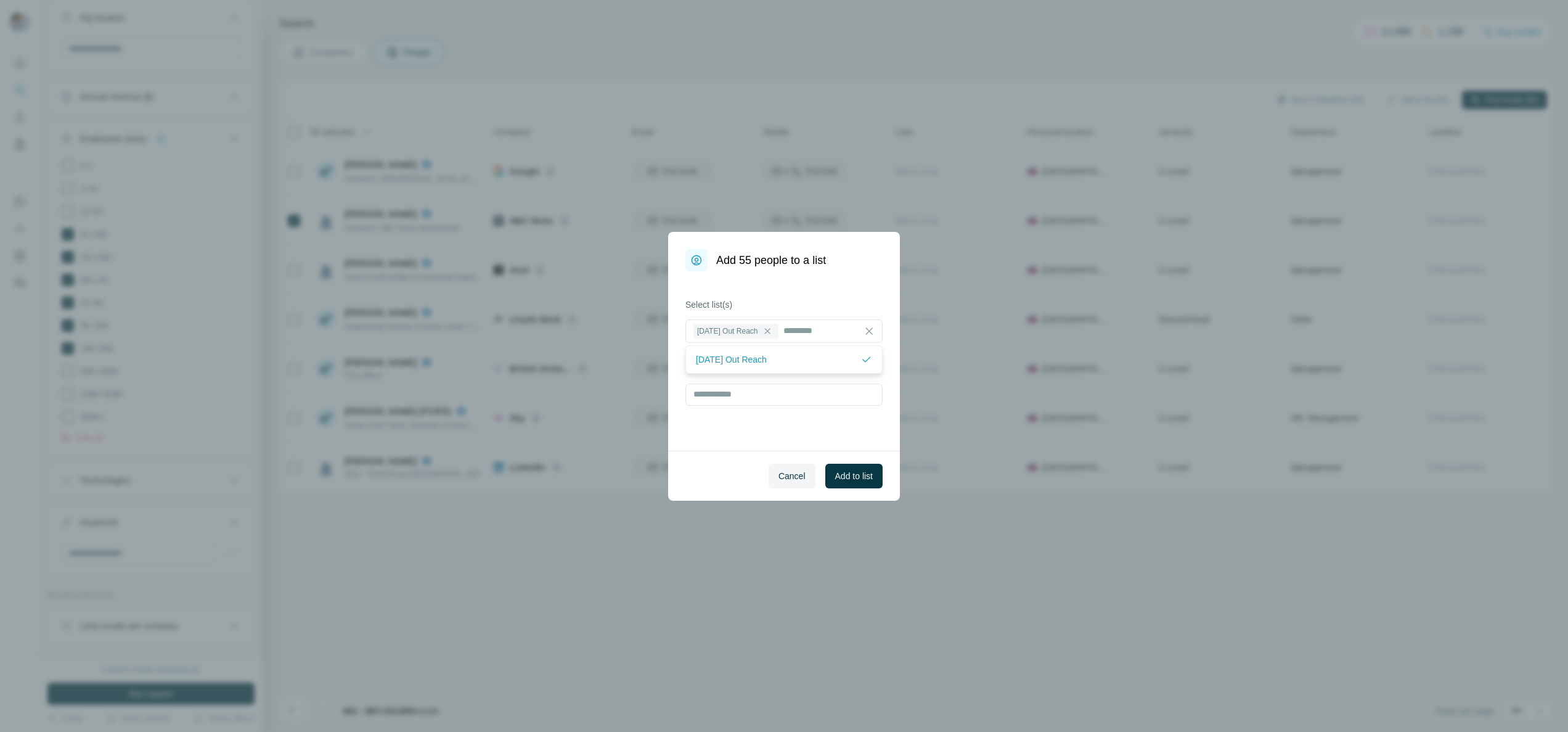
drag, startPoint x: 778, startPoint y: 431, endPoint x: 760, endPoint y: 418, distance: 22.2
click at [775, 431] on div "Select list(s) September 2025 Out Reach Create a new list" at bounding box center [784, 360] width 231 height 179
click at [729, 394] on input "text" at bounding box center [784, 394] width 197 height 22
click at [844, 478] on span "Add to list" at bounding box center [854, 475] width 38 height 12
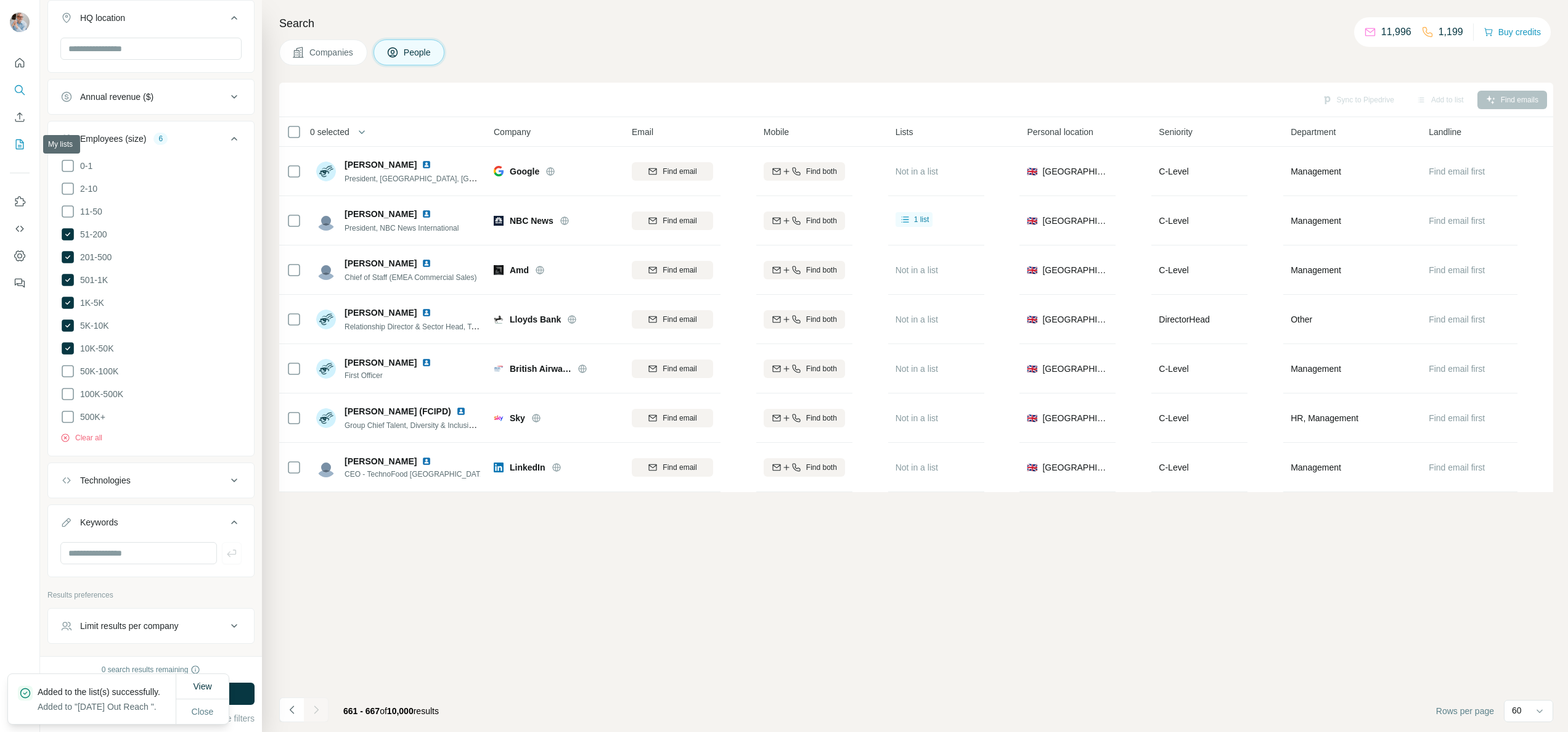
click at [20, 143] on icon "My lists" at bounding box center [19, 144] width 12 height 12
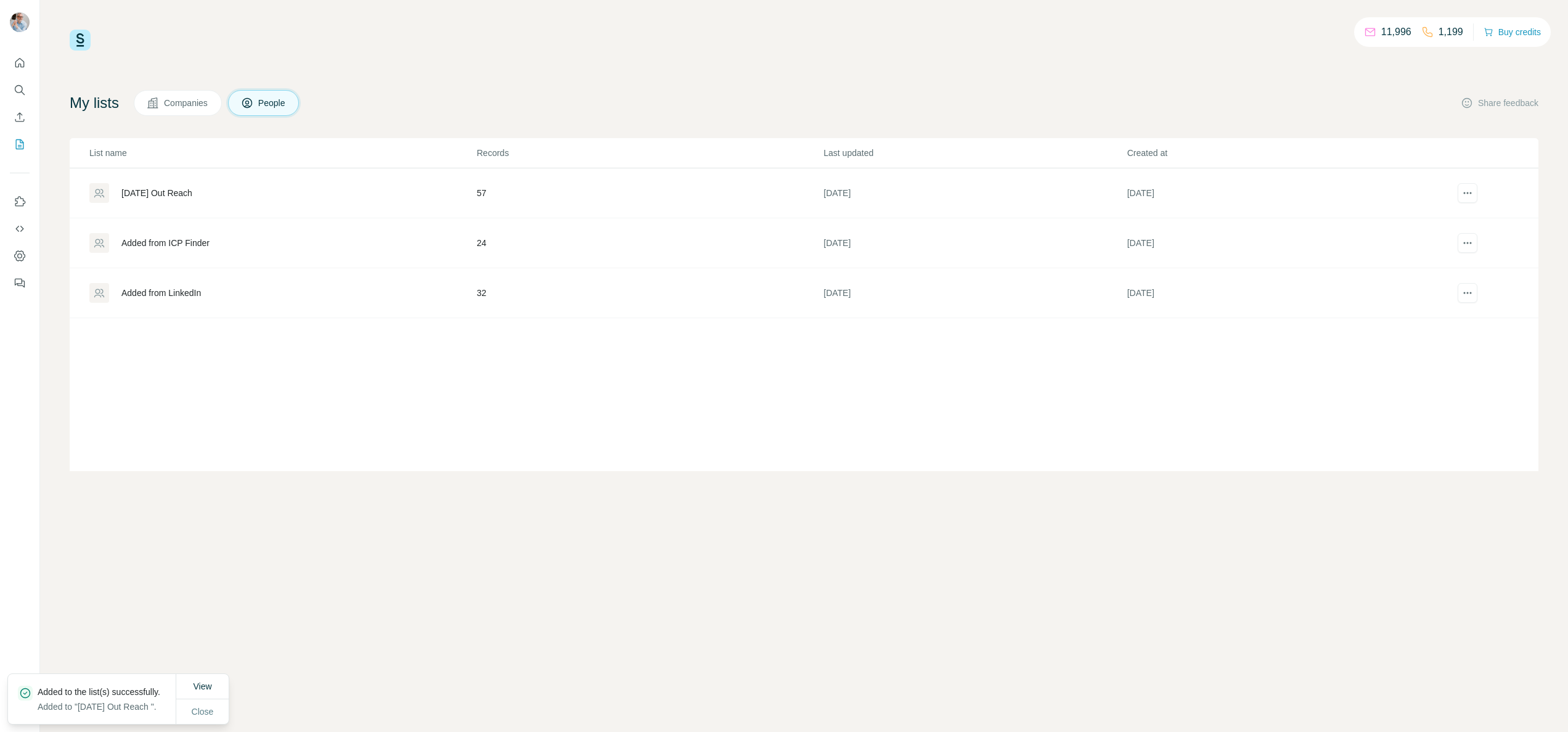
click at [159, 191] on div "September 2025 Out Reach" at bounding box center [157, 193] width 71 height 12
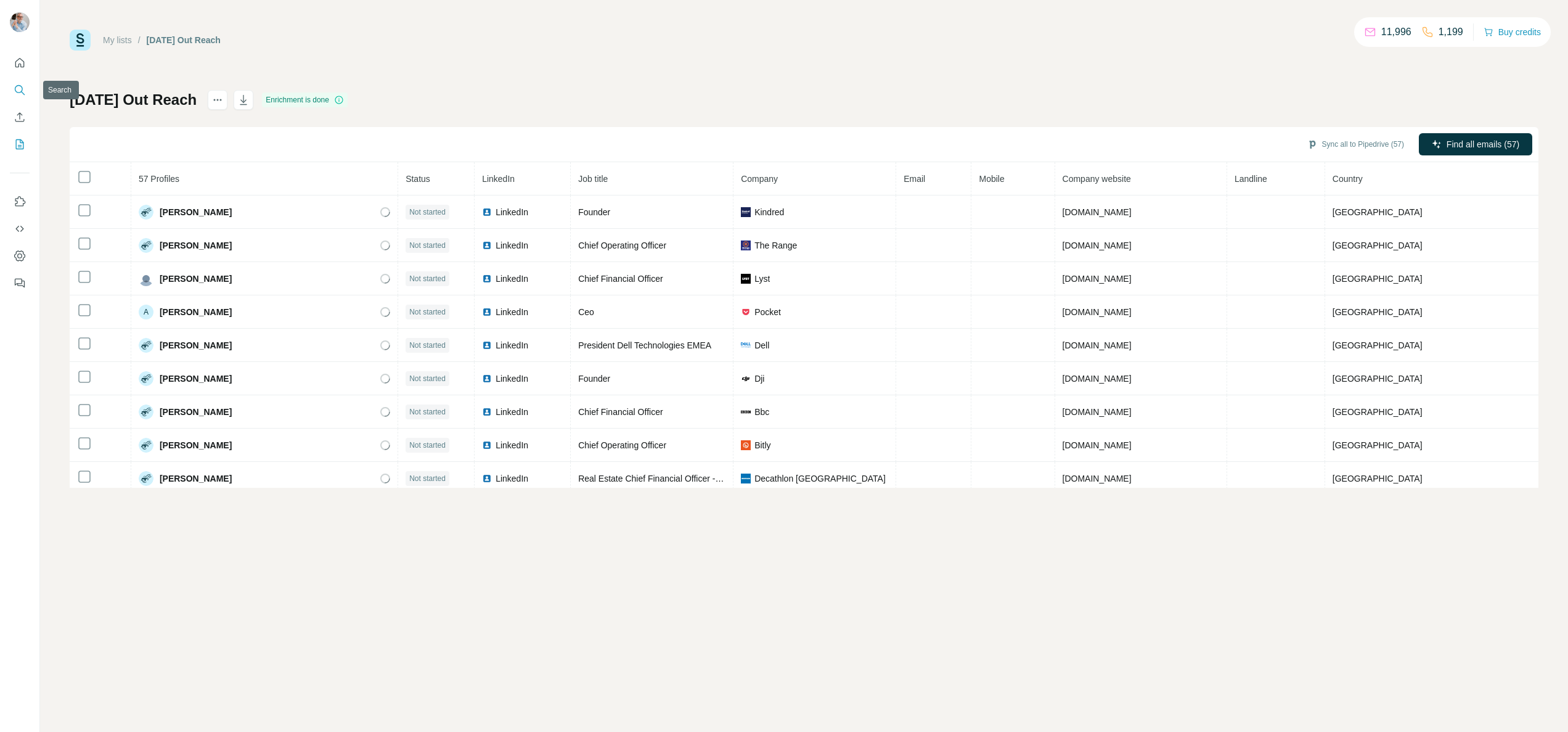
click at [15, 86] on icon "Search" at bounding box center [19, 90] width 12 height 12
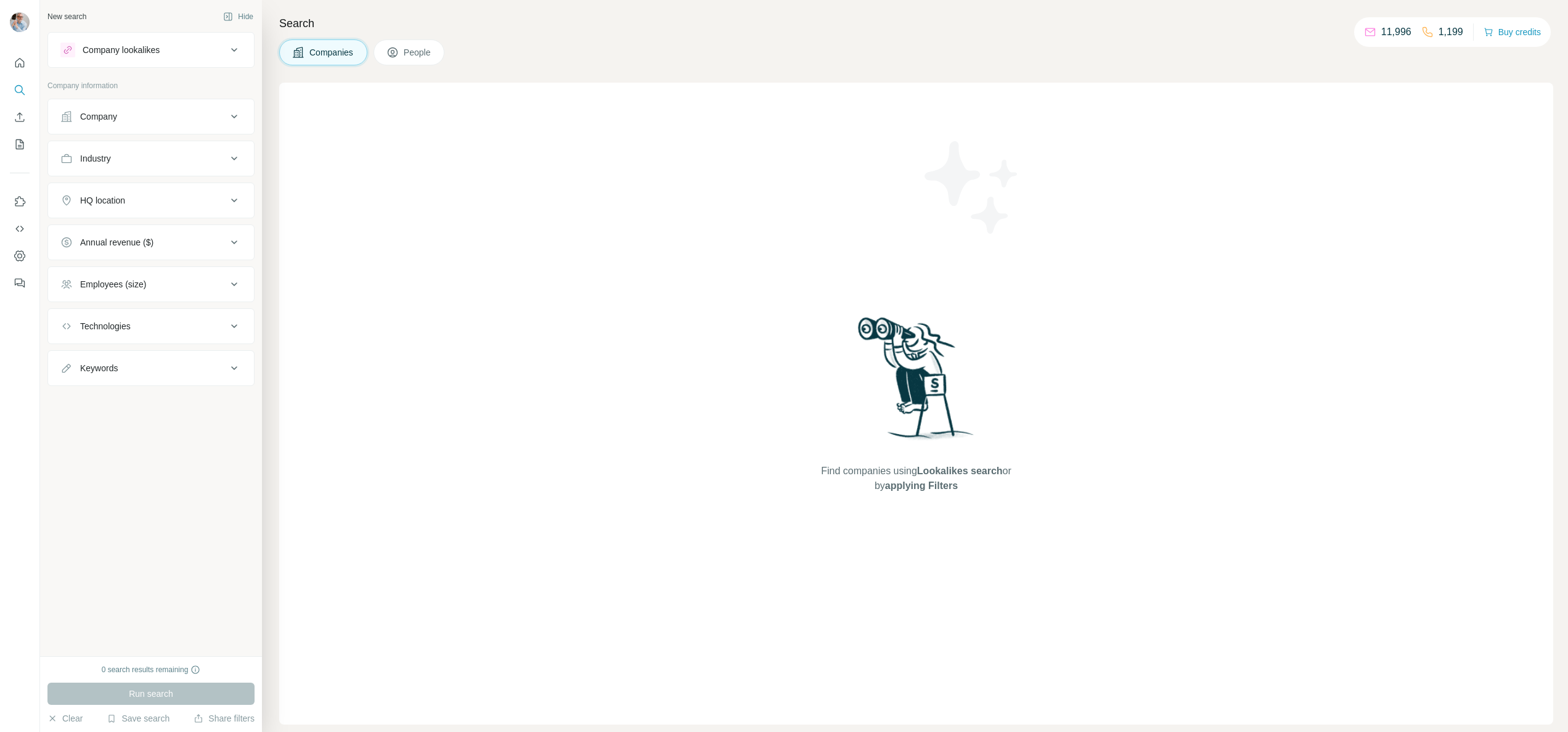
click at [405, 49] on button "People" at bounding box center [409, 52] width 72 height 26
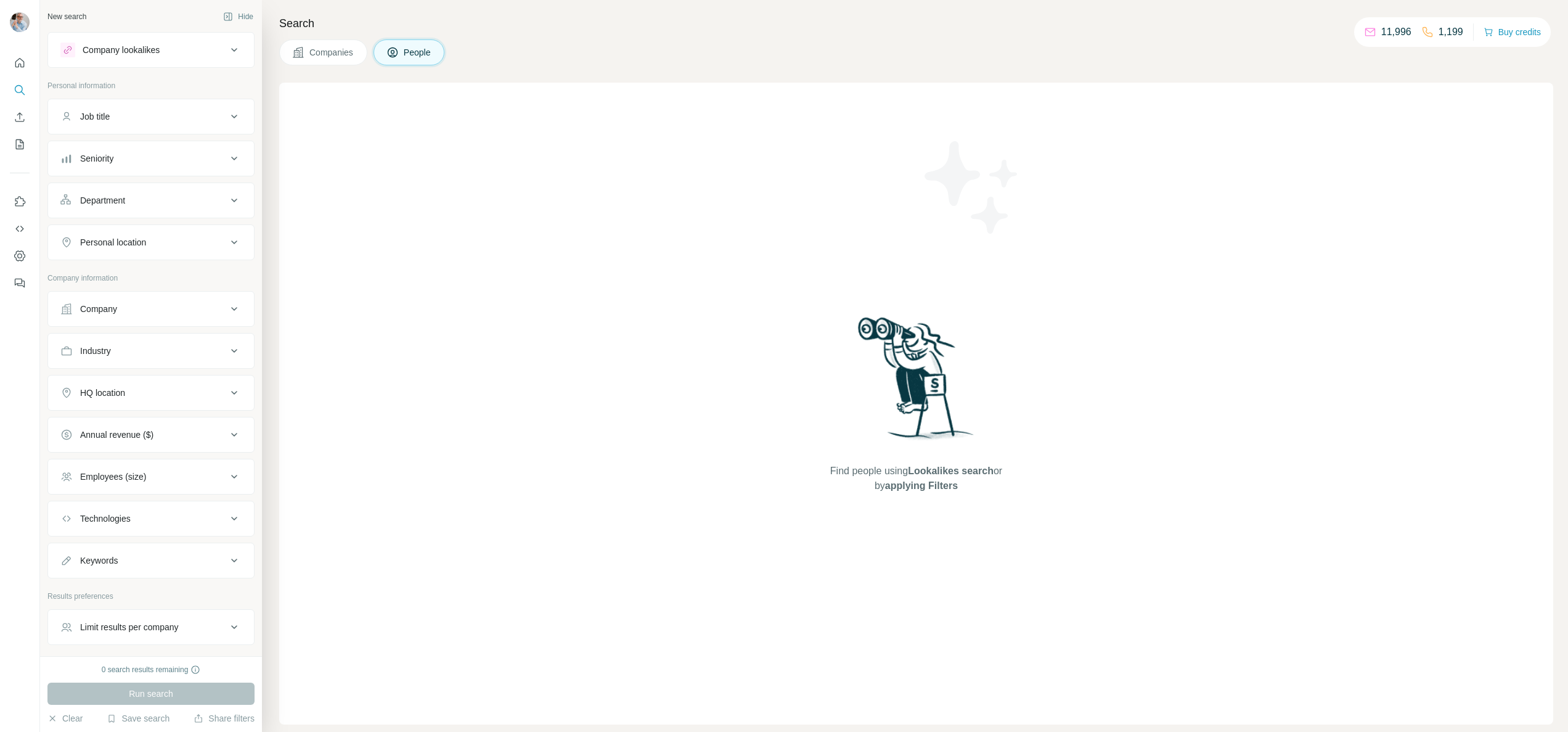
click at [103, 113] on div "Job title" at bounding box center [95, 116] width 30 height 12
click at [110, 148] on input "text" at bounding box center [138, 147] width 156 height 22
type input "***"
click at [114, 427] on div "HQ location" at bounding box center [103, 429] width 45 height 12
click at [109, 455] on input "text" at bounding box center [151, 460] width 181 height 22
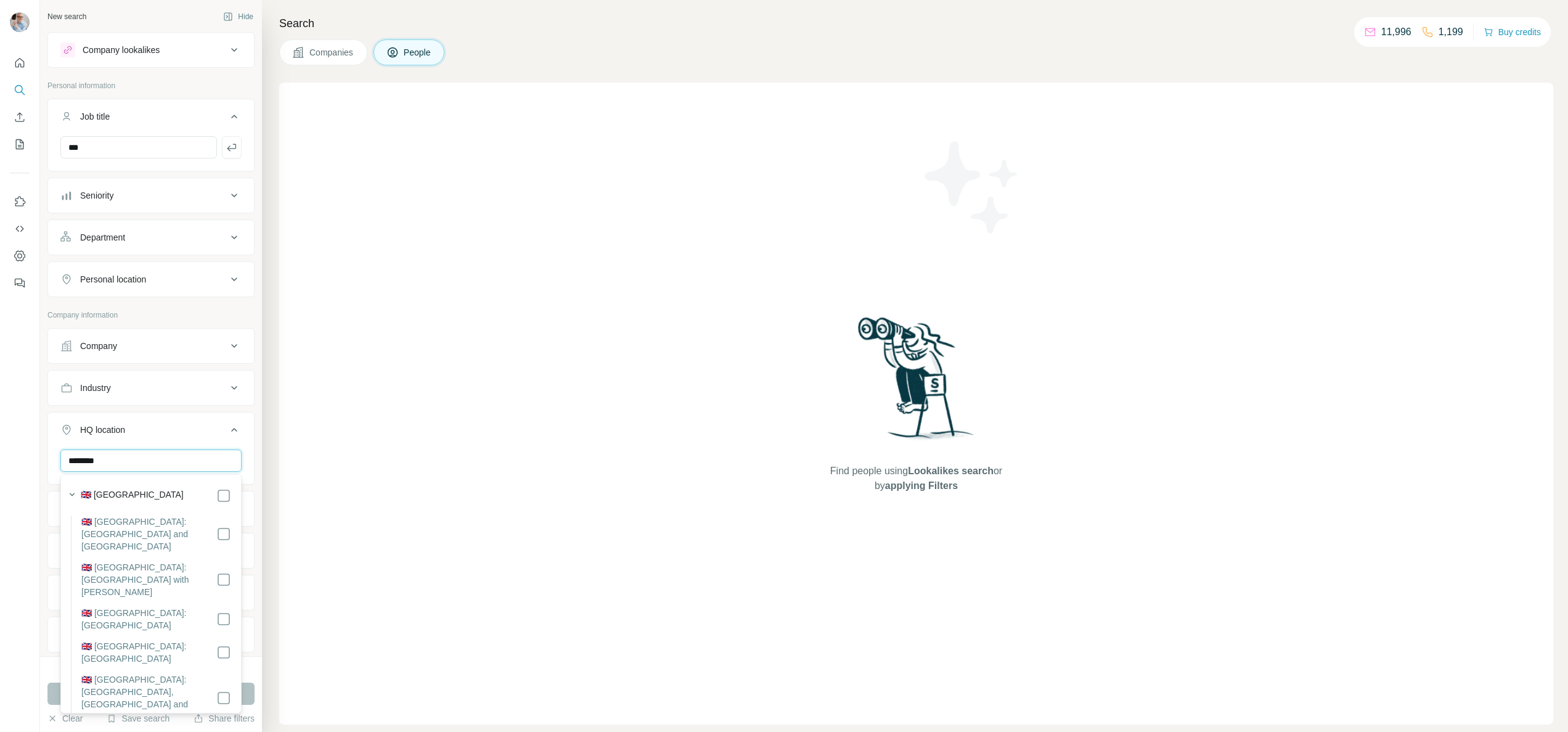
type input "********"
drag, startPoint x: 129, startPoint y: 492, endPoint x: 197, endPoint y: 494, distance: 68.0
click at [129, 491] on label "🇬🇧 [GEOGRAPHIC_DATA]" at bounding box center [132, 495] width 103 height 15
click at [306, 411] on div "Find people using Lookalikes search or by applying Filters" at bounding box center [916, 404] width 1274 height 641
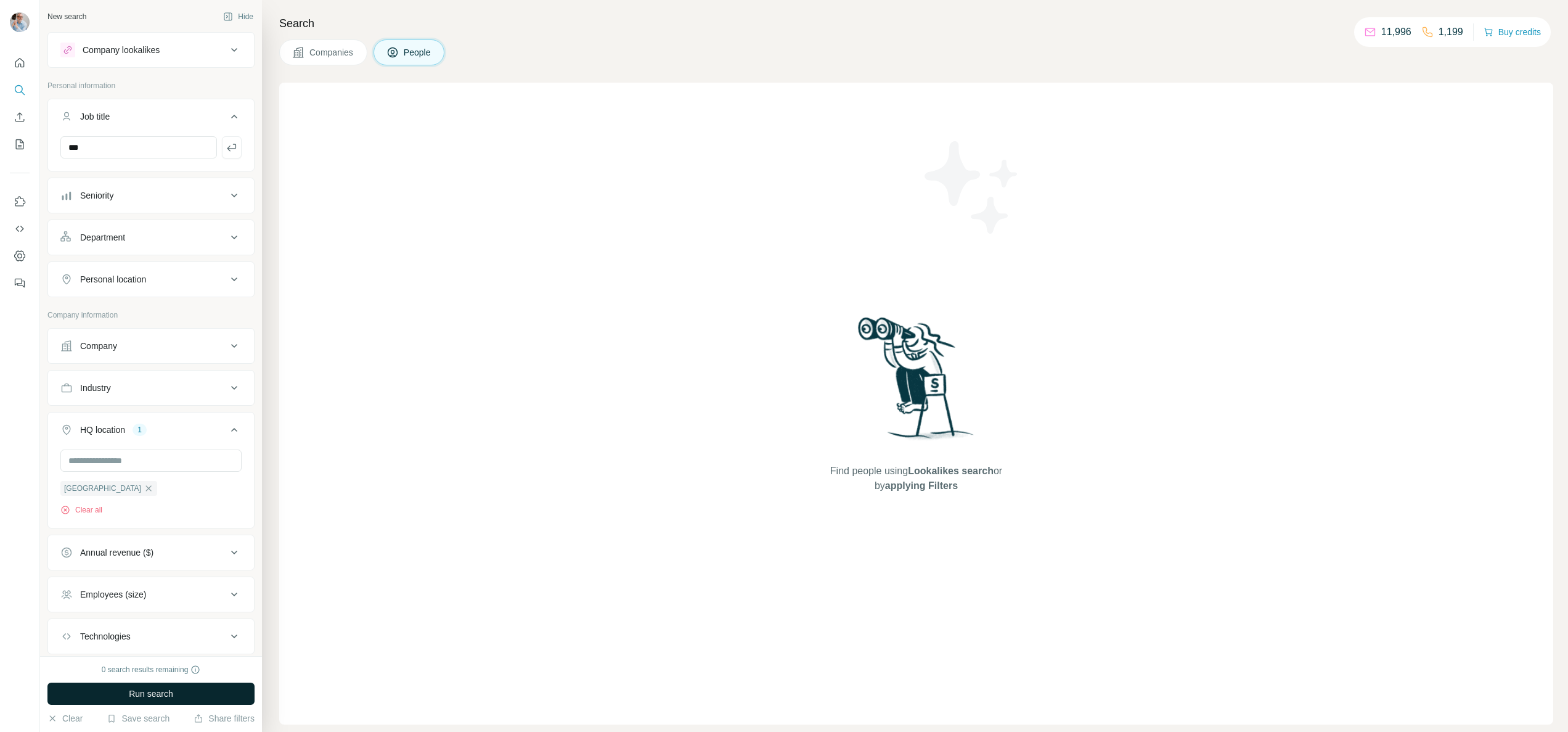
click at [150, 690] on span "Run search" at bounding box center [151, 693] width 45 height 12
click at [408, 436] on div "Find people using Lookalikes search or by applying Filters" at bounding box center [916, 404] width 1274 height 641
click at [170, 694] on span "Run search" at bounding box center [151, 693] width 45 height 12
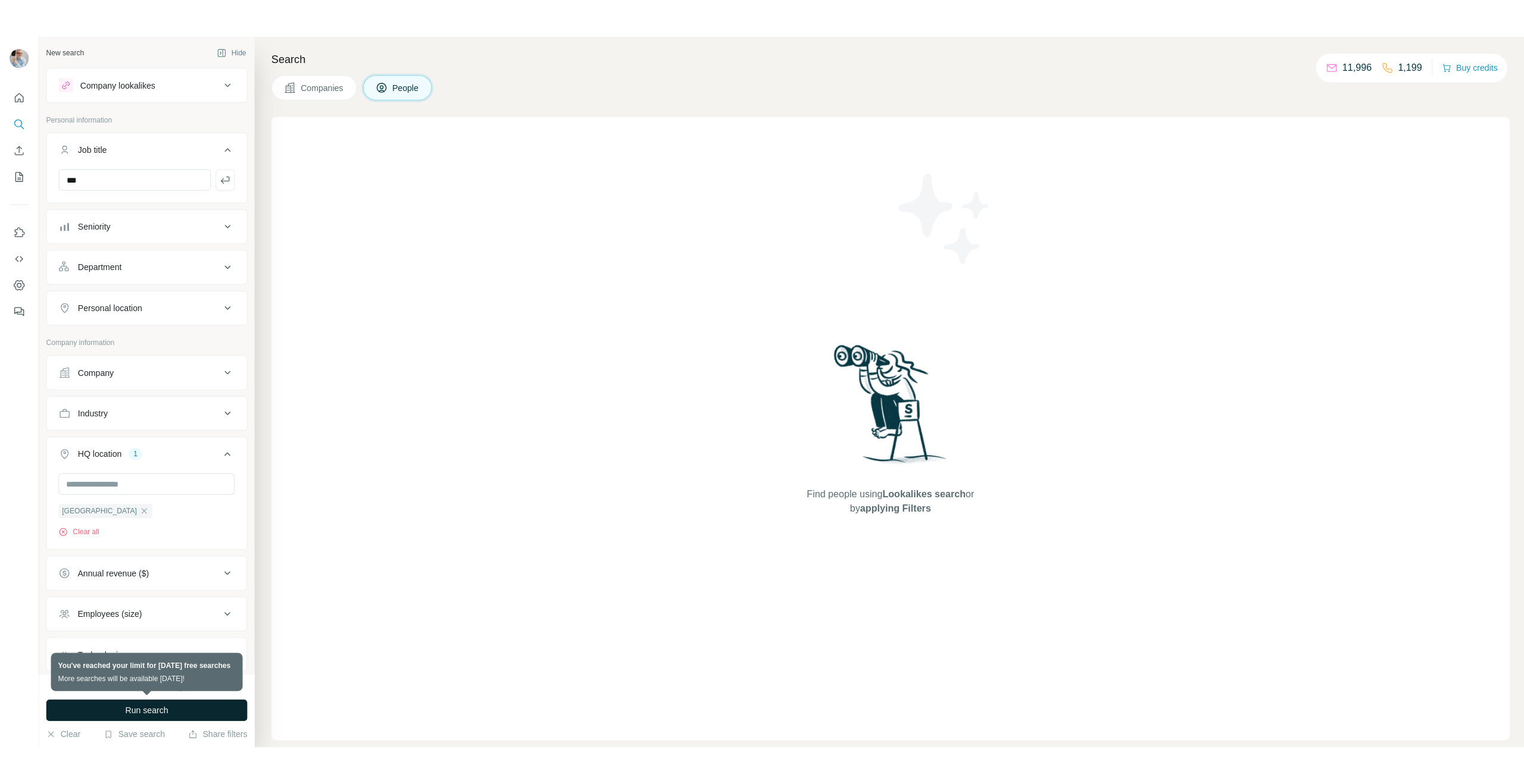
scroll to position [12, 0]
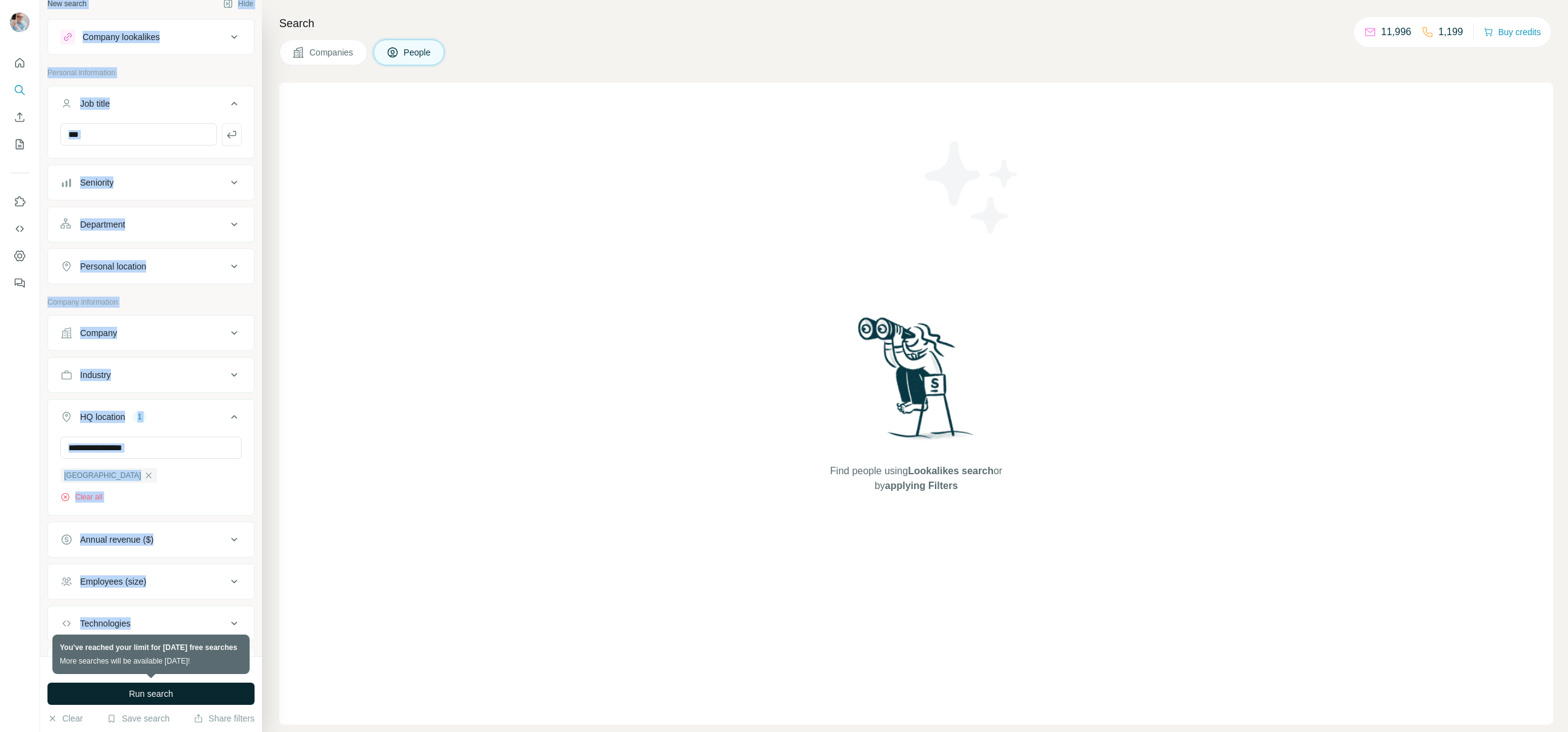
drag, startPoint x: 188, startPoint y: 658, endPoint x: 61, endPoint y: 647, distance: 127.5
click at [40, 647] on div "New search Hide Company lookalikes Personal information Job title *** Seniority…" at bounding box center [151, 366] width 222 height 732
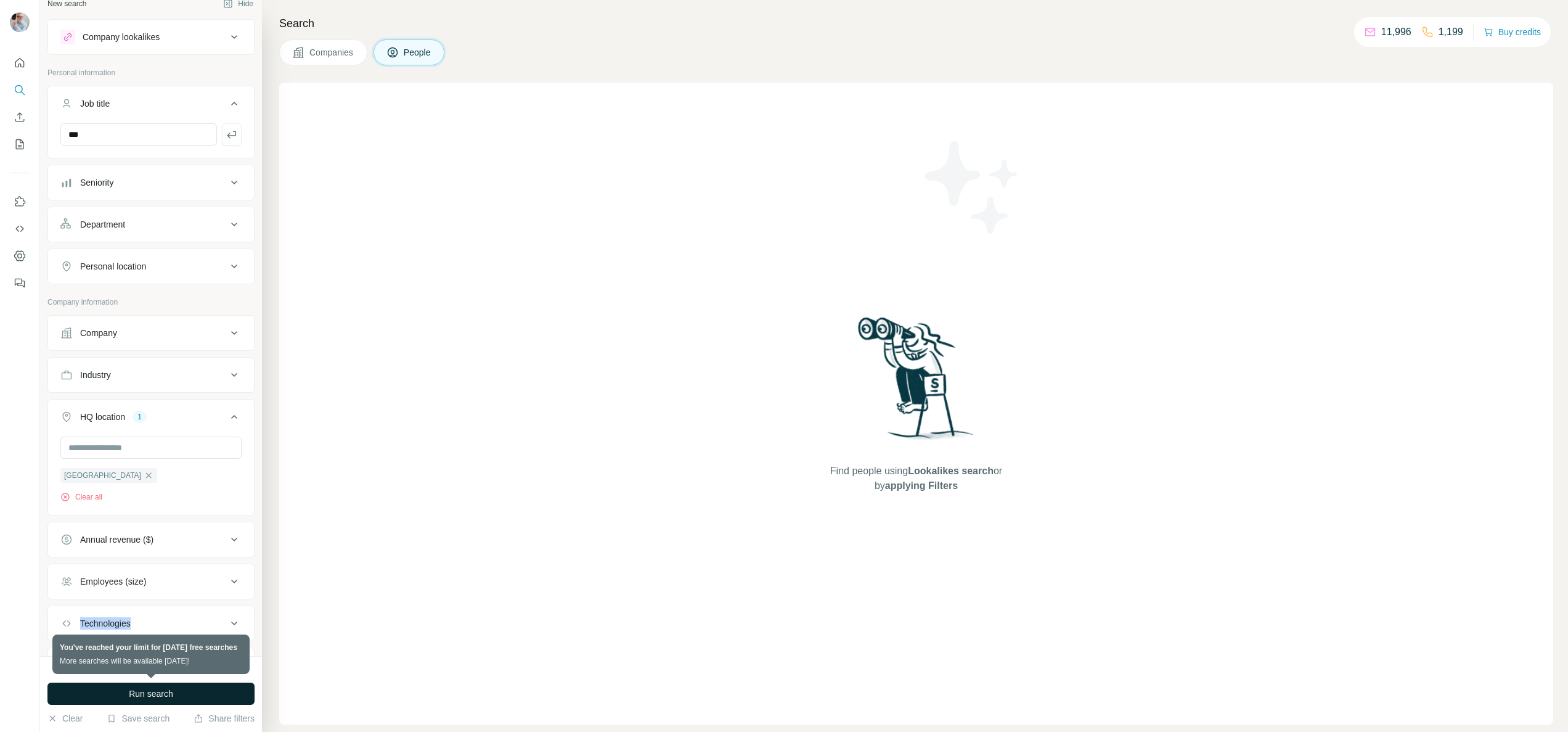
drag, startPoint x: 61, startPoint y: 643, endPoint x: 218, endPoint y: 650, distance: 157.2
click at [220, 645] on ul "Company Industry HQ location 1 United Kingdom Clear all Annual revenue ($) Empl…" at bounding box center [151, 499] width 207 height 368
click at [389, 614] on div "Find people using Lookalikes search or by applying Filters" at bounding box center [916, 404] width 1274 height 641
click at [714, 396] on div "Find people using Lookalikes search or by applying Filters" at bounding box center [916, 404] width 1274 height 641
click at [154, 689] on span "Run search" at bounding box center [151, 693] width 45 height 12
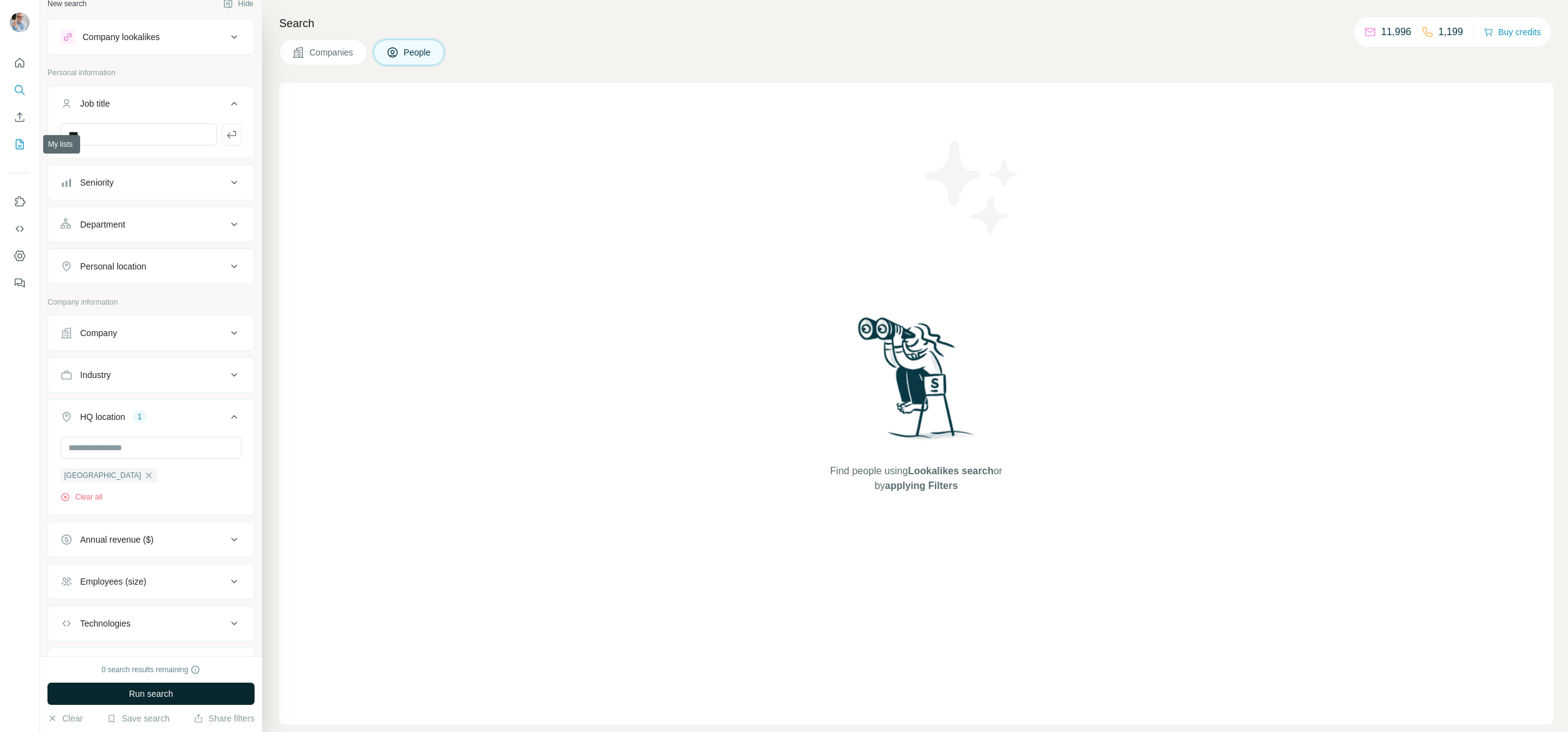
click at [14, 140] on icon "My lists" at bounding box center [19, 144] width 12 height 12
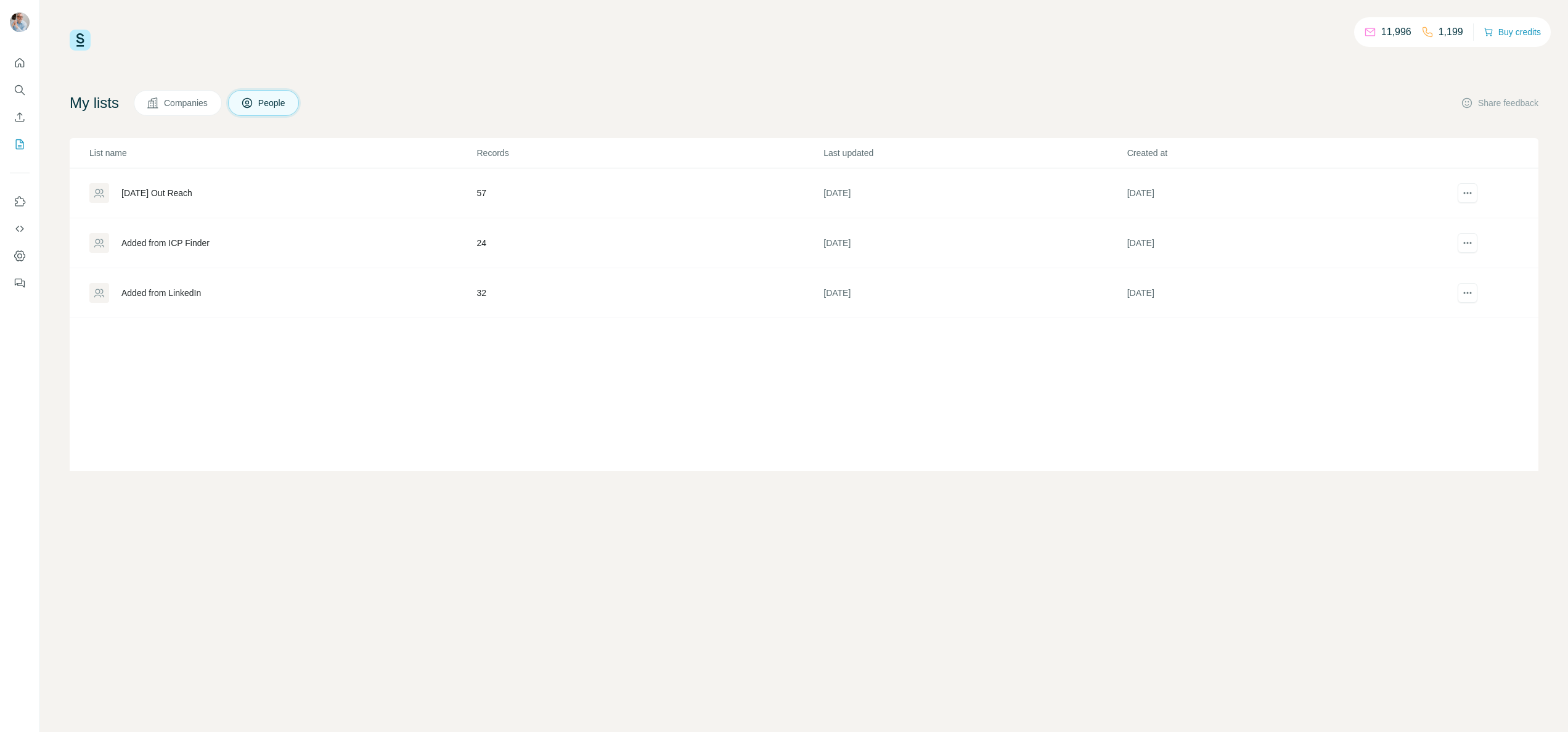
click at [178, 193] on div "September 2025 Out Reach" at bounding box center [157, 193] width 71 height 12
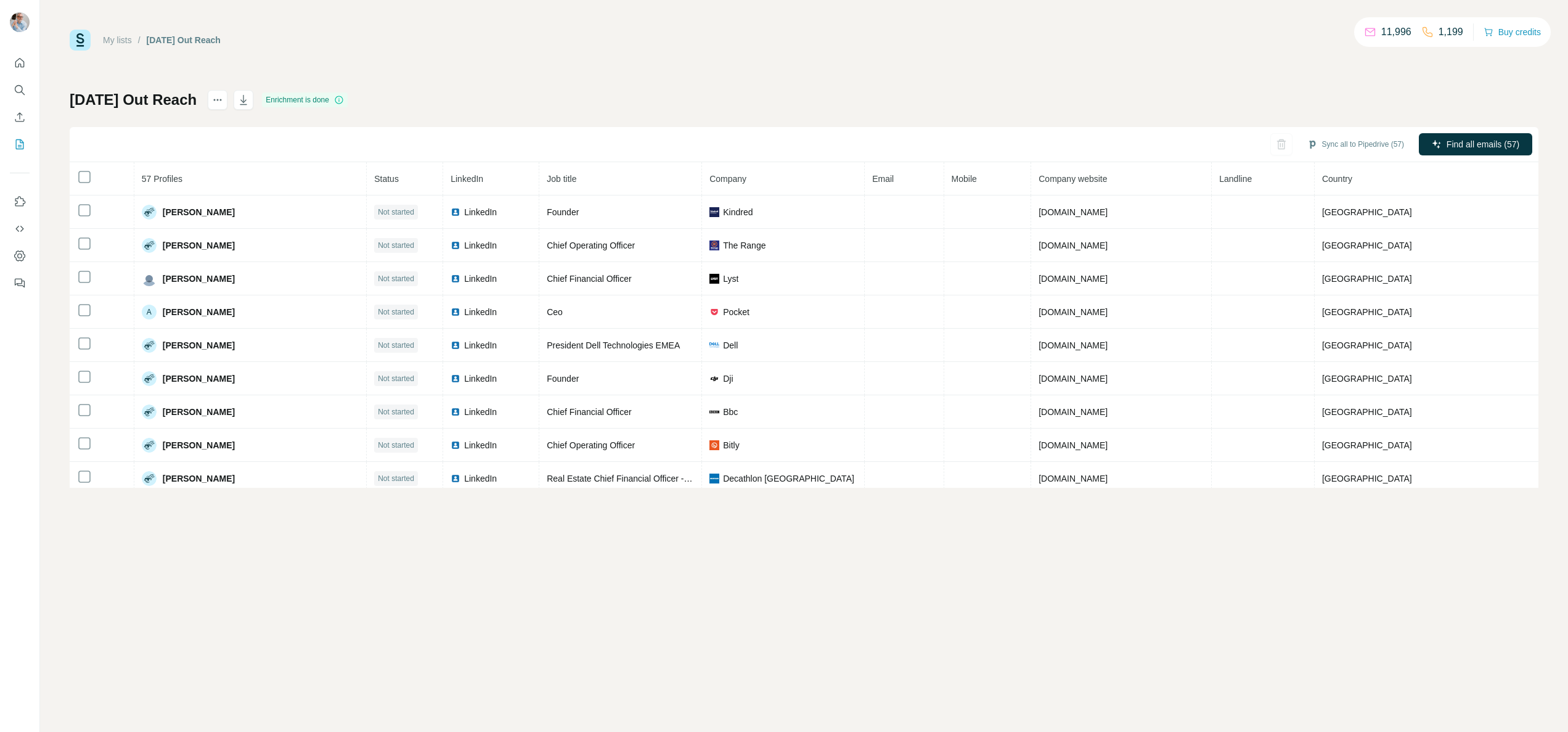
click at [347, 614] on div "My lists / September 2025 Out Reach 11,996 1,199 Buy credits September 2025 Out…" at bounding box center [804, 366] width 1528 height 732
click at [1337, 145] on button "Sync all to Pipedrive (57)" at bounding box center [1356, 144] width 114 height 19
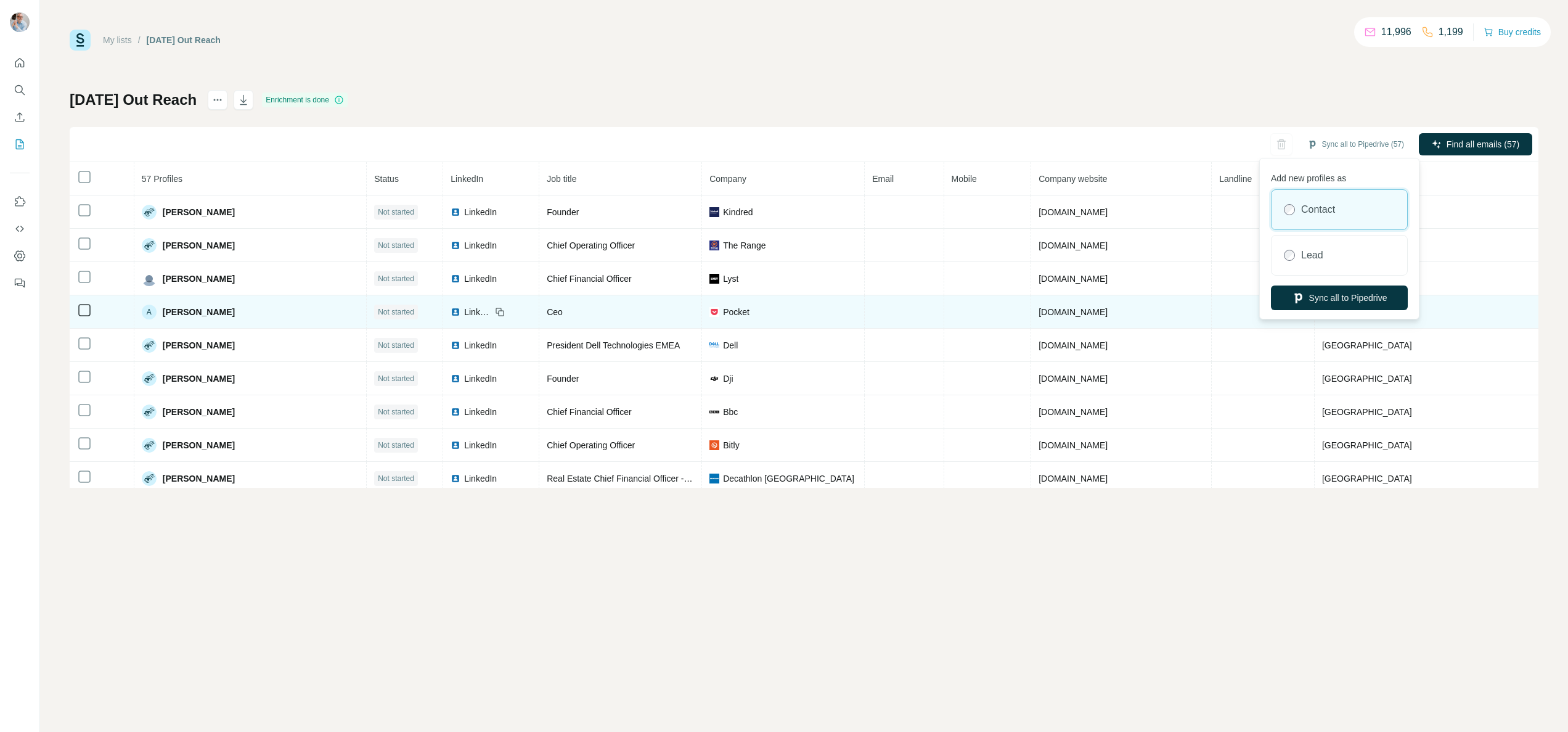
click at [1309, 297] on button "Sync all to Pipedrive" at bounding box center [1340, 297] width 137 height 25
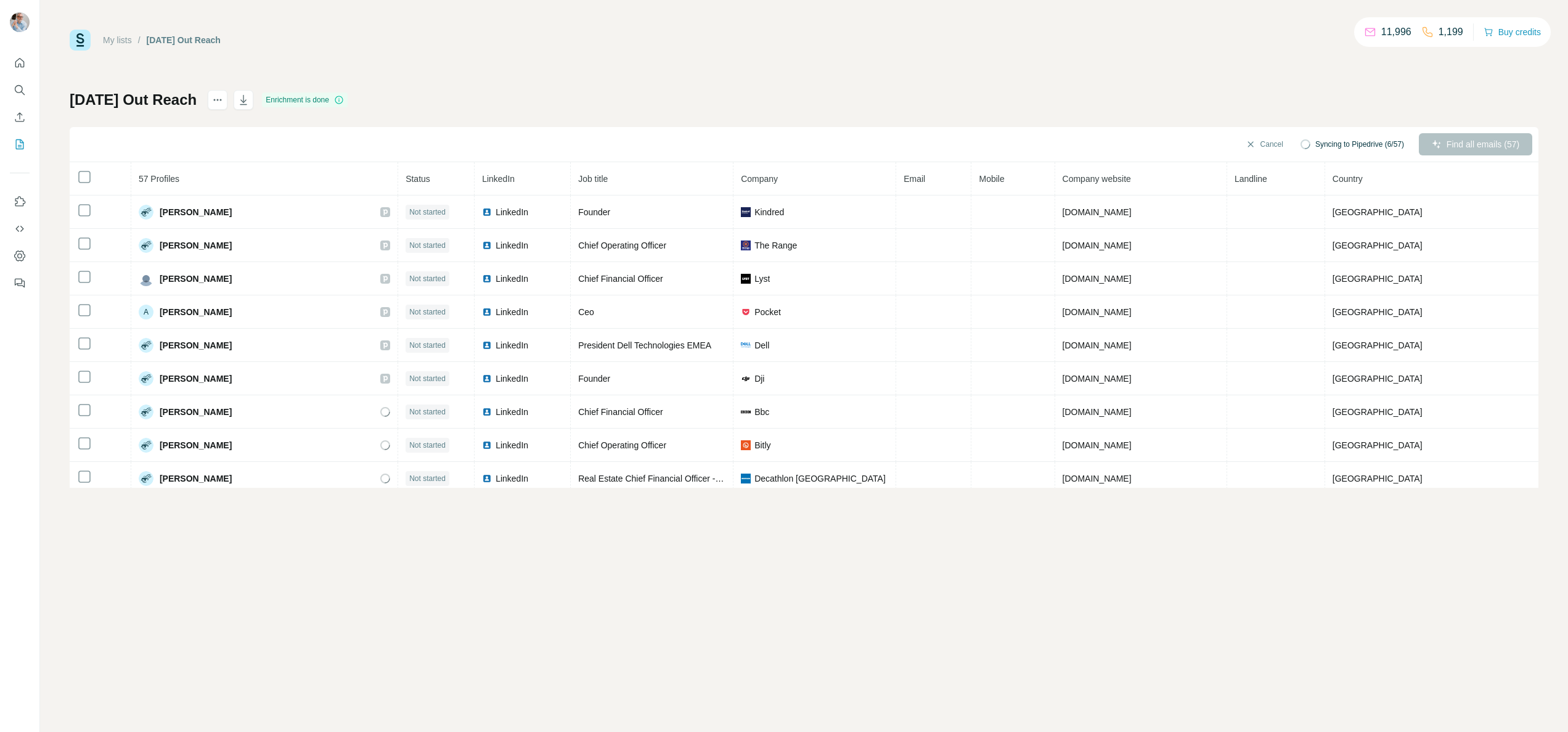
click at [1444, 142] on div "Find all emails (57)" at bounding box center [1475, 144] width 113 height 22
click at [1455, 138] on span "Find all emails (57)" at bounding box center [1483, 144] width 72 height 12
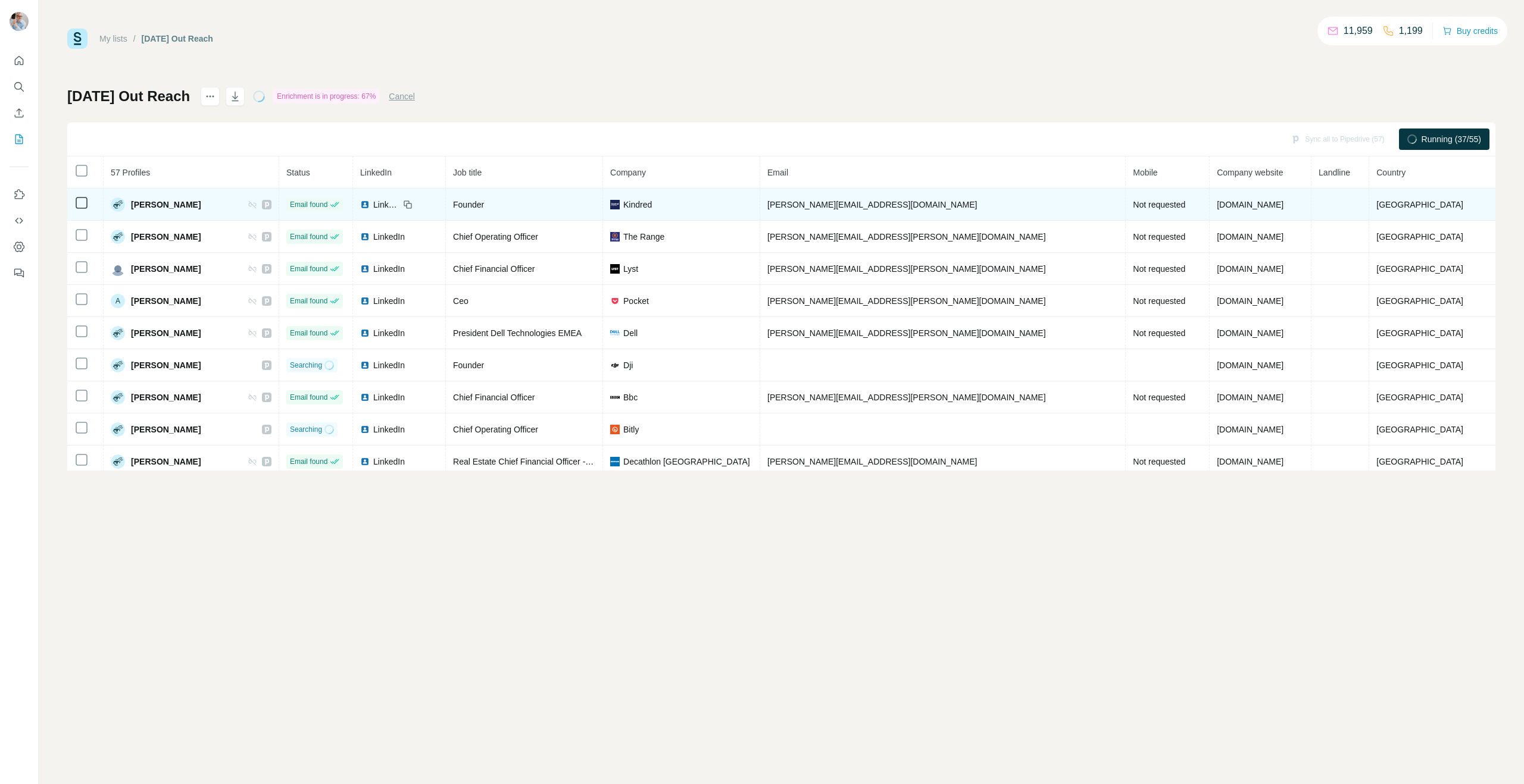
click at [400, 201] on span "LinkedIn" at bounding box center [387, 204] width 26 height 12
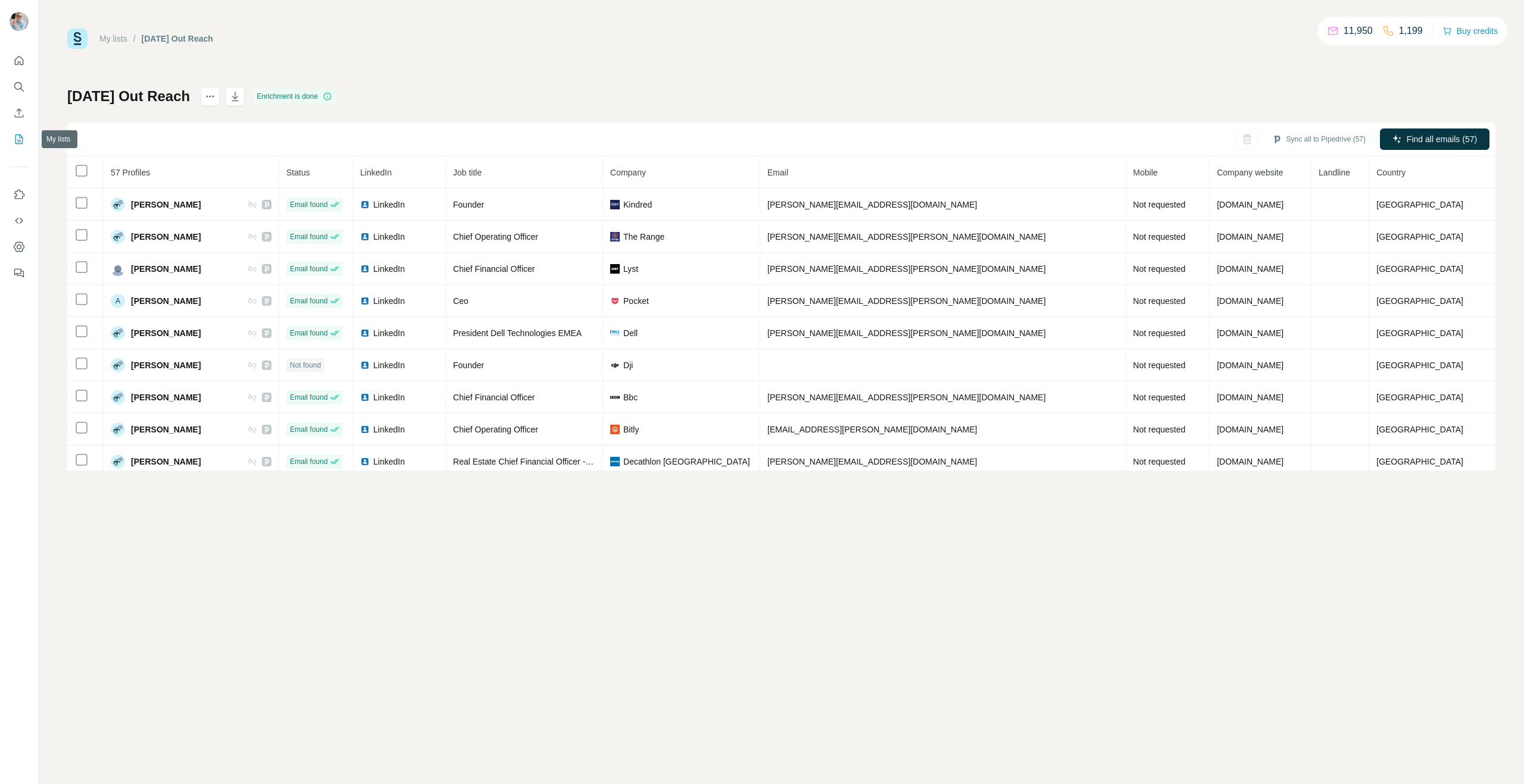
click at [23, 137] on icon "My lists" at bounding box center [19, 139] width 12 height 12
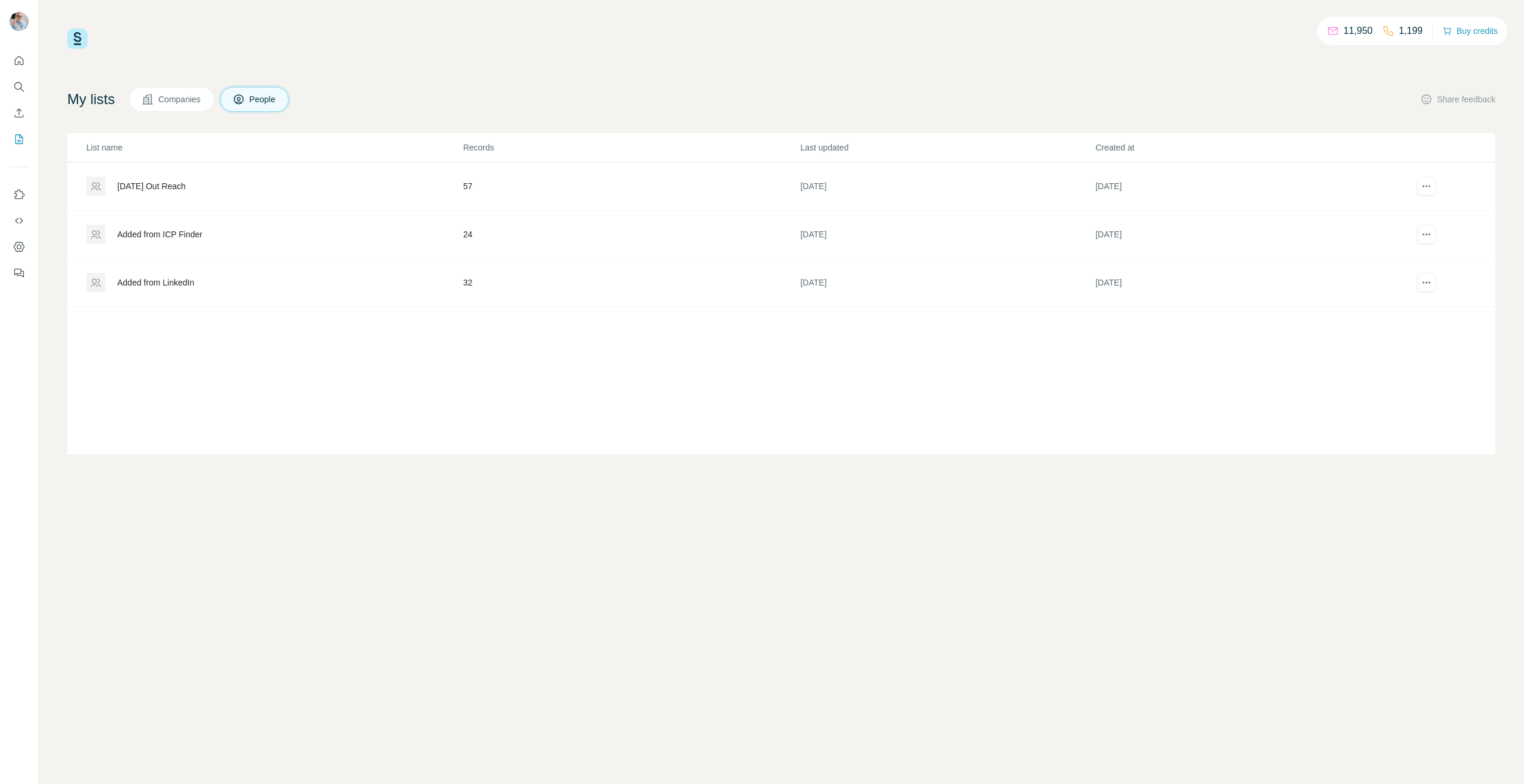
click at [182, 175] on td "September 2025 Out Reach" at bounding box center [265, 186] width 395 height 48
click at [147, 182] on div "September 2025 Out Reach" at bounding box center [152, 186] width 69 height 12
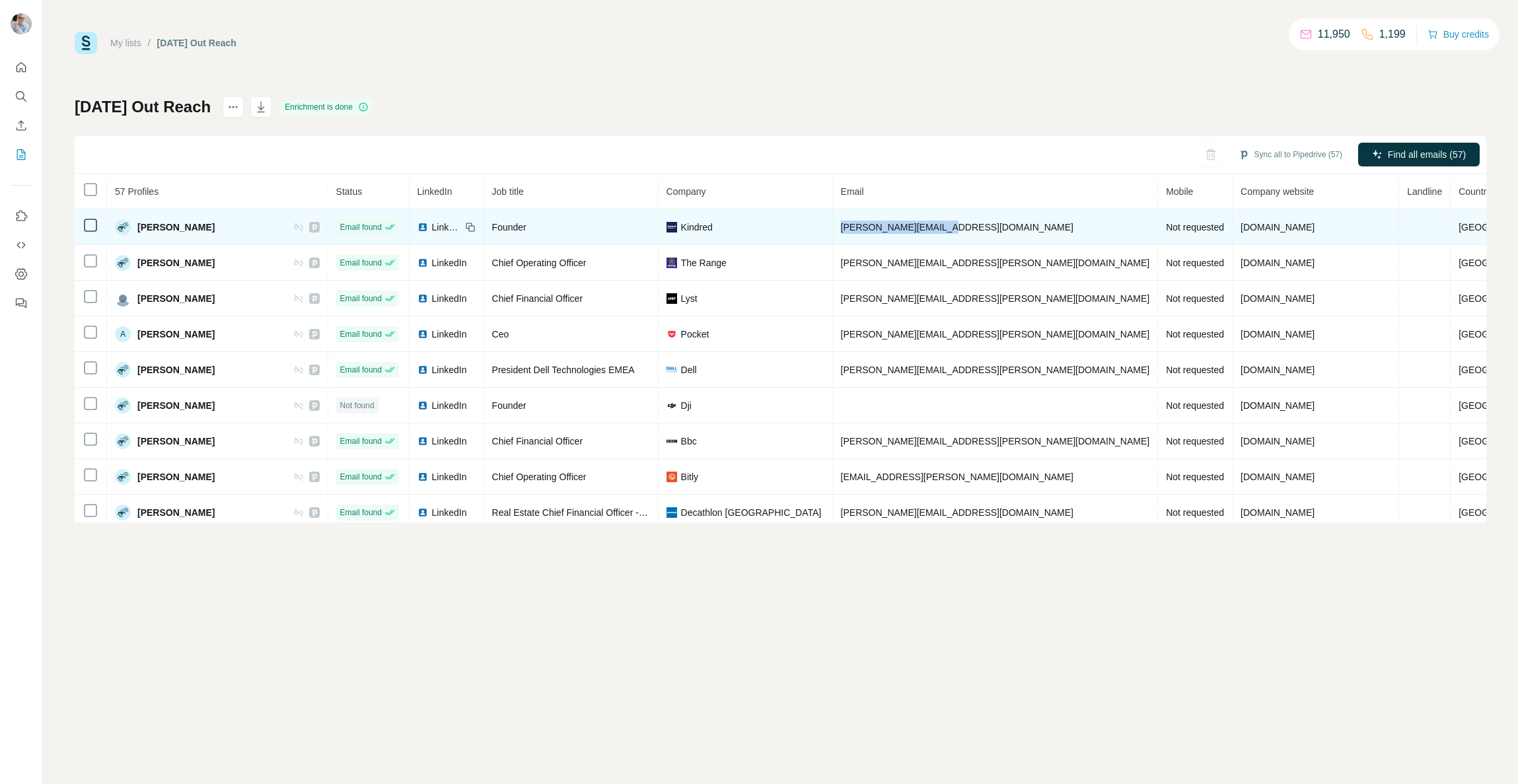
drag, startPoint x: 991, startPoint y: 230, endPoint x: 899, endPoint y: 226, distance: 92.1
click at [893, 226] on td "aaron@kindredteam.com" at bounding box center [996, 226] width 326 height 35
copy span "aaron@kindredteam.com"
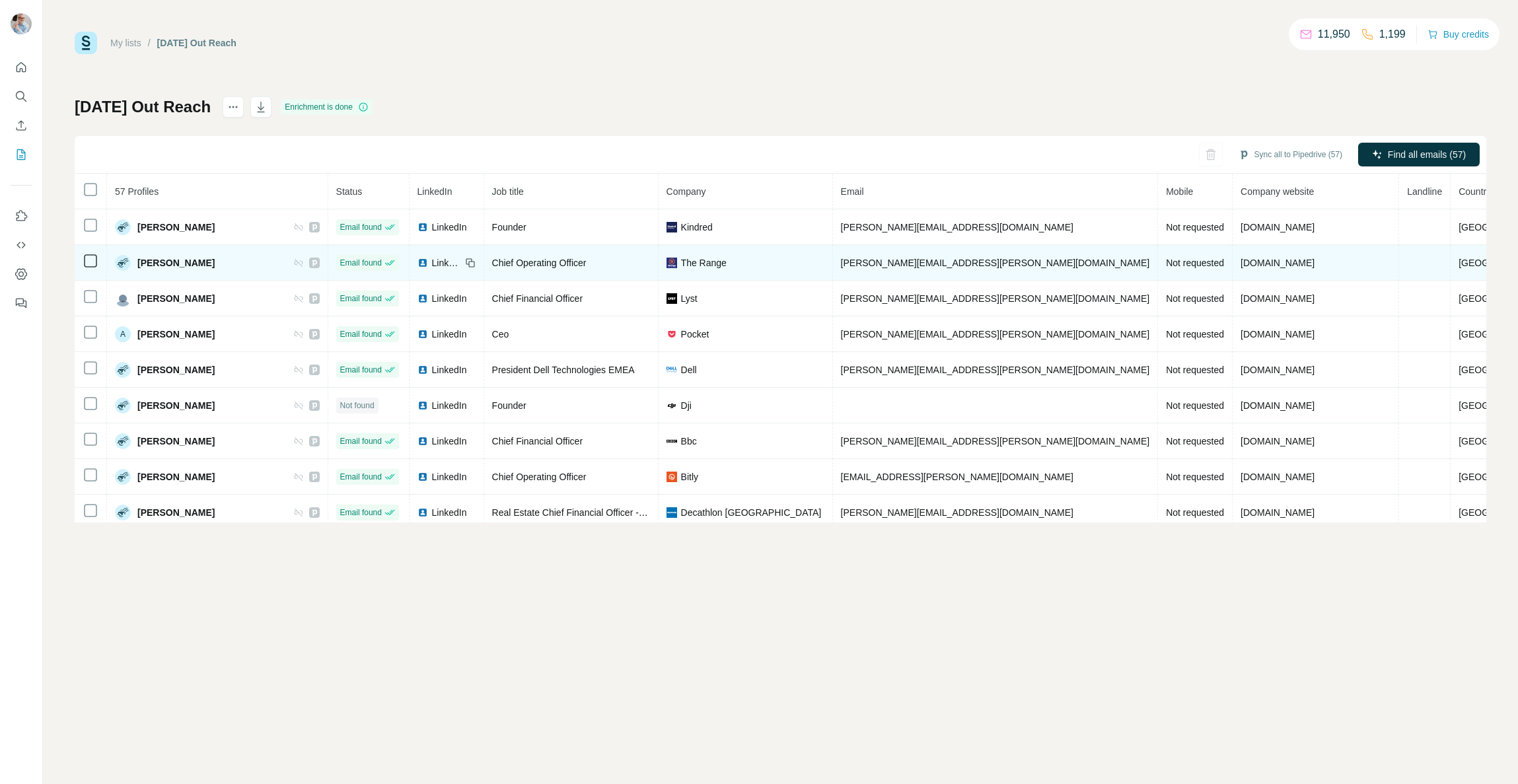
drag, startPoint x: 1025, startPoint y: 262, endPoint x: 1032, endPoint y: 262, distance: 7.0
click at [1025, 262] on td "adam.holmes@therange.co.uk" at bounding box center [996, 262] width 326 height 35
drag, startPoint x: 1021, startPoint y: 261, endPoint x: 888, endPoint y: 260, distance: 133.0
click at [888, 260] on td "adam.holmes@therange.co.uk" at bounding box center [996, 262] width 326 height 35
copy span "adam.holmes@therange.co.uk"
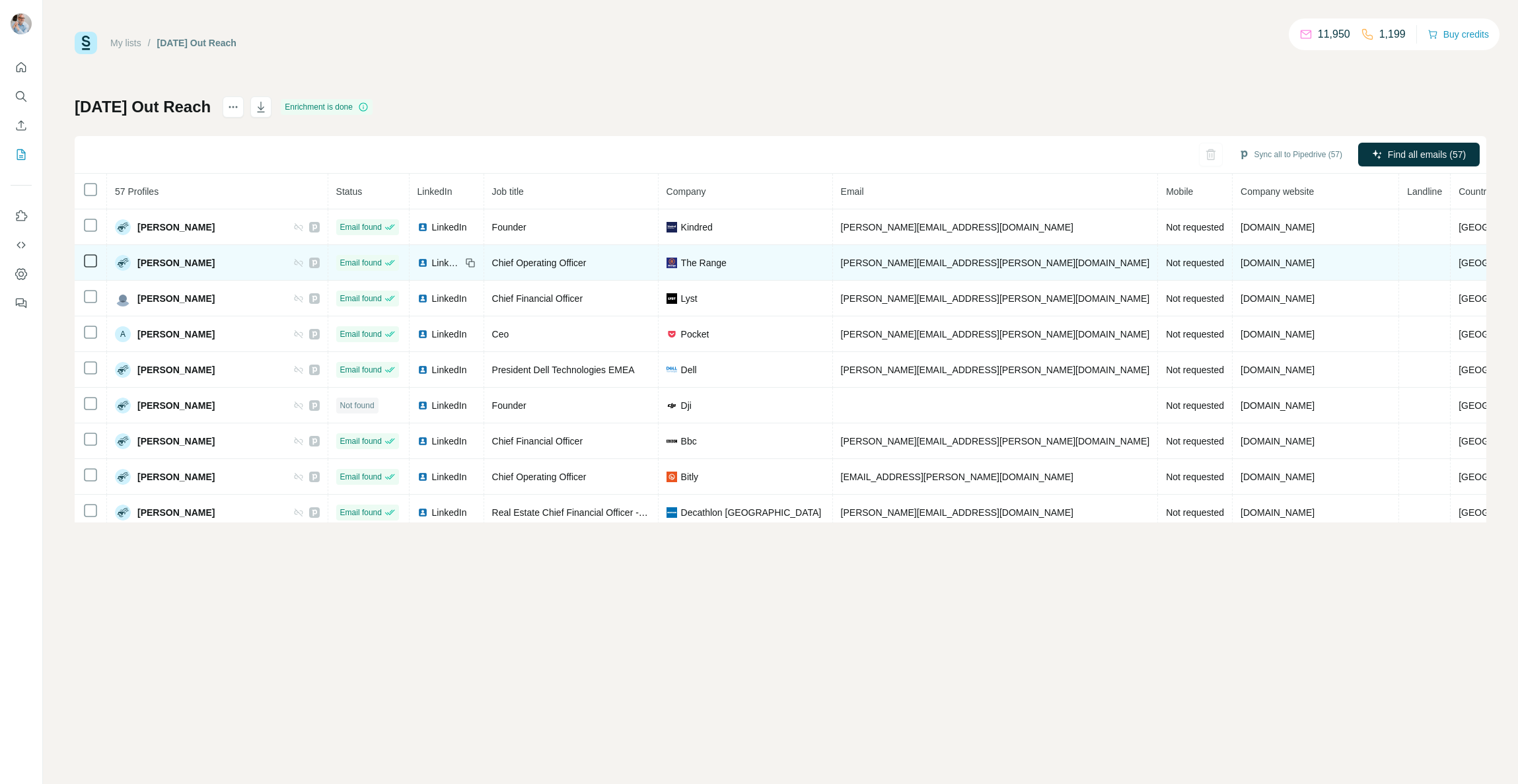
click at [452, 262] on div "LinkedIn" at bounding box center [439, 262] width 44 height 13
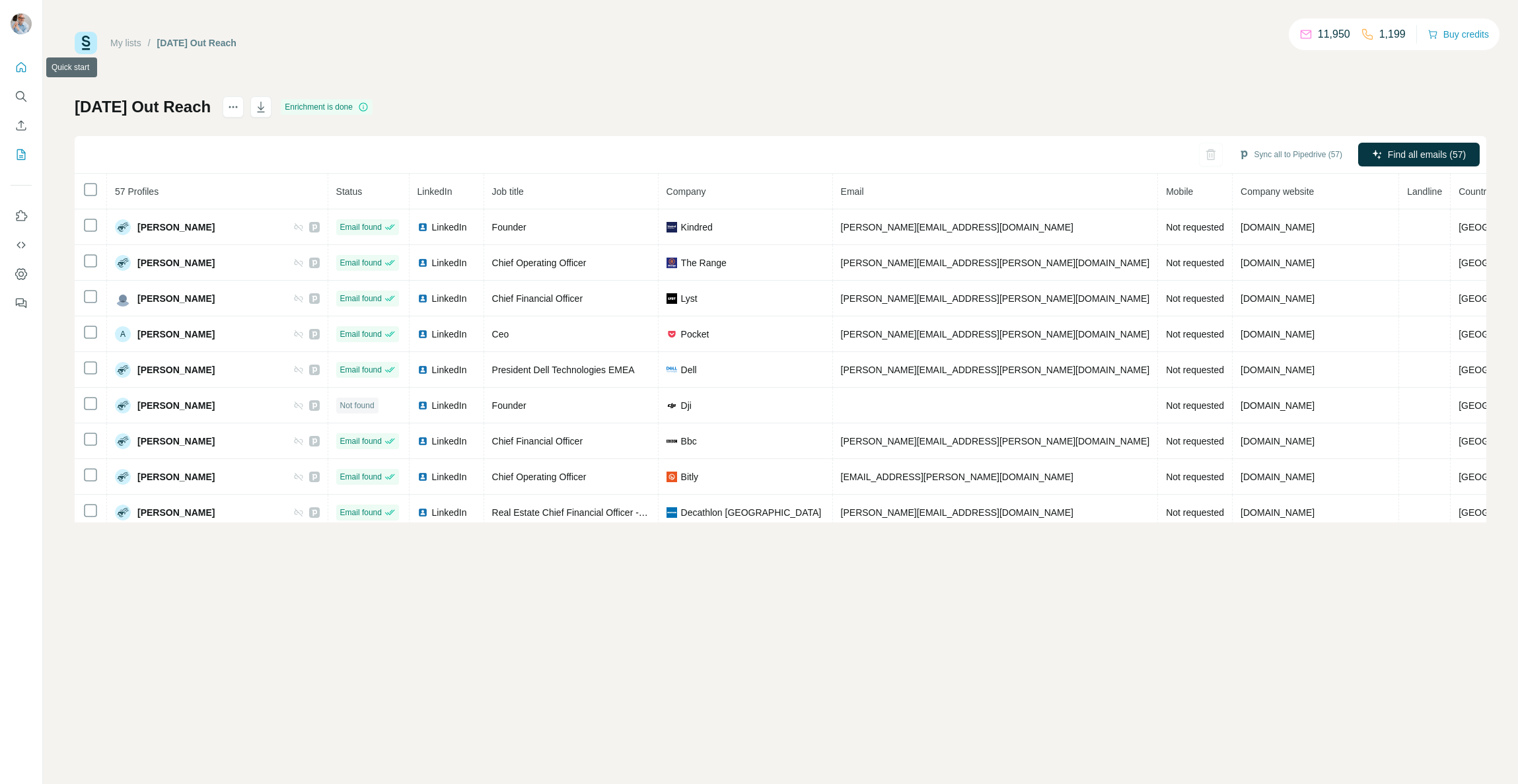
click at [18, 74] on button "Quick start" at bounding box center [21, 67] width 21 height 24
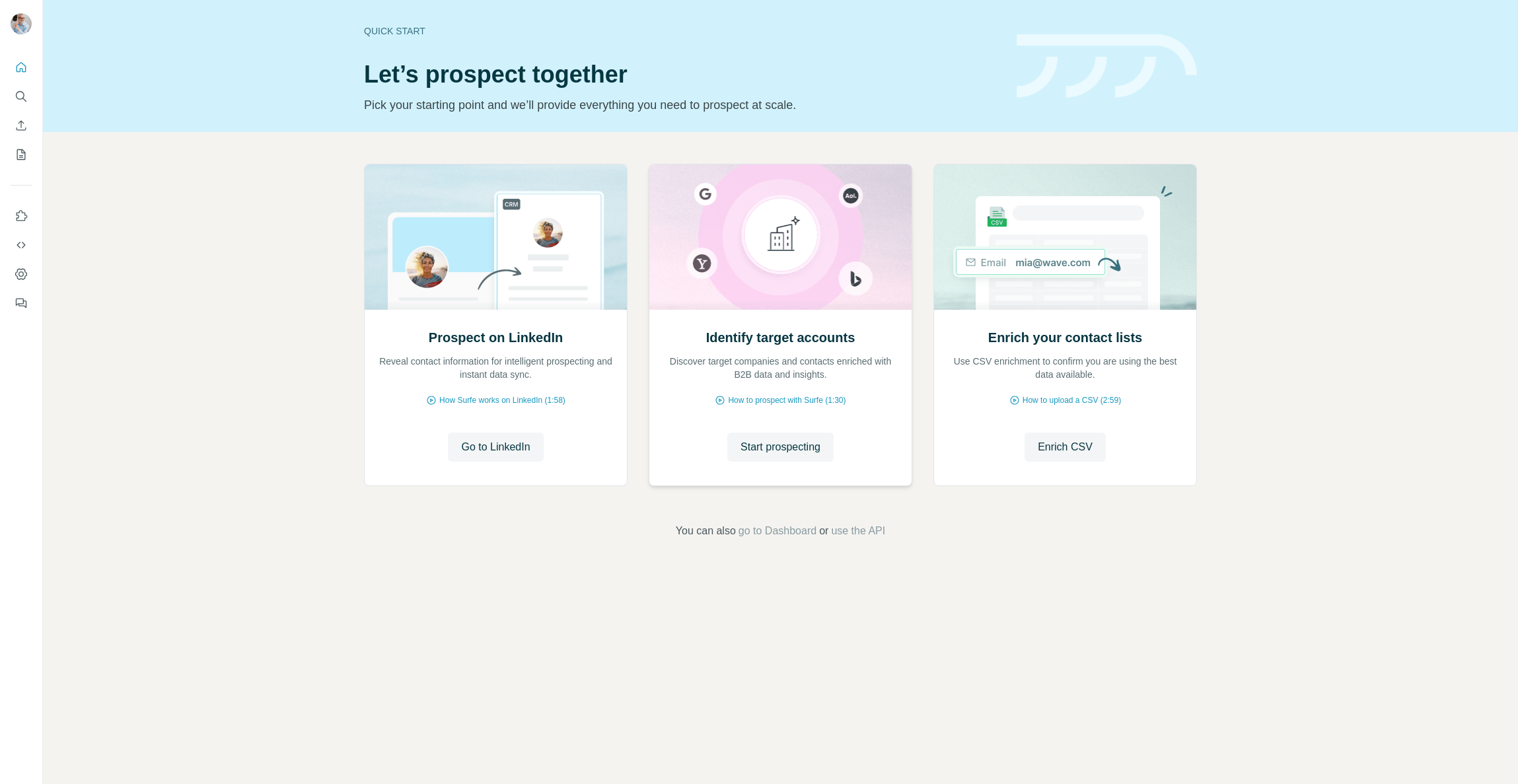
click at [787, 342] on h2 "Identify target accounts" at bounding box center [780, 337] width 149 height 19
click at [766, 445] on span "Start prospecting" at bounding box center [780, 447] width 80 height 16
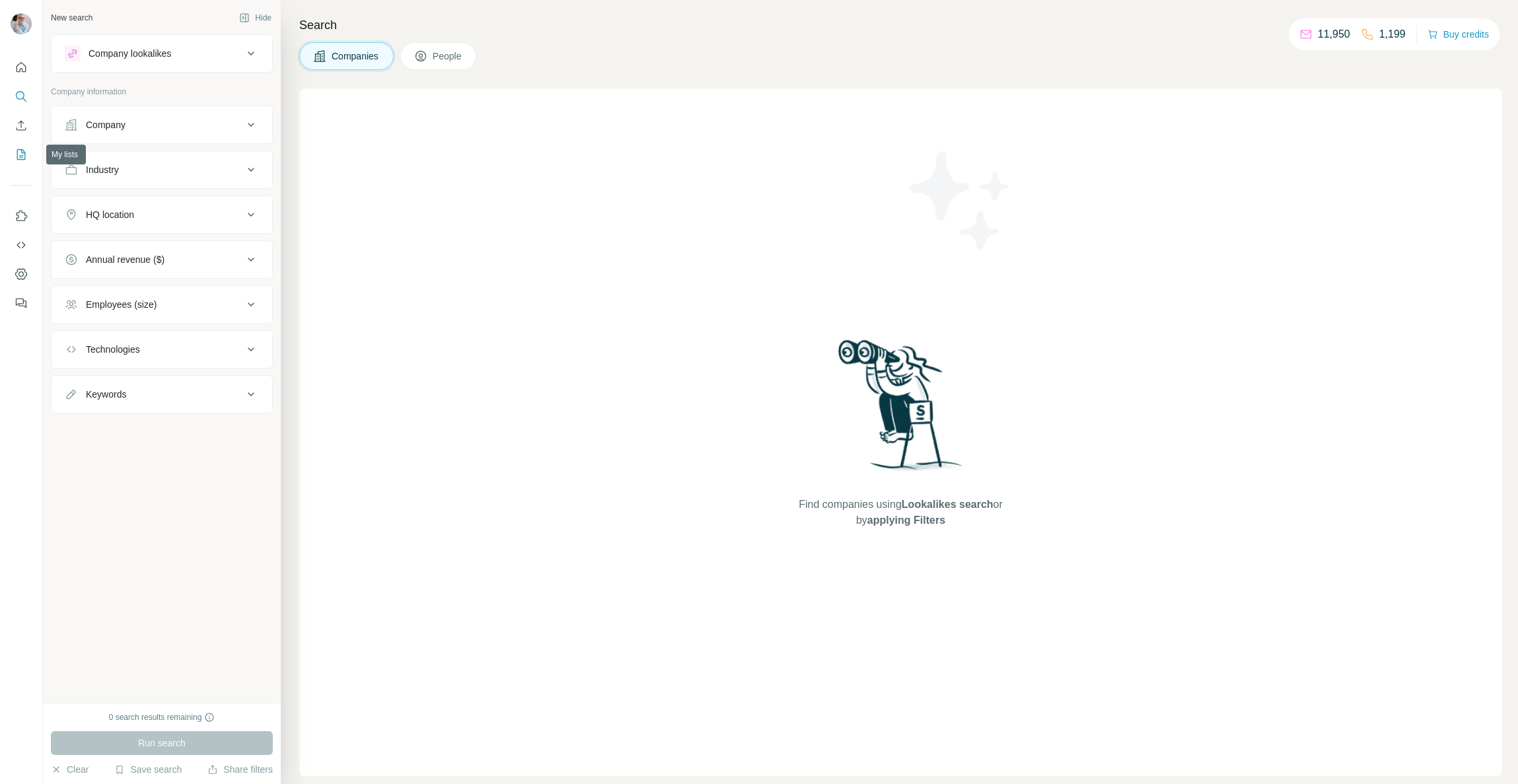
click at [21, 157] on icon "My lists" at bounding box center [23, 153] width 7 height 8
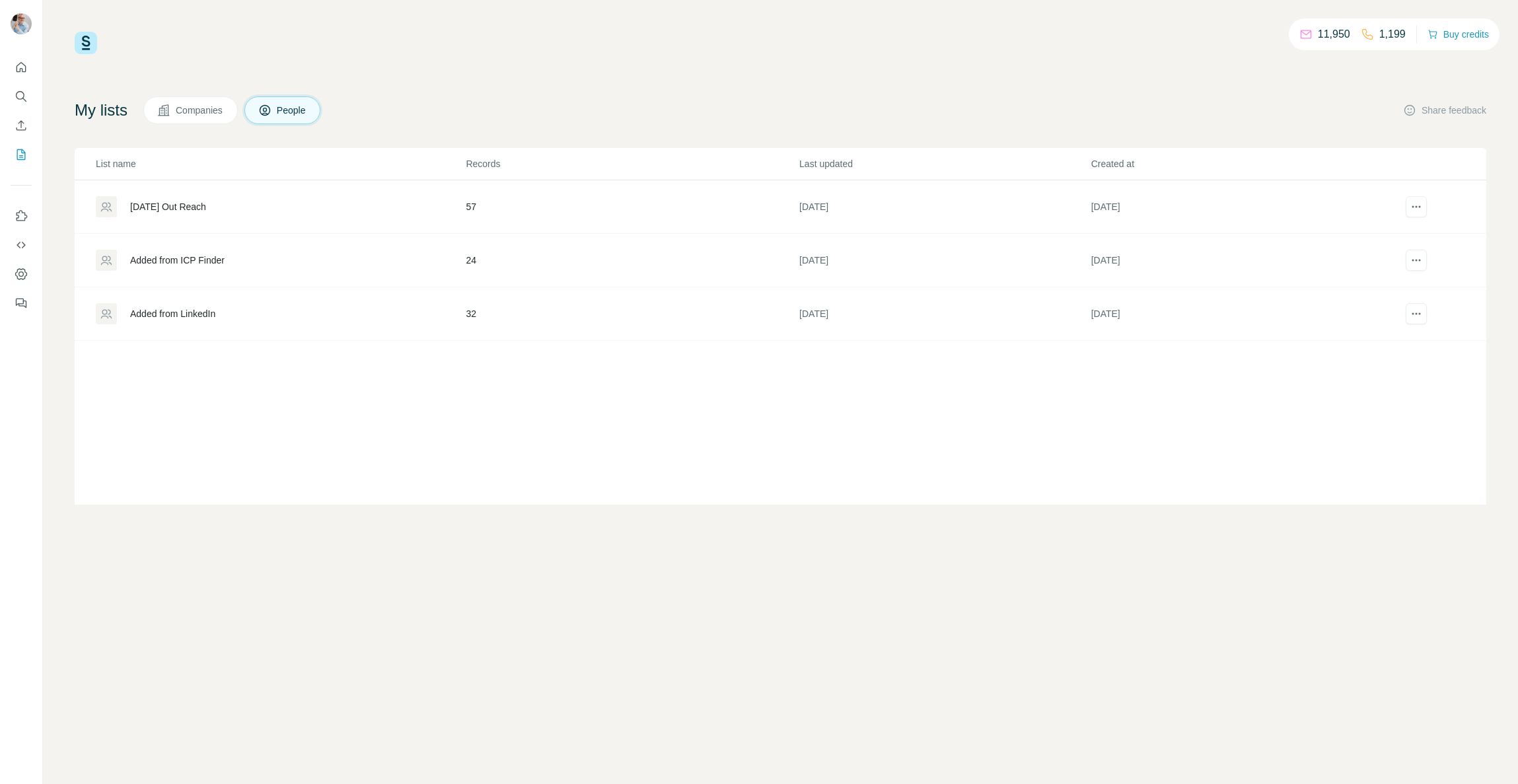
click at [186, 209] on div "September 2025 Out Reach" at bounding box center [168, 206] width 76 height 13
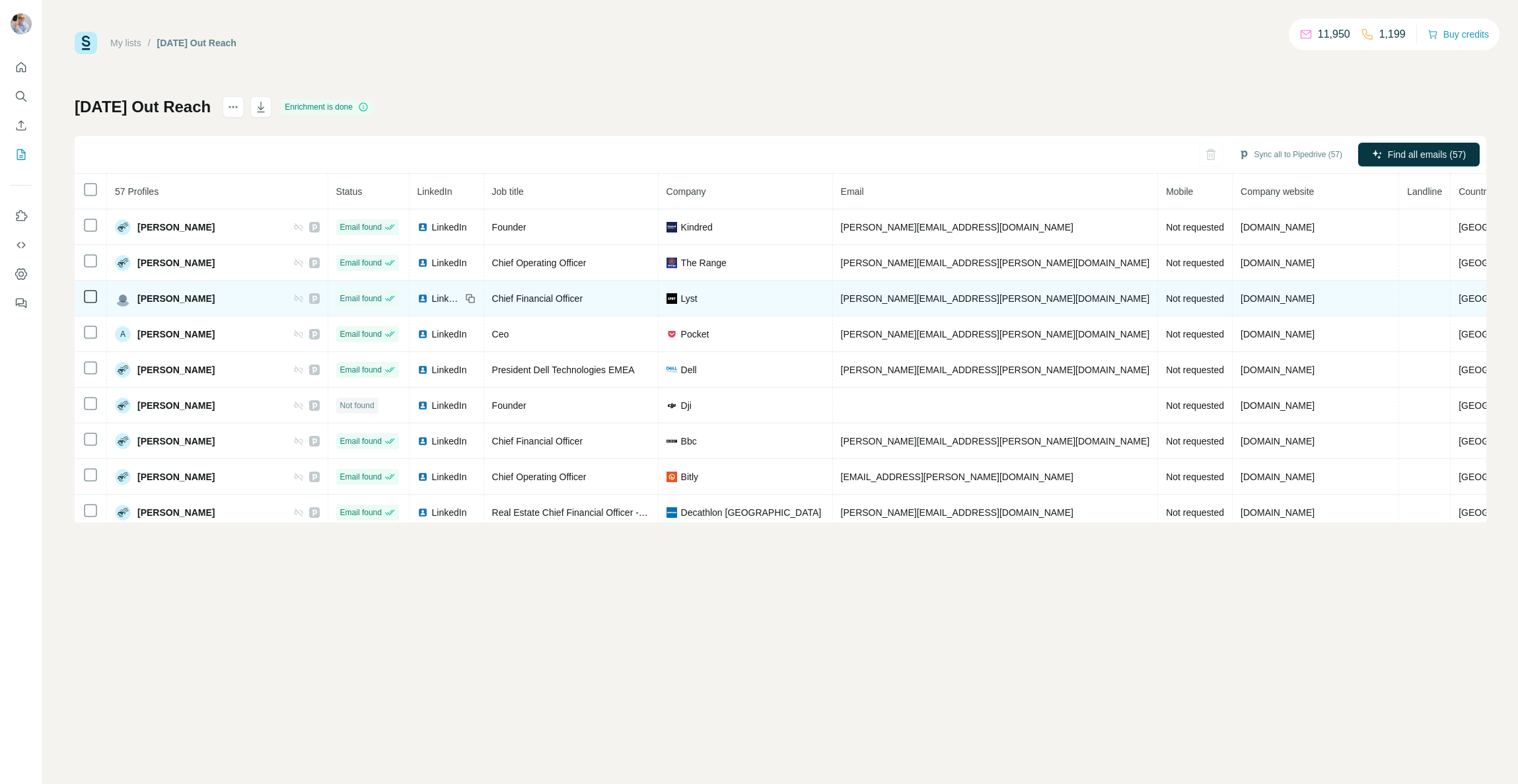
click at [428, 297] on img at bounding box center [422, 298] width 10 height 10
drag, startPoint x: 1032, startPoint y: 301, endPoint x: 890, endPoint y: 299, distance: 142.0
click at [884, 299] on td "adam.whittaker@lyst.com" at bounding box center [996, 298] width 326 height 35
copy tr "adam.whittaker@lyst.com"
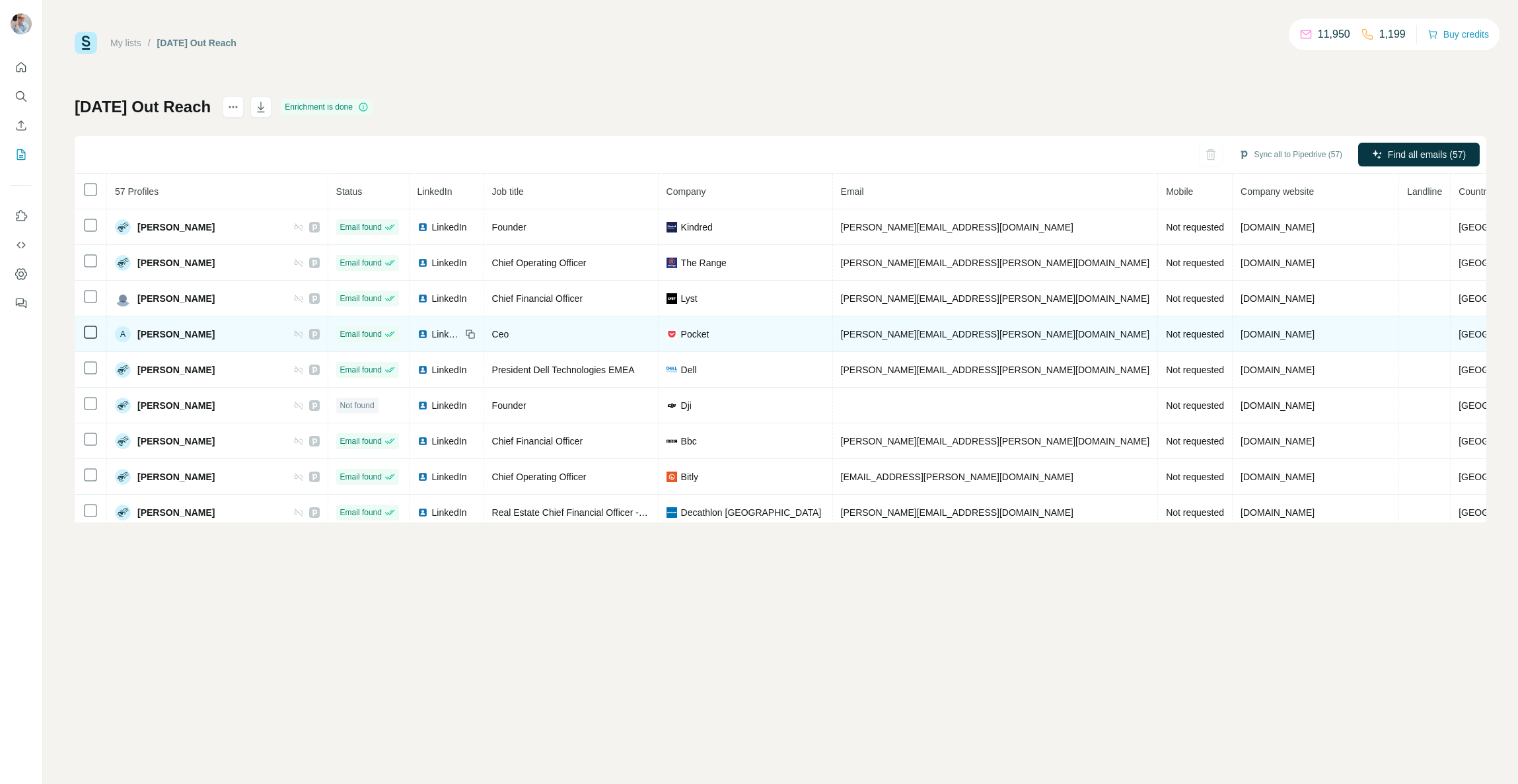
click at [475, 335] on icon at bounding box center [470, 334] width 10 height 10
click at [461, 335] on span "LinkedIn" at bounding box center [446, 334] width 29 height 13
drag, startPoint x: 1064, startPoint y: 330, endPoint x: 891, endPoint y: 335, distance: 173.1
click at [891, 335] on td "adrian.zalewski@sengupta.com.au" at bounding box center [996, 334] width 326 height 35
copy span "adrian.zalewski@sengupta.com.au"
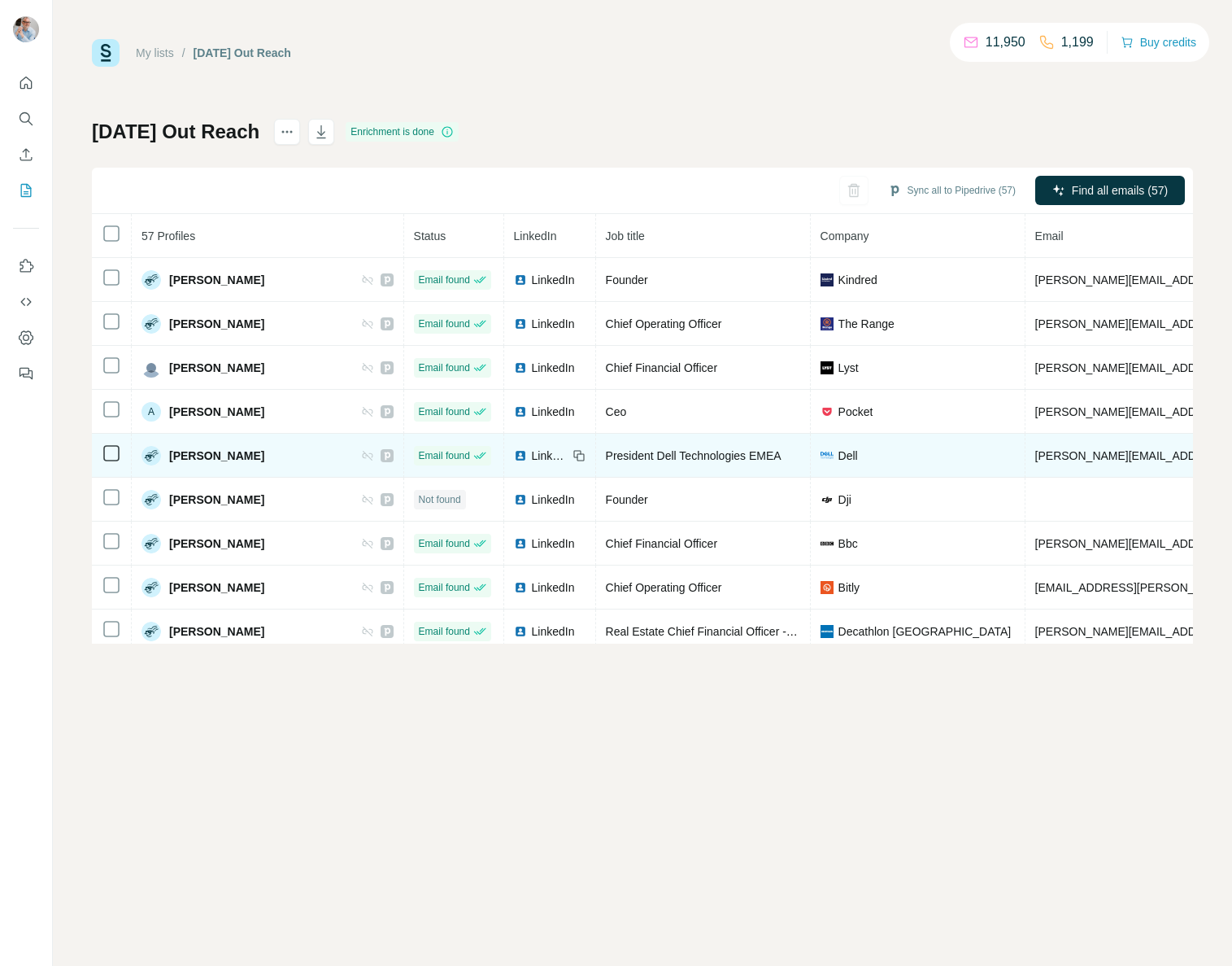
click at [532, 456] on span "LinkedIn" at bounding box center [549, 455] width 36 height 16
drag, startPoint x: 1145, startPoint y: 457, endPoint x: 1001, endPoint y: 456, distance: 144.0
click at [1026, 457] on td "adrian.mcdonald@dell.com" at bounding box center [1226, 455] width 401 height 44
copy span "adrian.mcdonald@dell.com"
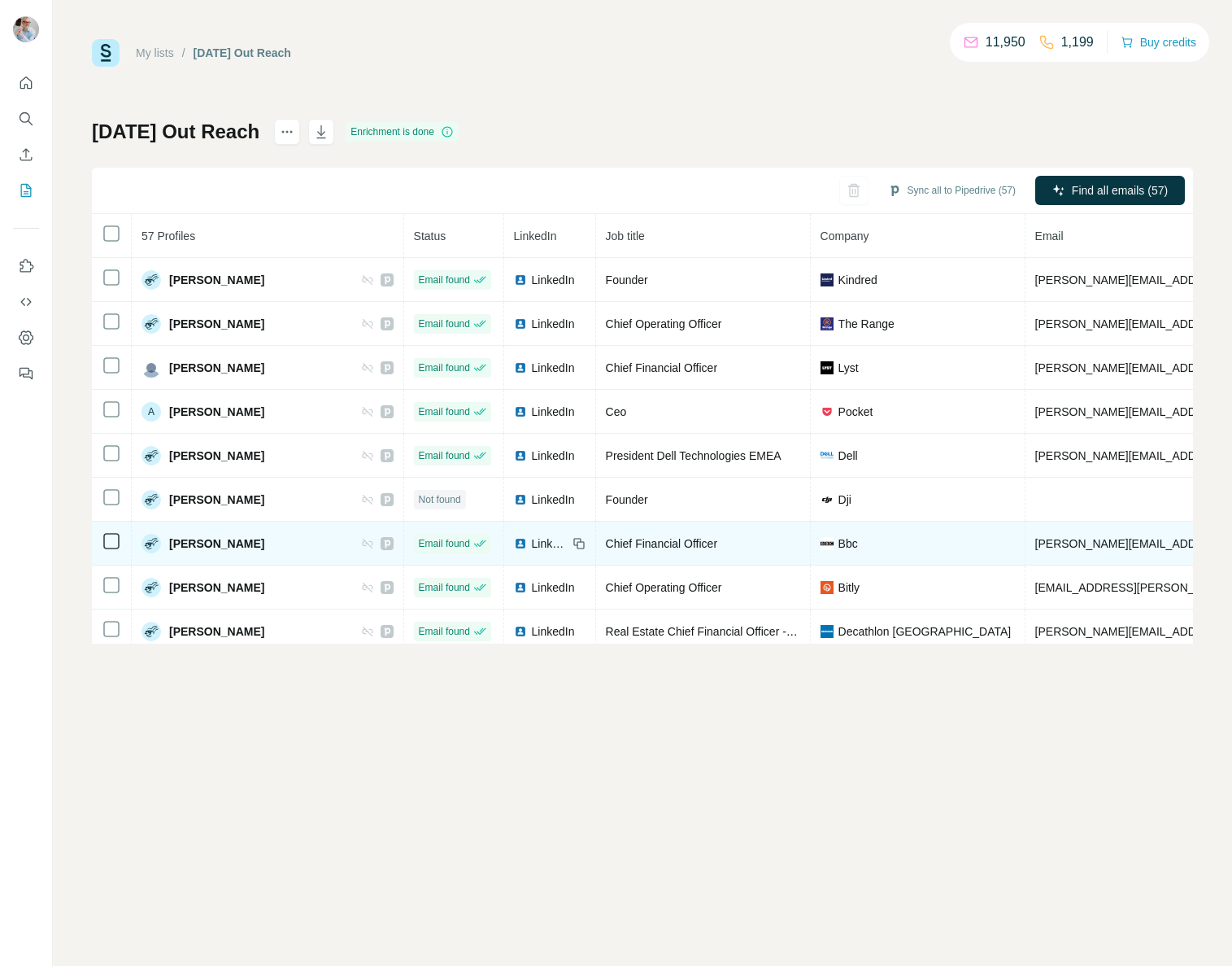
click at [532, 540] on span "LinkedIn" at bounding box center [549, 543] width 36 height 16
drag, startPoint x: 1142, startPoint y: 540, endPoint x: 998, endPoint y: 545, distance: 144.1
click at [1026, 545] on td "alan.dickson@bbc.co.uk" at bounding box center [1226, 543] width 401 height 44
copy span "alan.dickson@bbc.co.uk"
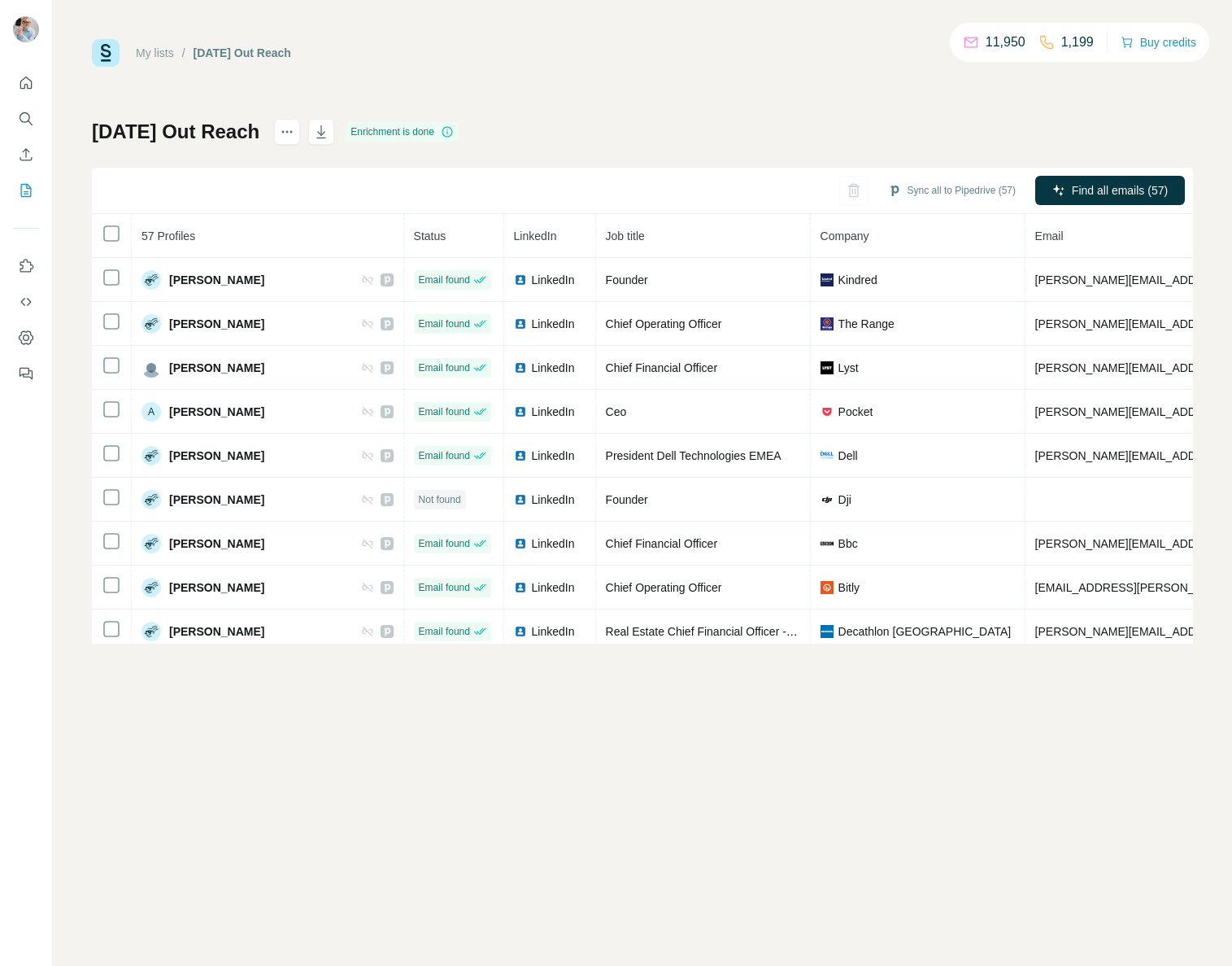
click at [497, 702] on div "My lists / September 2025 Out Reach 11,950 1,199 Buy credits September 2025 Out…" at bounding box center [642, 483] width 1179 height 966
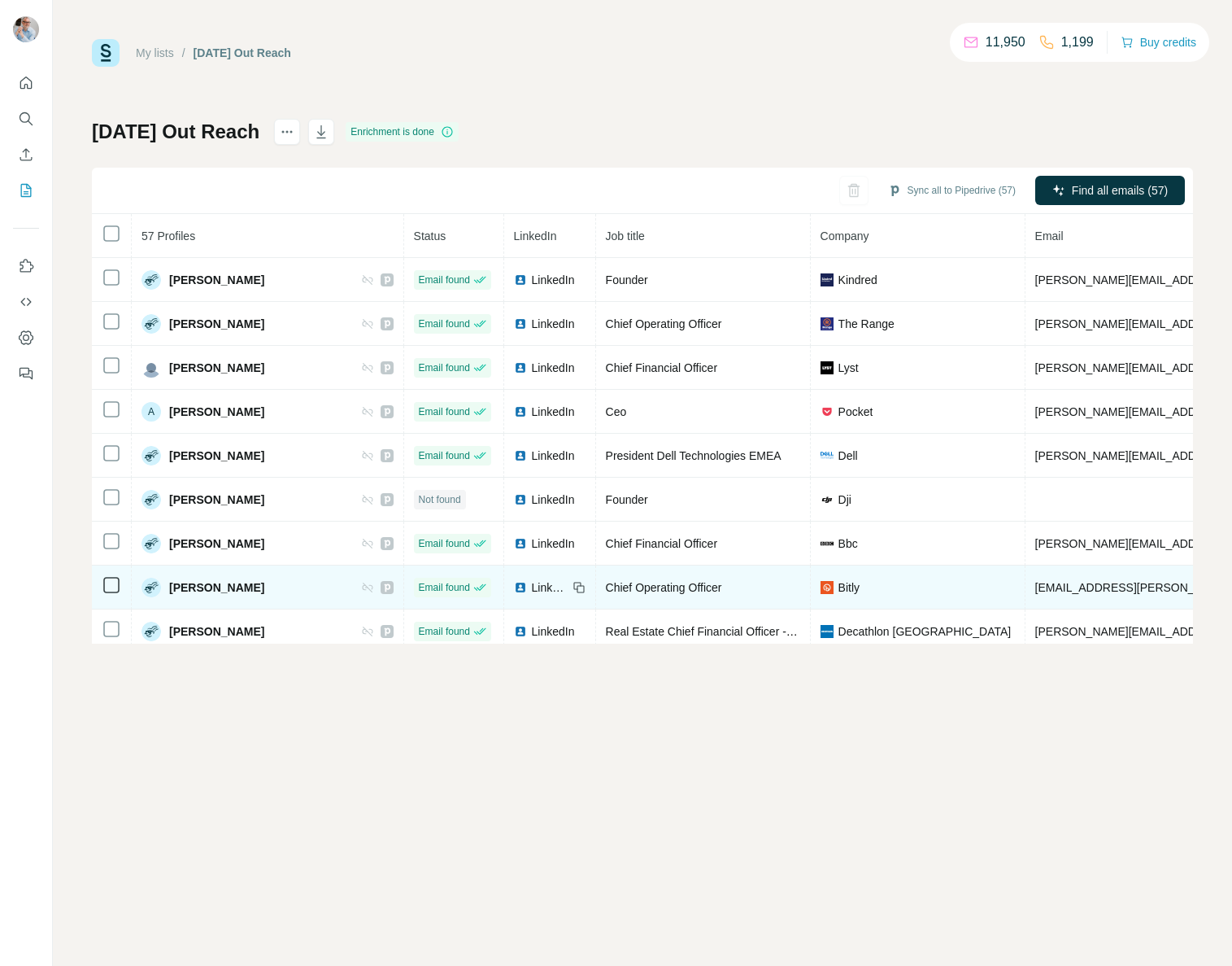
click at [532, 585] on span "LinkedIn" at bounding box center [549, 587] width 36 height 16
click at [102, 590] on icon at bounding box center [111, 585] width 20 height 20
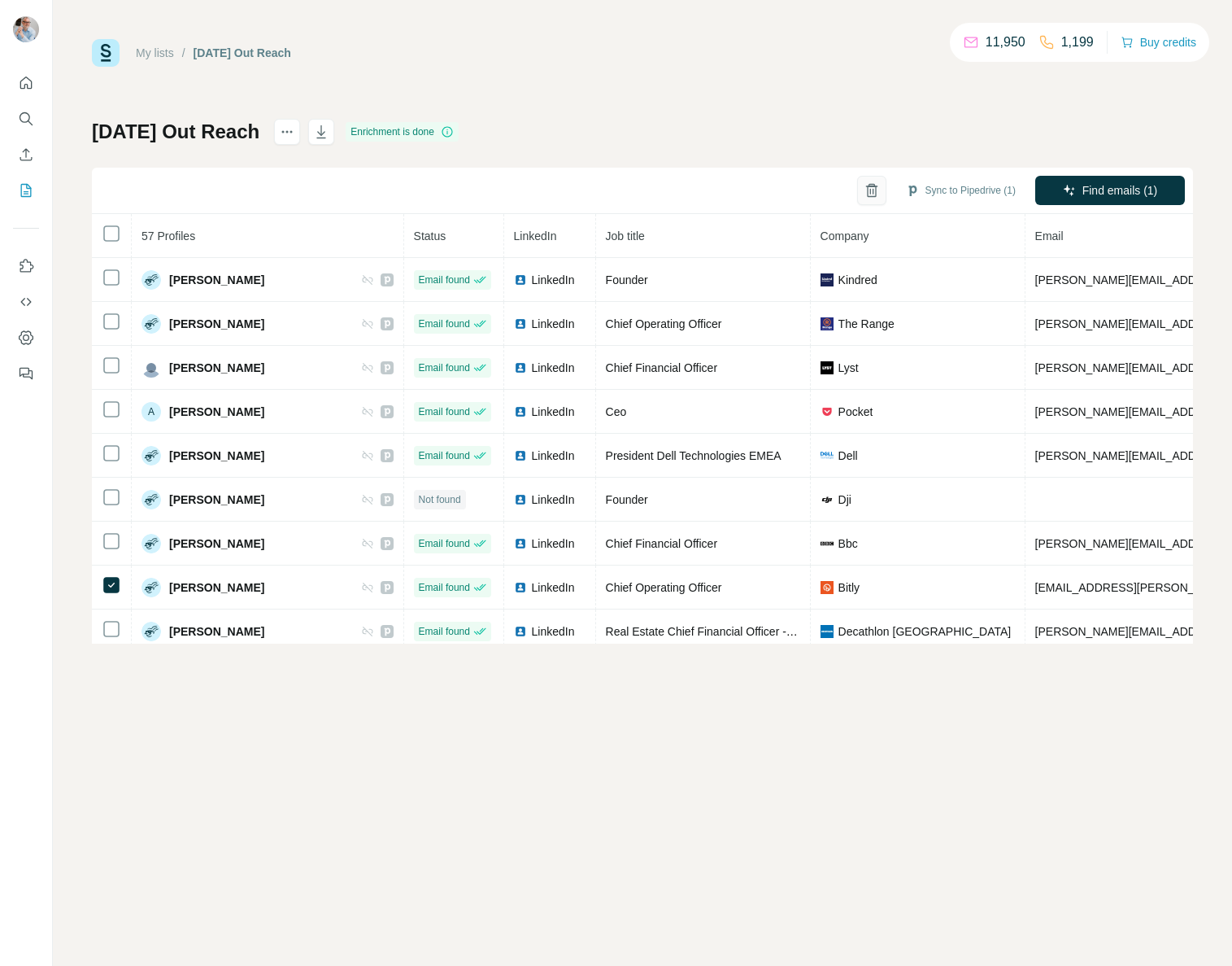
click at [876, 189] on button "button" at bounding box center [872, 190] width 29 height 29
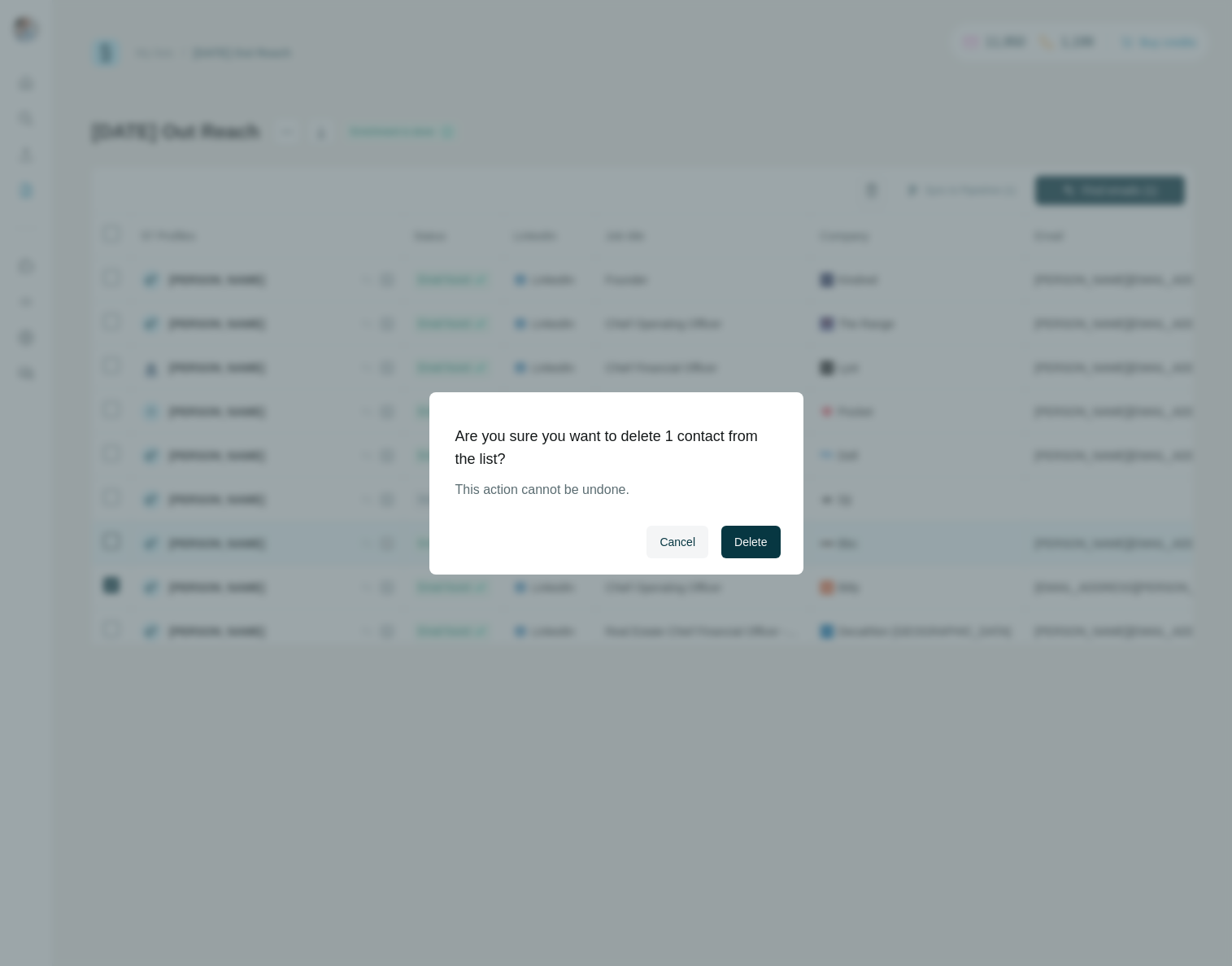
click at [757, 546] on span "Delete" at bounding box center [751, 541] width 32 height 16
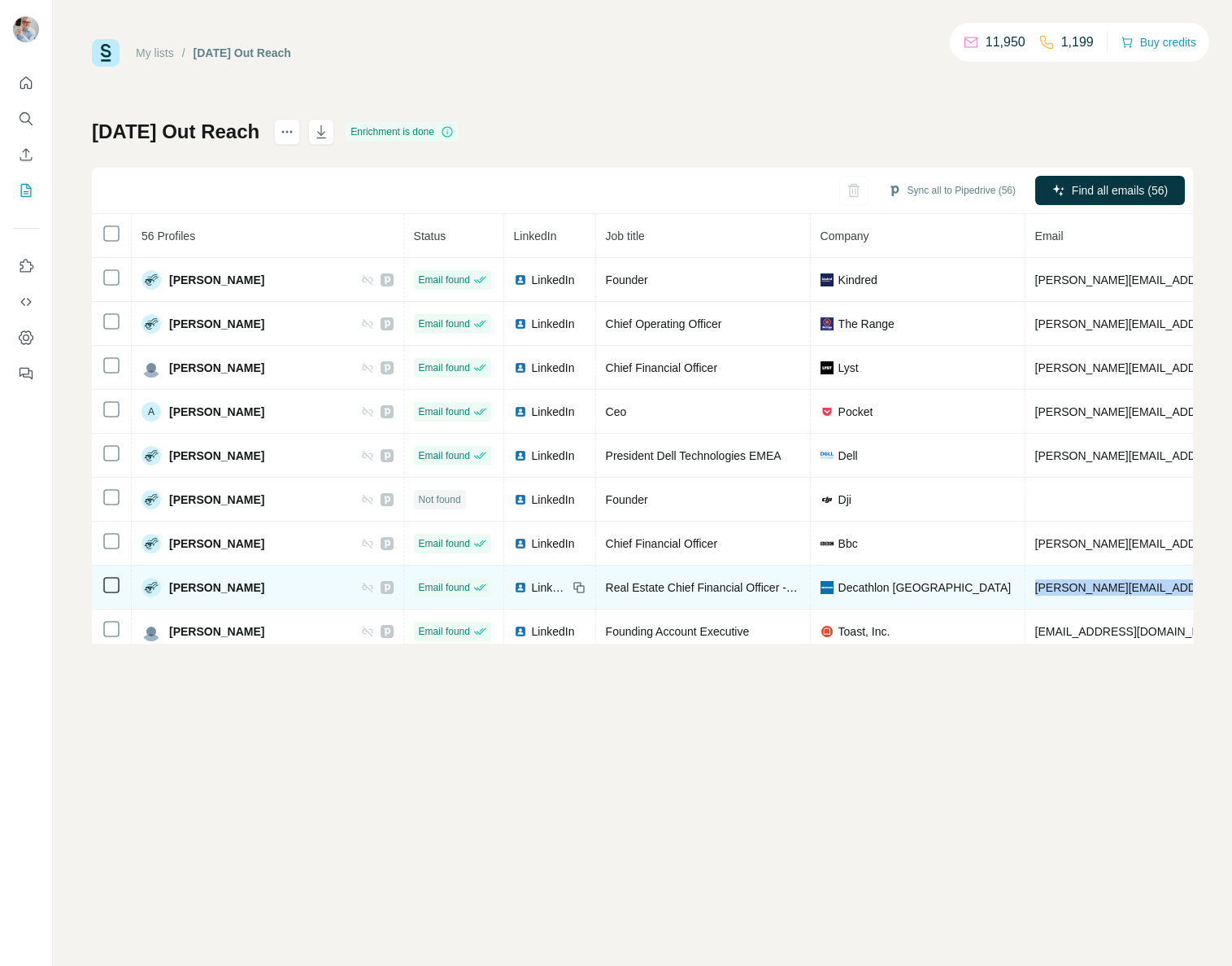
drag, startPoint x: 1173, startPoint y: 588, endPoint x: 1008, endPoint y: 586, distance: 165.0
click at [1026, 587] on td "alberto.bottan@decathlon.com" at bounding box center [1226, 587] width 401 height 44
copy span "alberto.bottan@decathlon.com"
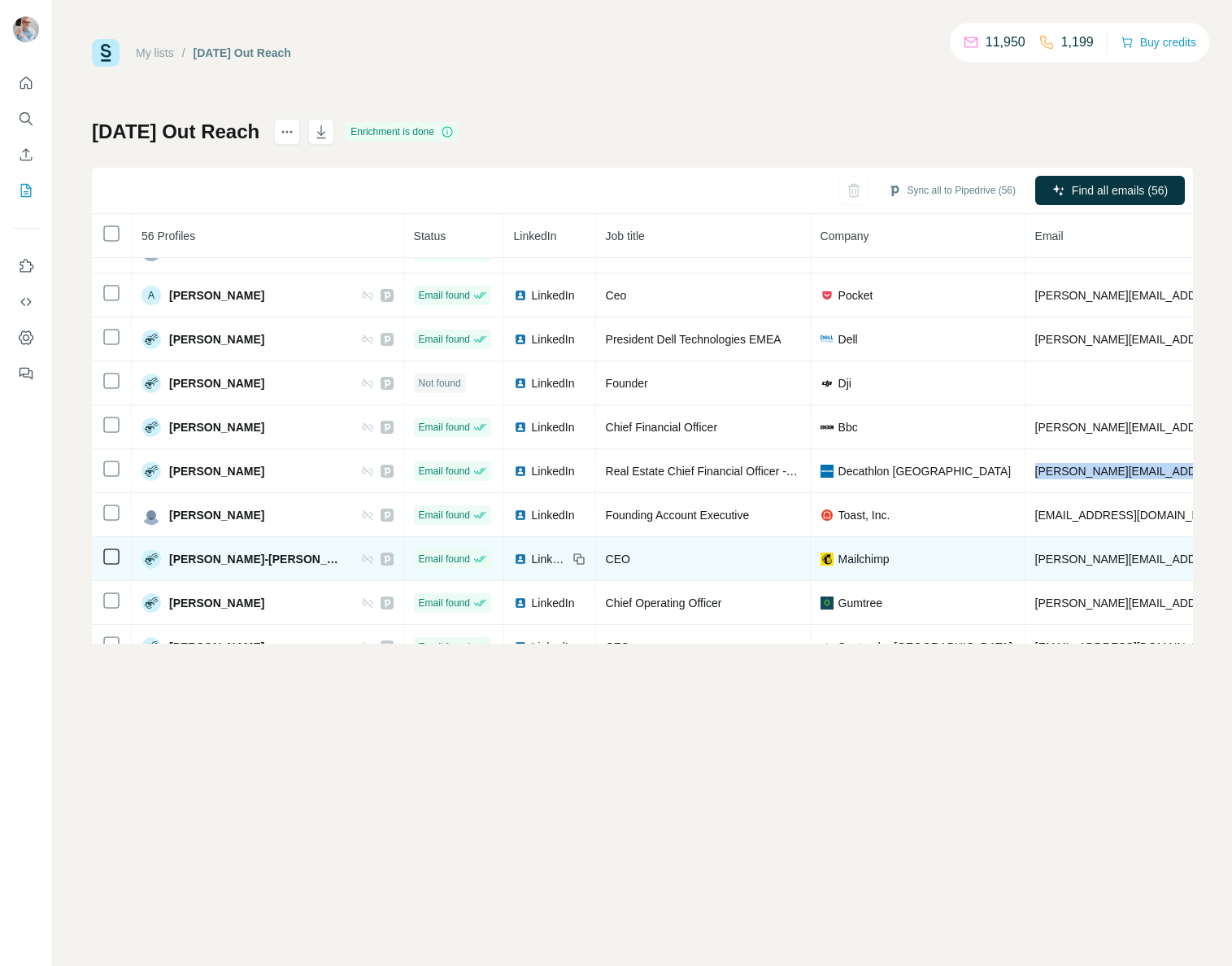
scroll to position [122, 0]
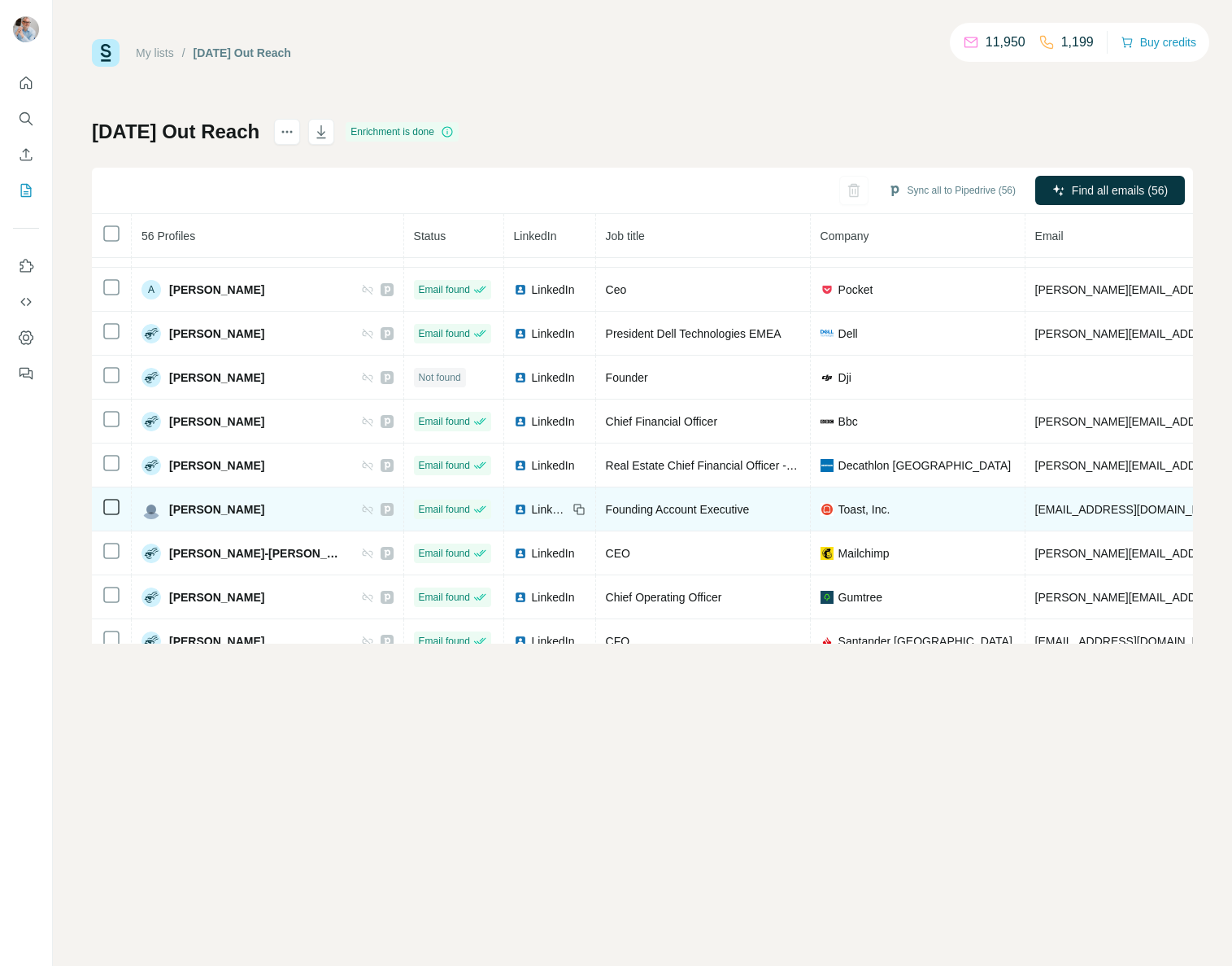
click at [532, 509] on span "LinkedIn" at bounding box center [549, 509] width 36 height 16
drag, startPoint x: 1176, startPoint y: 509, endPoint x: 988, endPoint y: 513, distance: 188.0
click at [1026, 513] on td "andreea.marina@toasttab.com" at bounding box center [1226, 509] width 401 height 44
copy span "andreea.marina@toasttab.com"
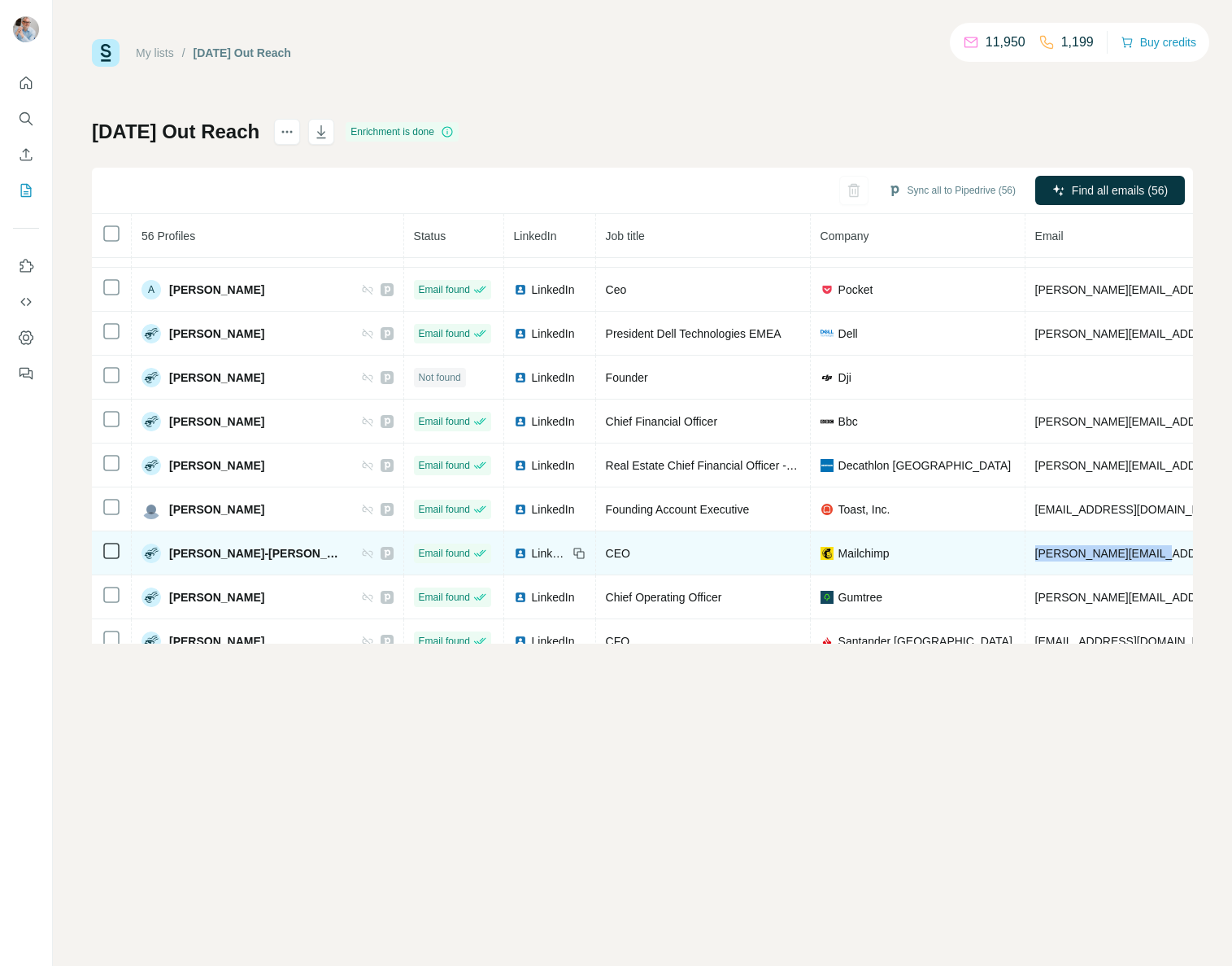
drag, startPoint x: 1158, startPoint y: 555, endPoint x: 1006, endPoint y: 554, distance: 152.0
click at [1026, 554] on td "andrew@mailchimp.com" at bounding box center [1226, 552] width 401 height 44
copy span "andrew@mailchimp.com"
click at [532, 555] on span "LinkedIn" at bounding box center [549, 553] width 36 height 16
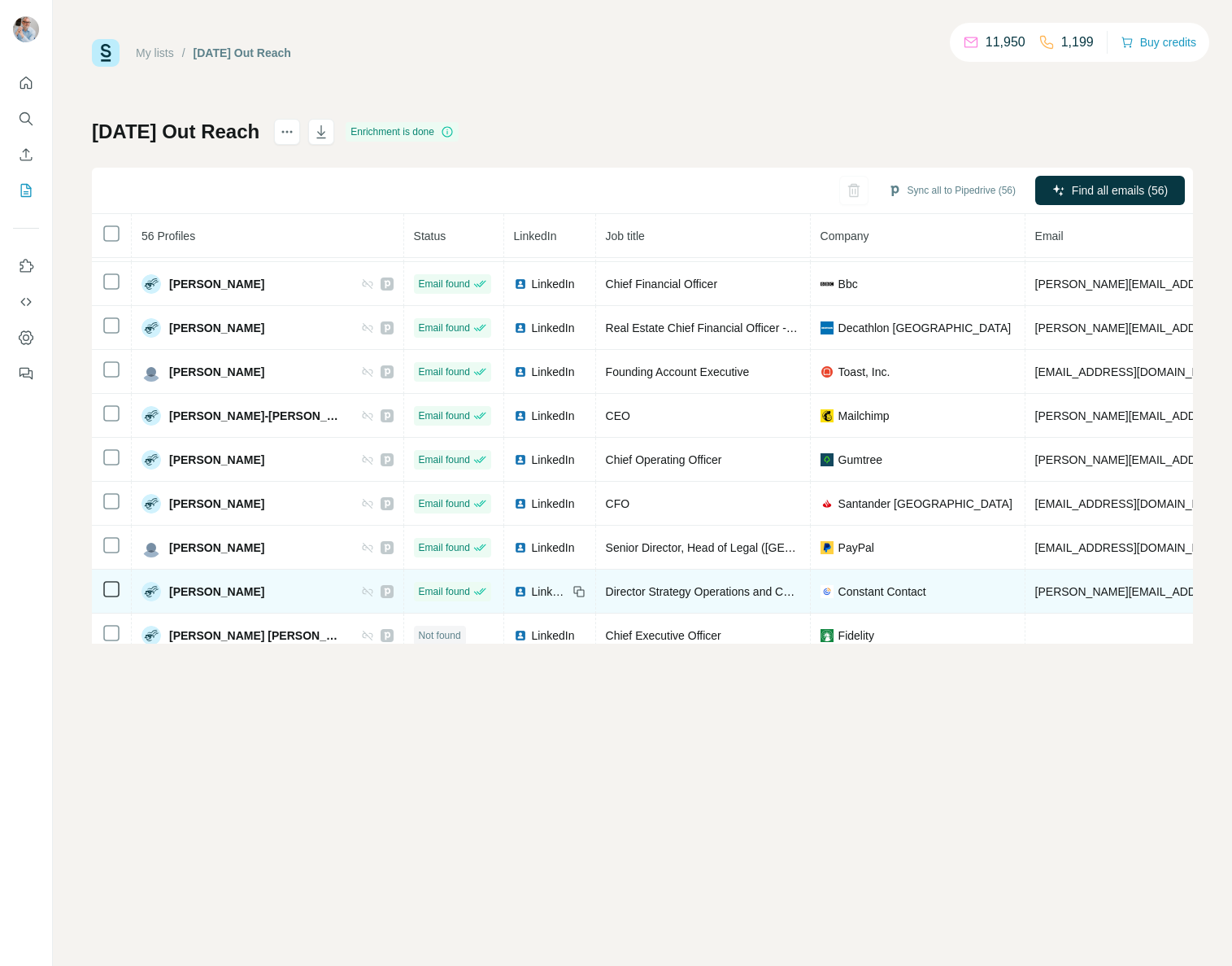
scroll to position [270, 0]
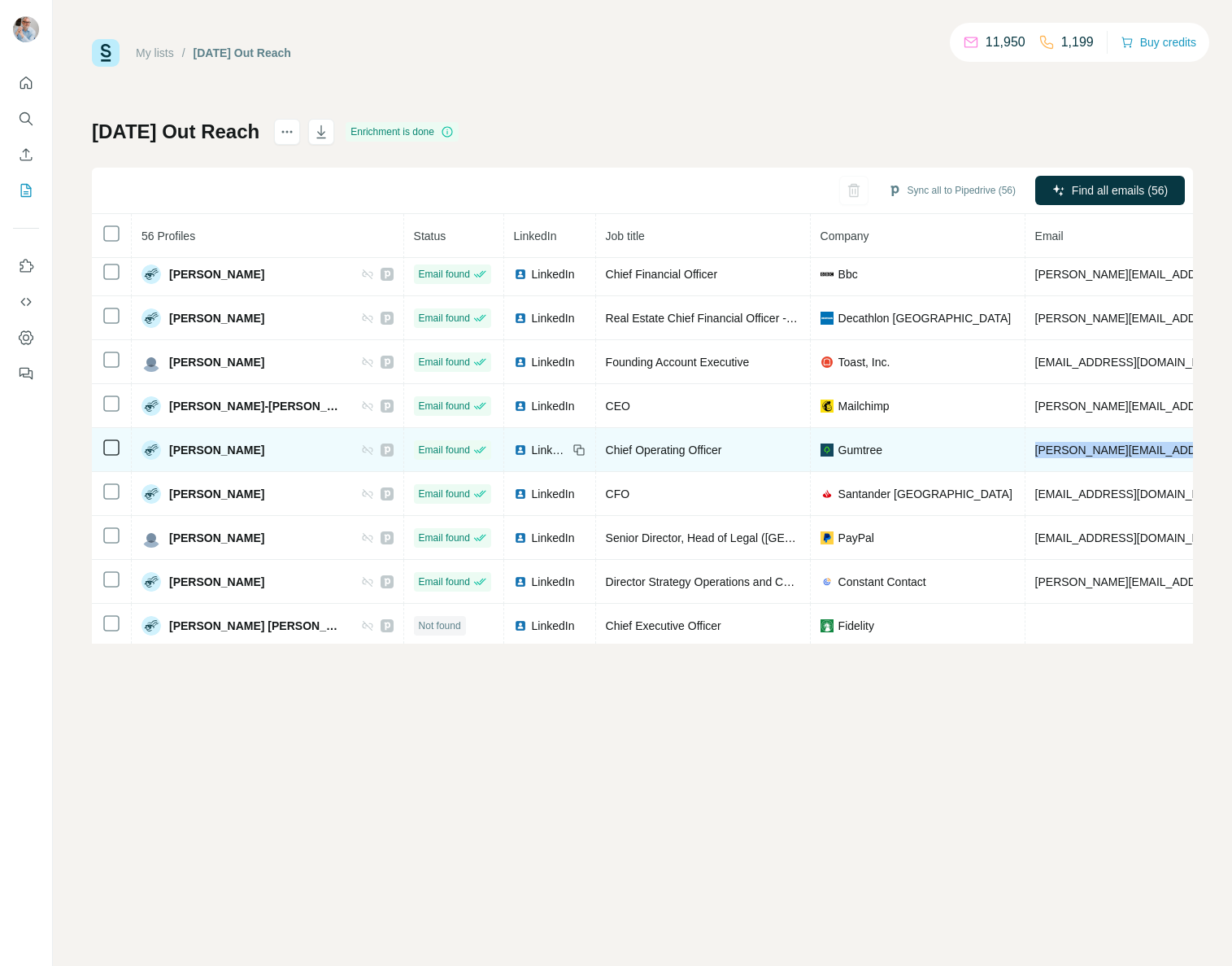
drag, startPoint x: 1149, startPoint y: 450, endPoint x: 997, endPoint y: 451, distance: 152.0
click at [1026, 451] on td "andy.harper@gumtree.com" at bounding box center [1226, 449] width 401 height 44
copy span "andy.harper@gumtree.com"
click at [532, 447] on span "LinkedIn" at bounding box center [549, 450] width 36 height 16
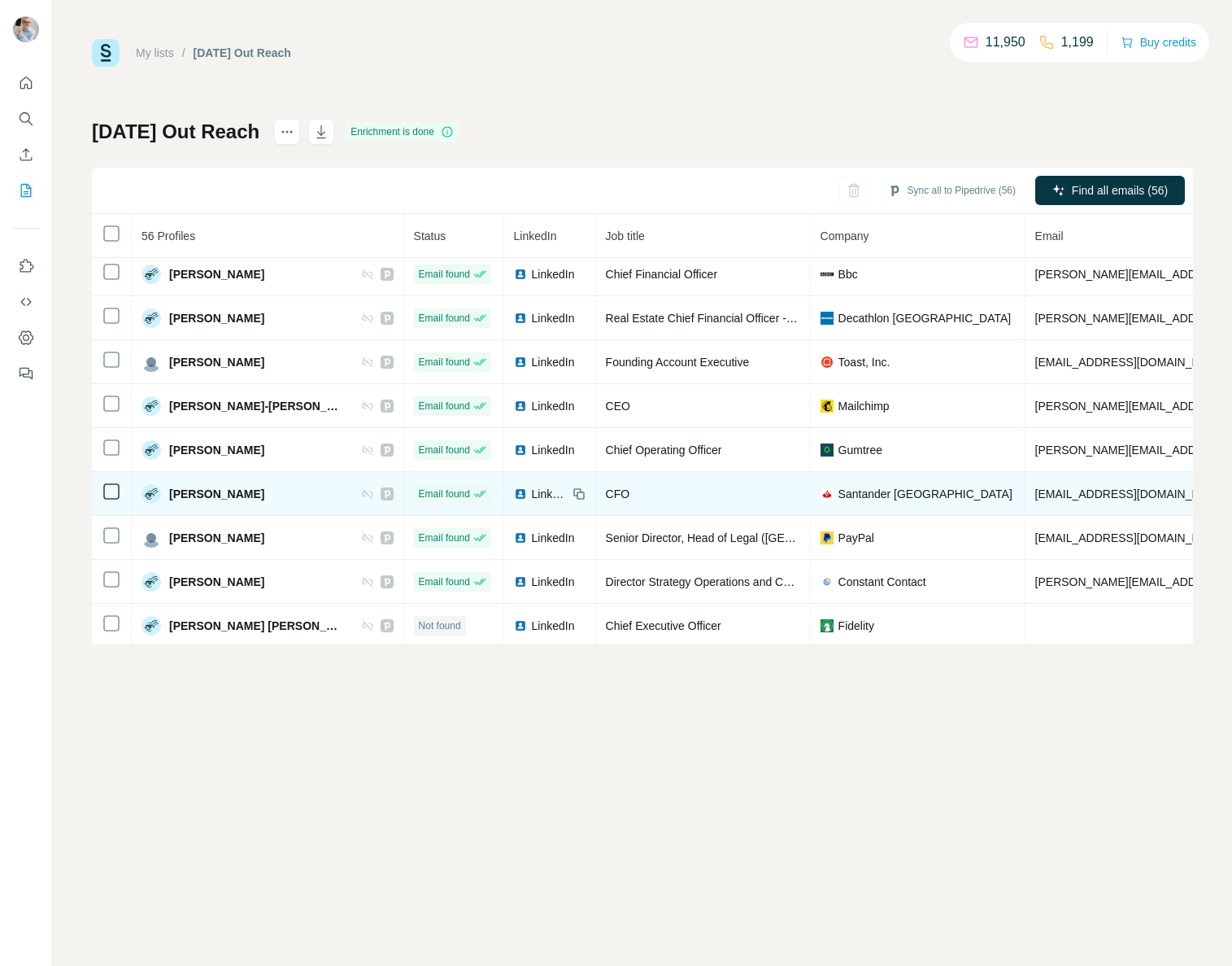
drag, startPoint x: 1176, startPoint y: 488, endPoint x: 998, endPoint y: 494, distance: 178.1
click at [1026, 494] on td "asantodomingo@santander.co.uk" at bounding box center [1226, 493] width 401 height 44
click at [514, 495] on img at bounding box center [520, 493] width 13 height 13
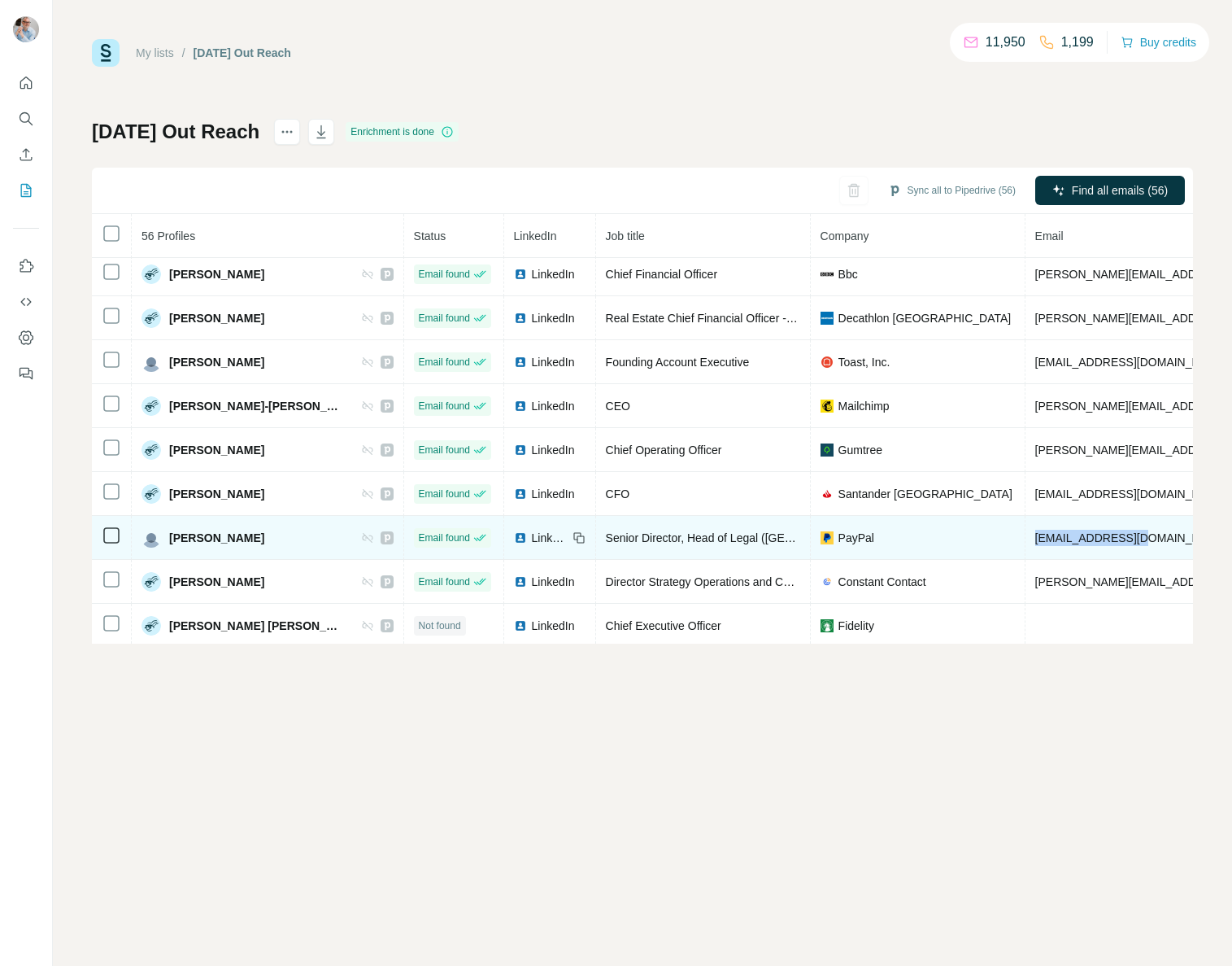
drag, startPoint x: 1115, startPoint y: 537, endPoint x: 1005, endPoint y: 538, distance: 110.0
click at [1026, 538] on td "agreen@paypal.com" at bounding box center [1226, 537] width 401 height 44
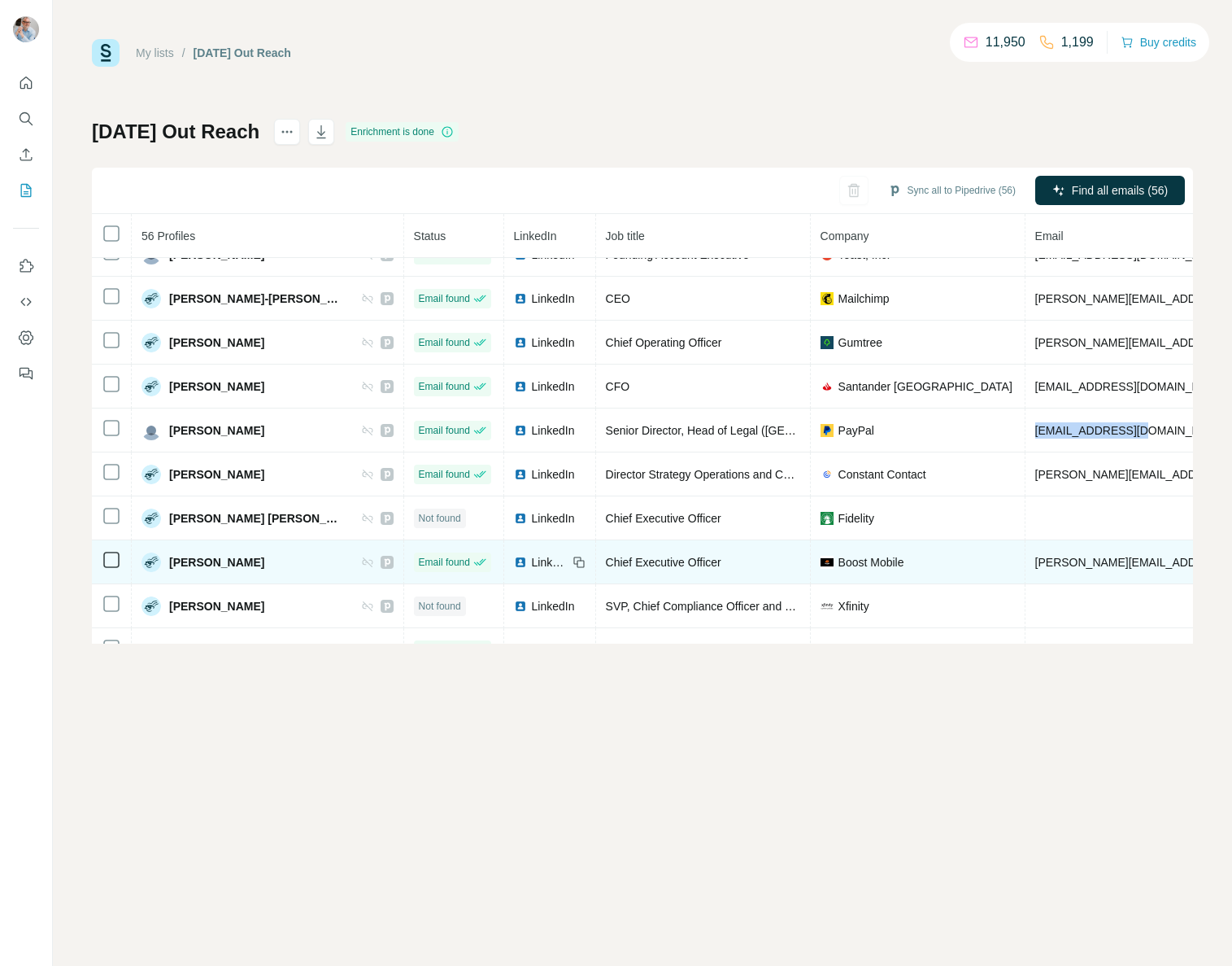
scroll to position [367, 0]
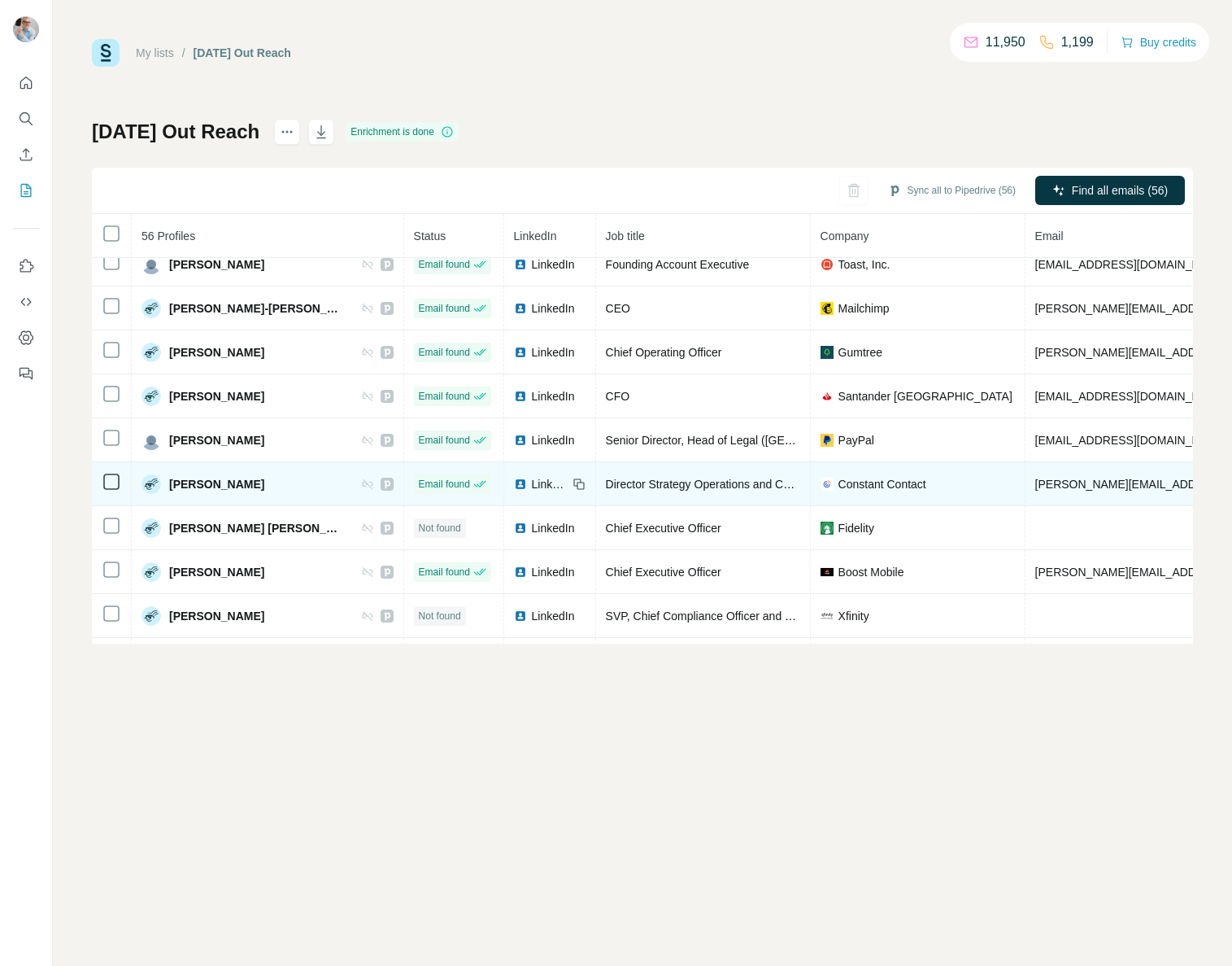
click at [532, 480] on span "LinkedIn" at bounding box center [549, 484] width 36 height 16
click at [1043, 485] on span "astrid.mehrtens@constantcontact.com" at bounding box center [1226, 484] width 381 height 13
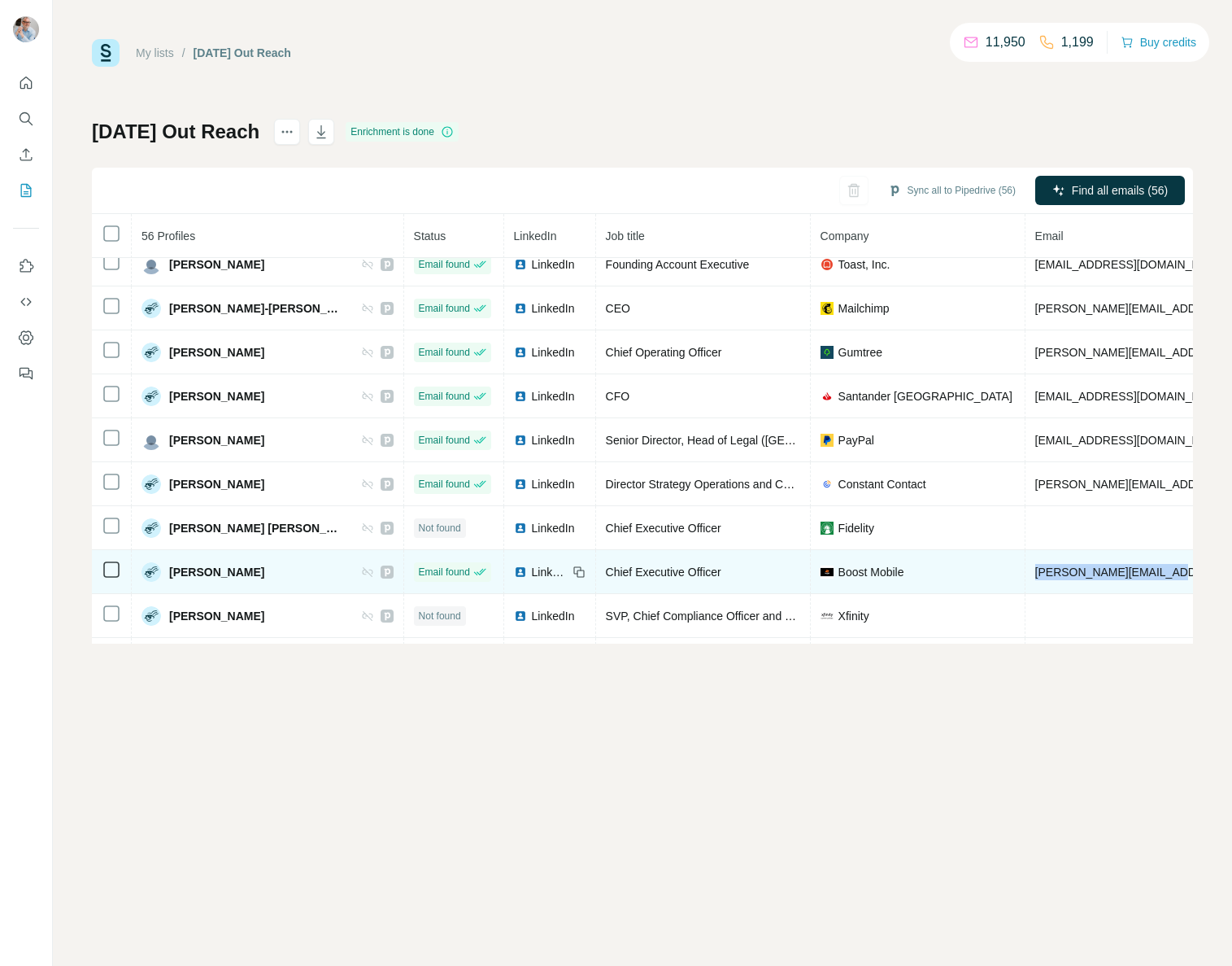
drag, startPoint x: 1143, startPoint y: 566, endPoint x: 997, endPoint y: 574, distance: 146.2
click at [1026, 574] on td "brett.davis@sprint.com" at bounding box center [1226, 571] width 401 height 44
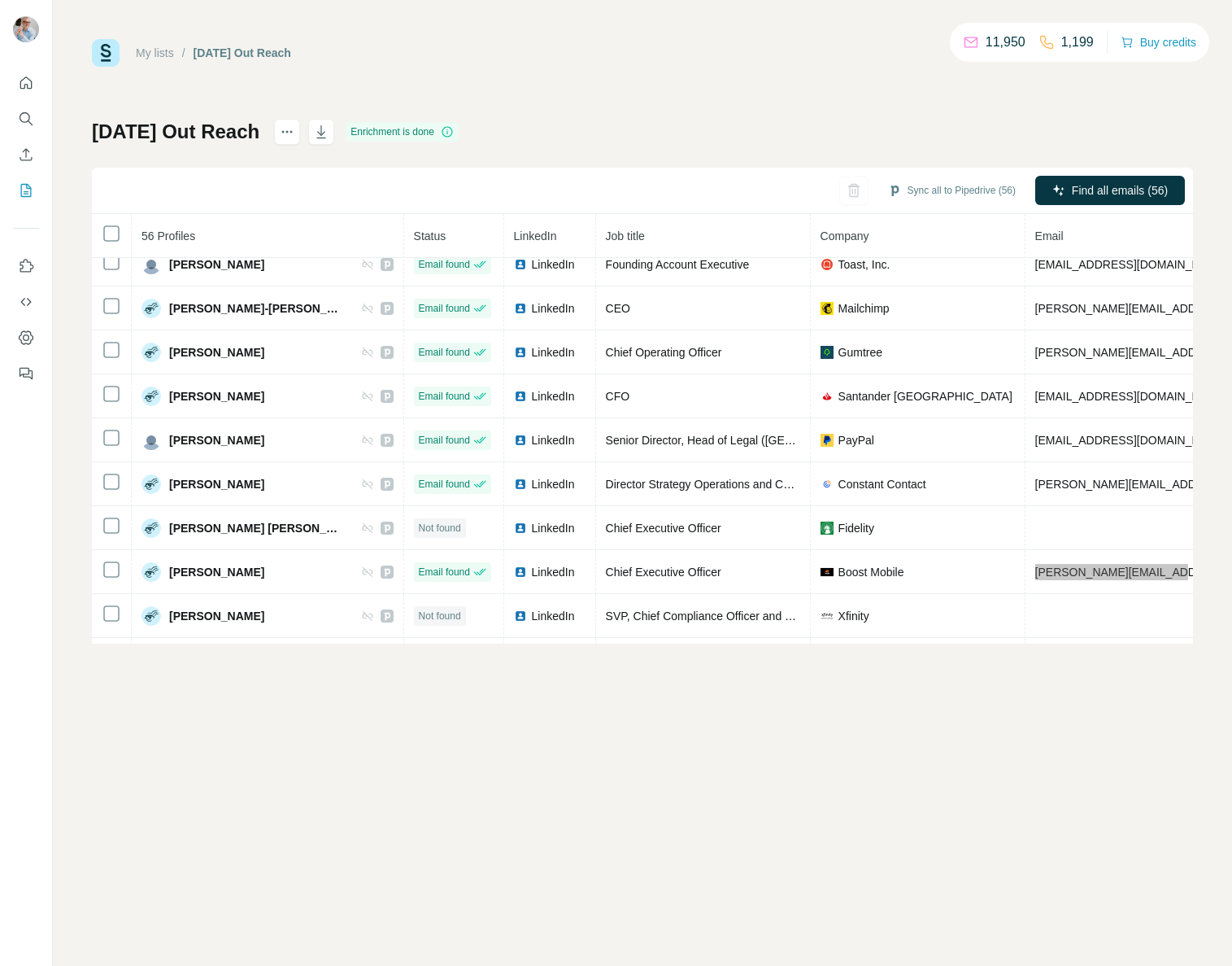
drag, startPoint x: 998, startPoint y: 574, endPoint x: 699, endPoint y: 6, distance: 641.9
click at [0, 0] on div "My lists / September 2025 Out Reach 11,950 1,199 Buy credits September 2025 Out…" at bounding box center [616, 483] width 1232 height 966
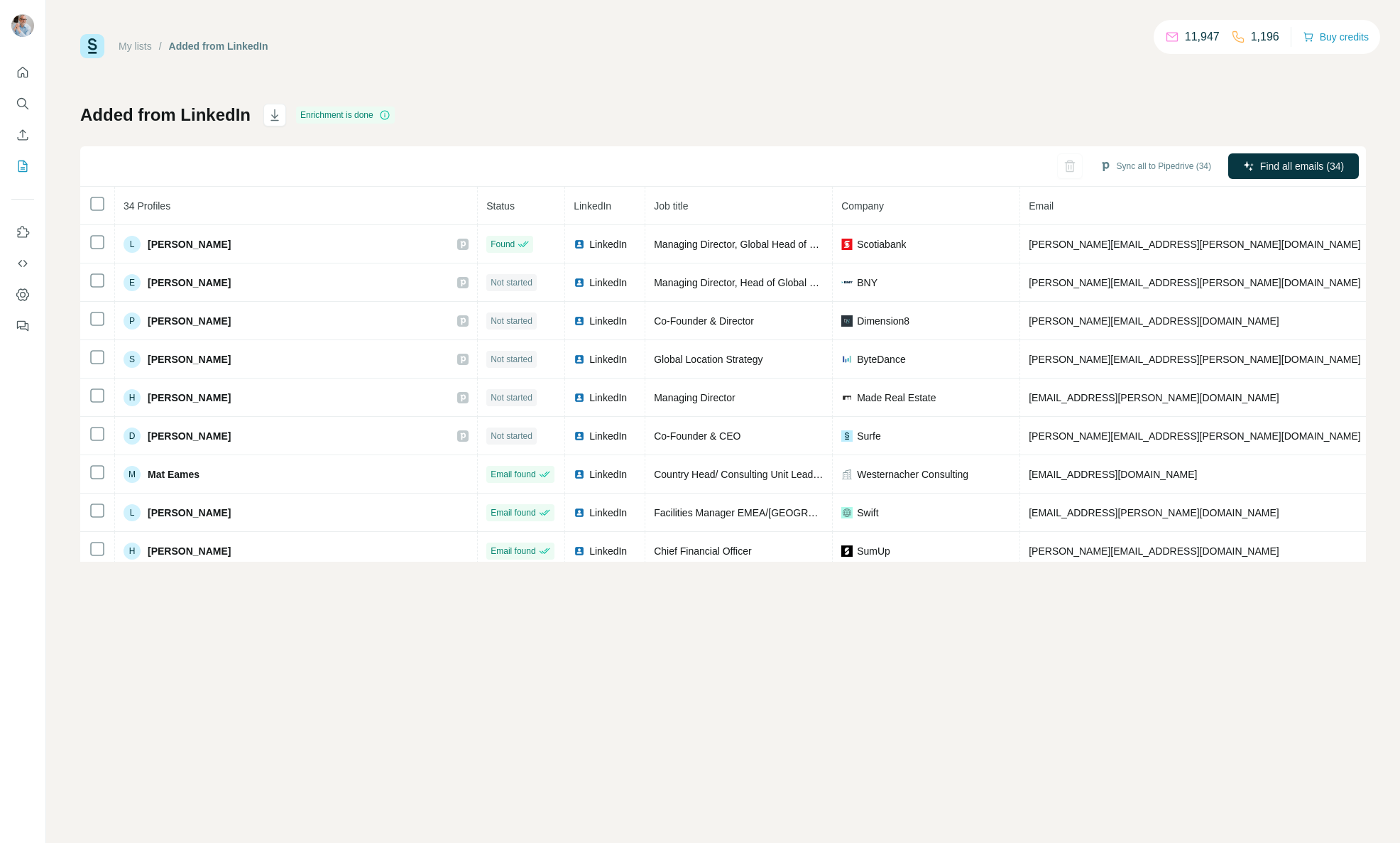
click at [1081, 661] on div "My lists / Added from LinkedIn 11,947 1,196 Buy credits Added from LinkedIn Enr…" at bounding box center [723, 422] width 1354 height 843
